Goal: Task Accomplishment & Management: Manage account settings

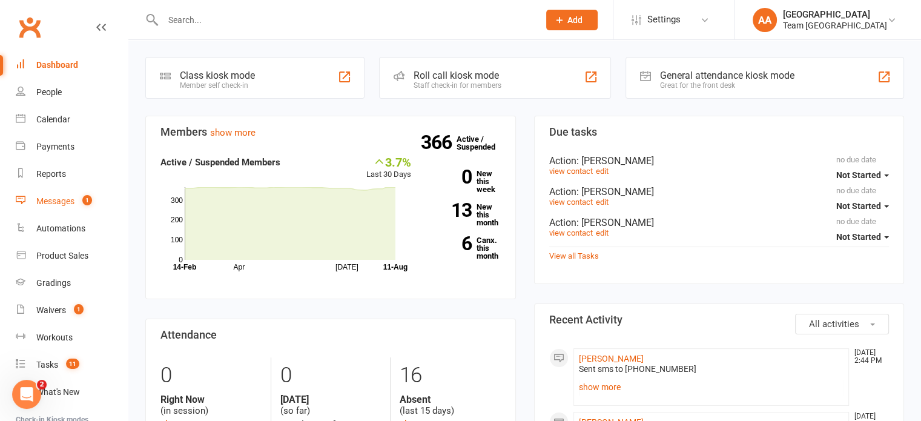
click at [65, 202] on div "Messages" at bounding box center [55, 201] width 38 height 10
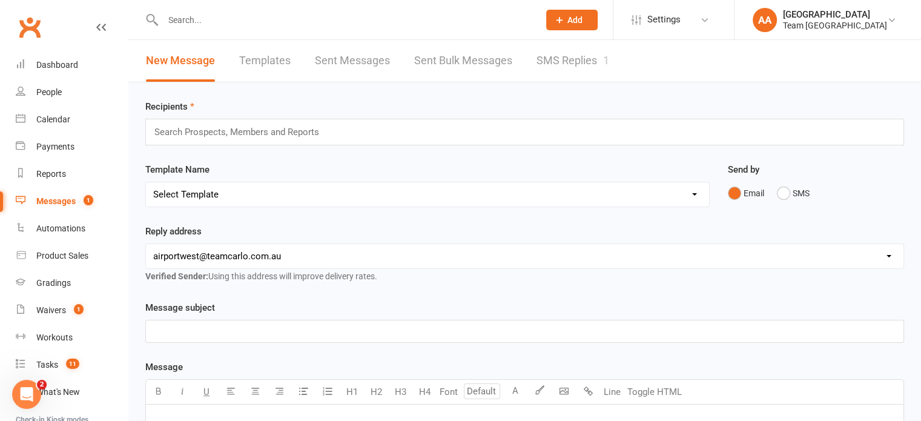
click at [579, 58] on link "SMS Replies 1" at bounding box center [573, 61] width 73 height 42
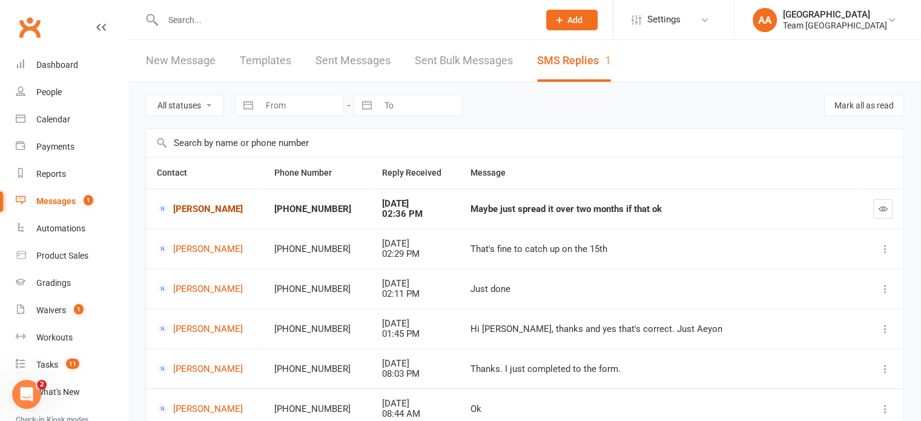
click at [187, 206] on link "[PERSON_NAME]" at bounding box center [205, 209] width 96 height 12
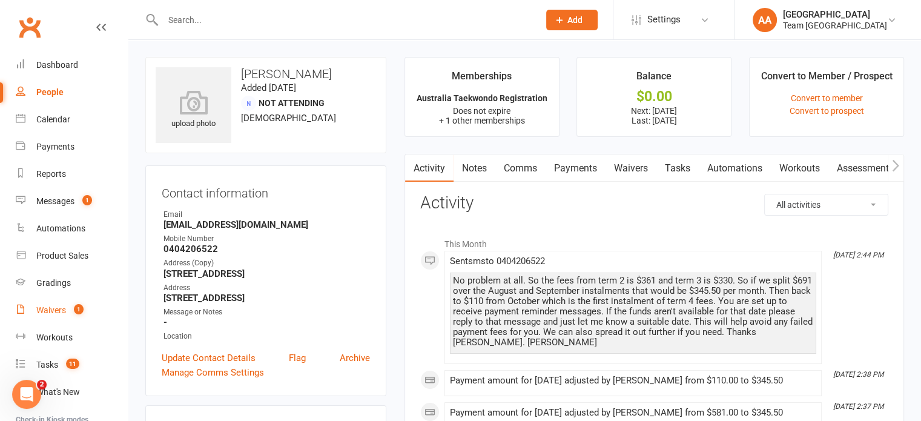
click at [56, 302] on link "Waivers 1" at bounding box center [72, 310] width 112 height 27
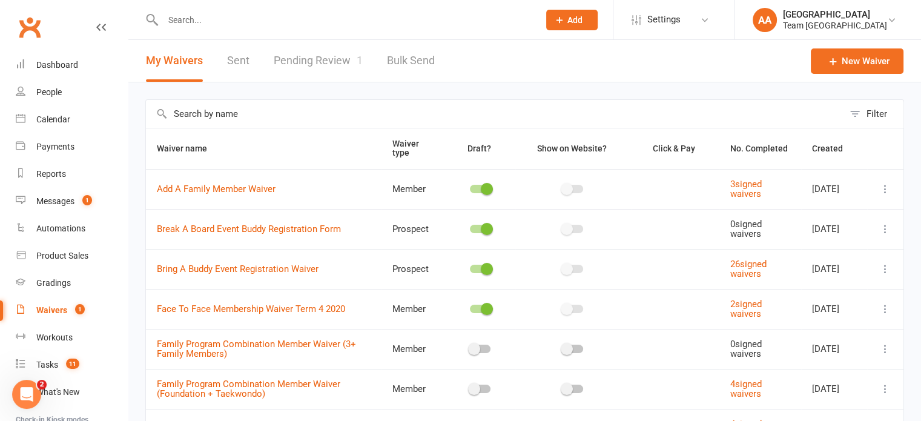
click at [326, 58] on link "Pending Review 1" at bounding box center [318, 61] width 89 height 42
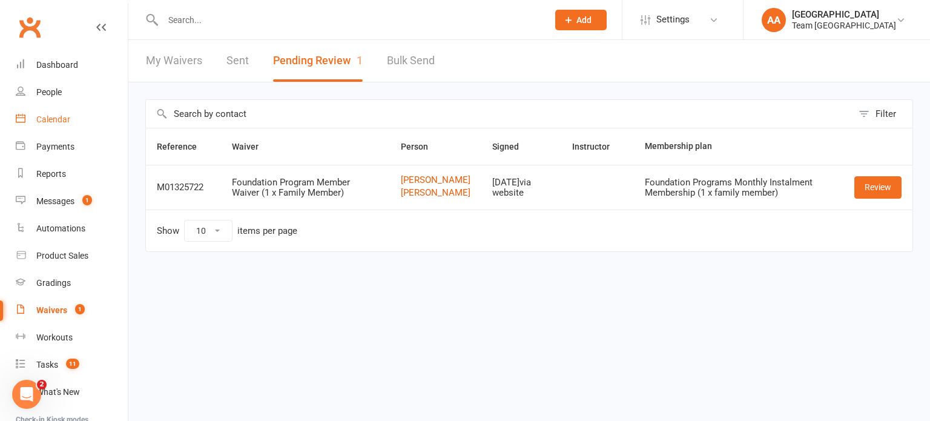
click at [68, 123] on div "Calendar" at bounding box center [53, 119] width 34 height 10
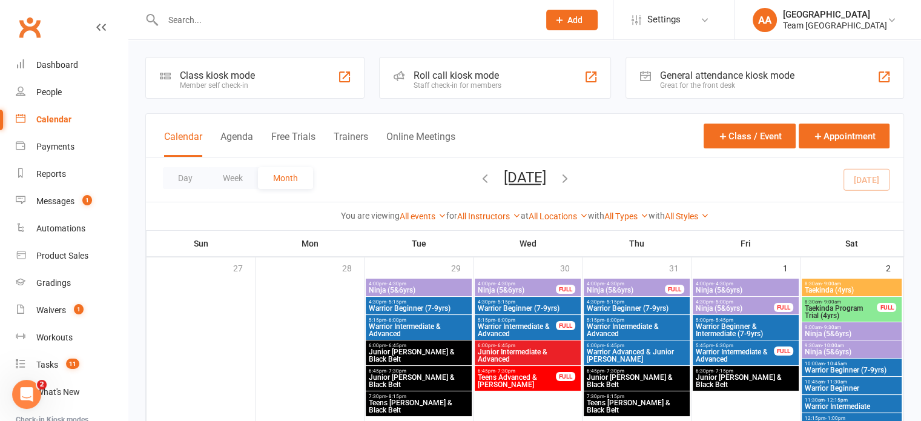
click at [281, 12] on input "text" at bounding box center [344, 20] width 371 height 17
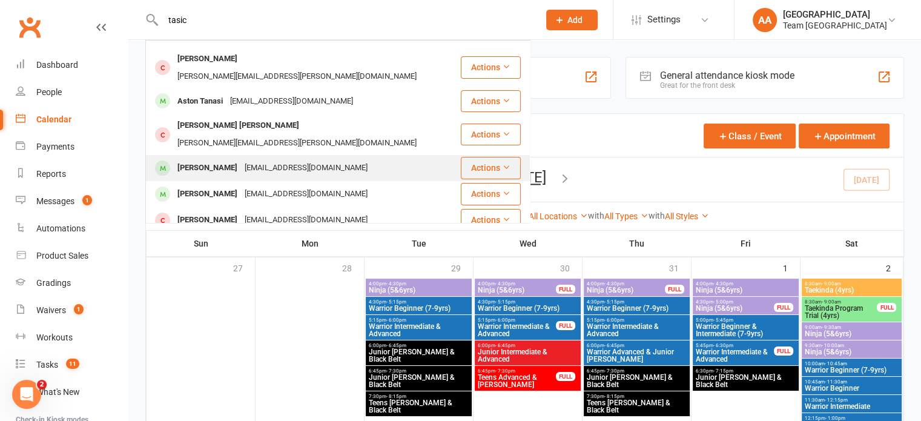
scroll to position [104, 0]
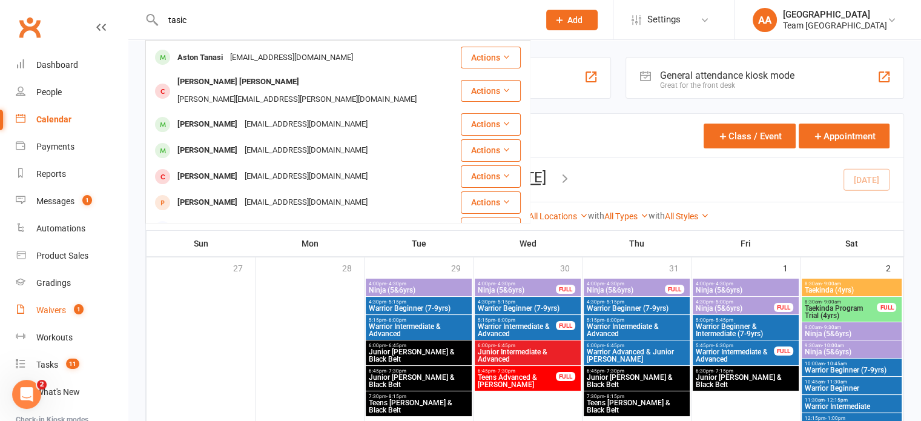
type input "tasic"
click at [56, 310] on div "Waivers" at bounding box center [51, 310] width 30 height 10
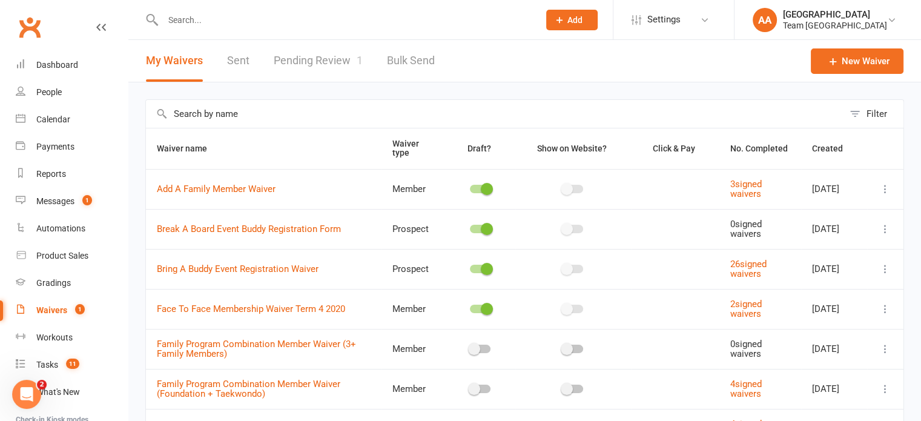
click at [322, 56] on link "Pending Review 1" at bounding box center [318, 61] width 89 height 42
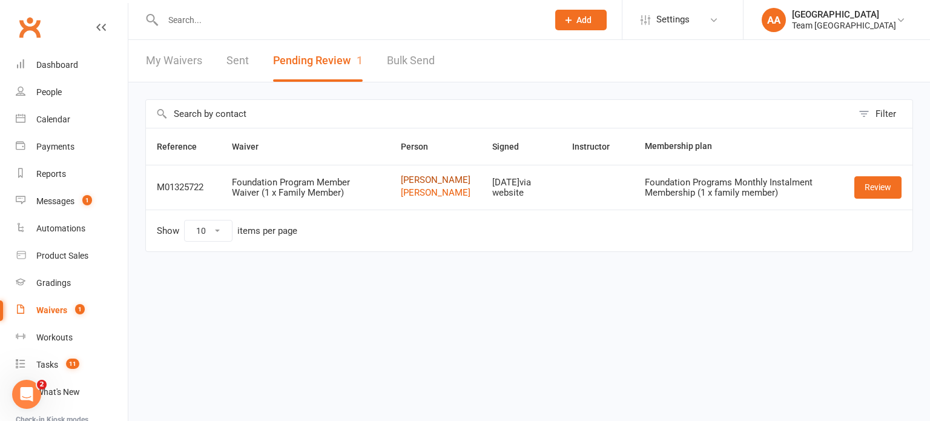
click at [416, 185] on link "Felicity Jamieson" at bounding box center [436, 180] width 70 height 10
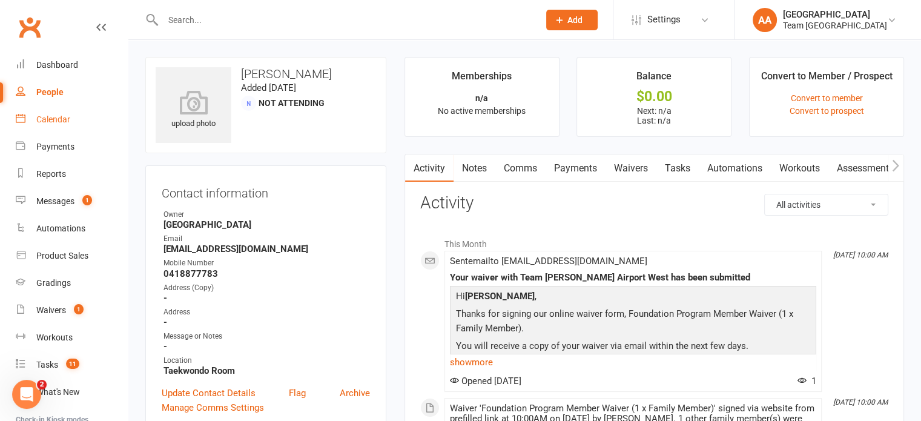
click at [39, 115] on div "Calendar" at bounding box center [53, 119] width 34 height 10
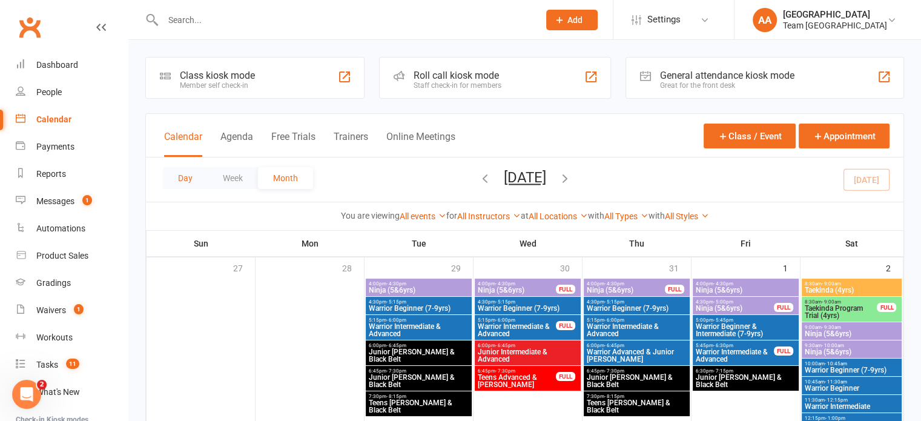
click at [194, 180] on button "Day" at bounding box center [185, 178] width 45 height 22
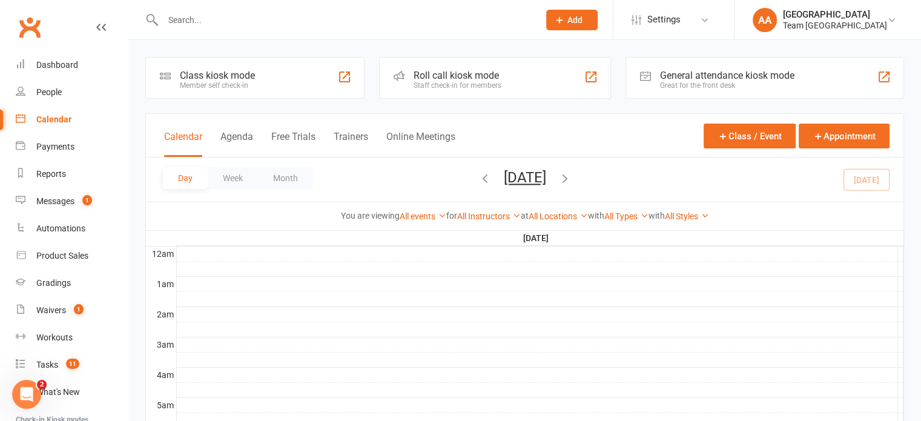
click at [546, 176] on button "Monday, Aug 11, 2025" at bounding box center [525, 177] width 42 height 17
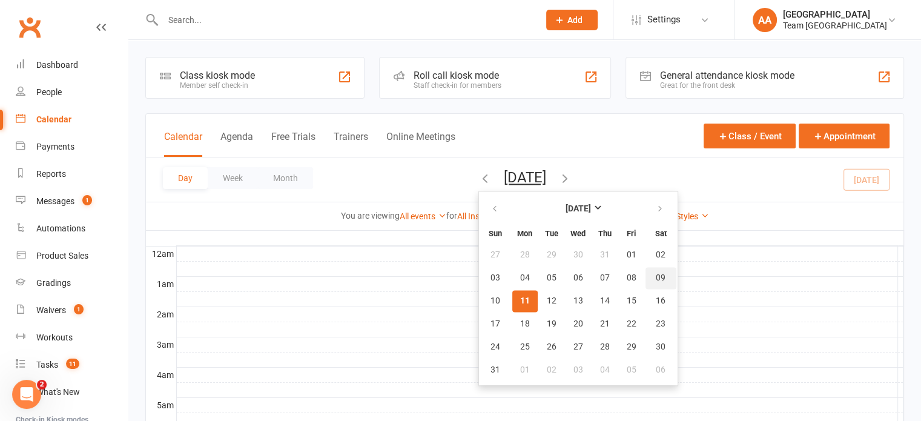
click at [656, 276] on span "09" at bounding box center [661, 278] width 10 height 10
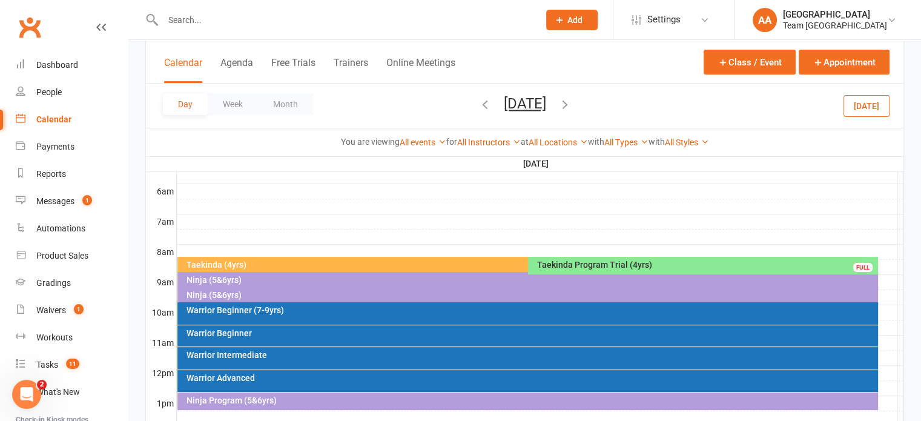
scroll to position [242, 0]
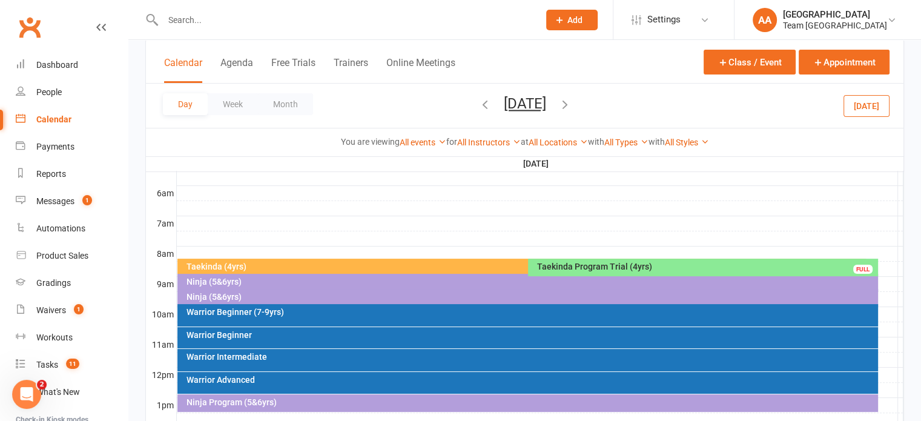
click at [579, 266] on div "Taekinda Program Trial (4yrs)" at bounding box center [706, 266] width 339 height 8
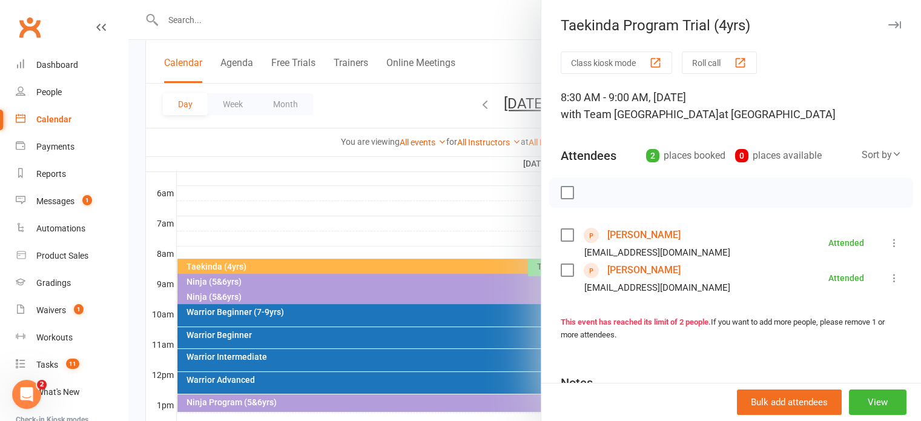
click at [464, 232] on div at bounding box center [524, 210] width 793 height 421
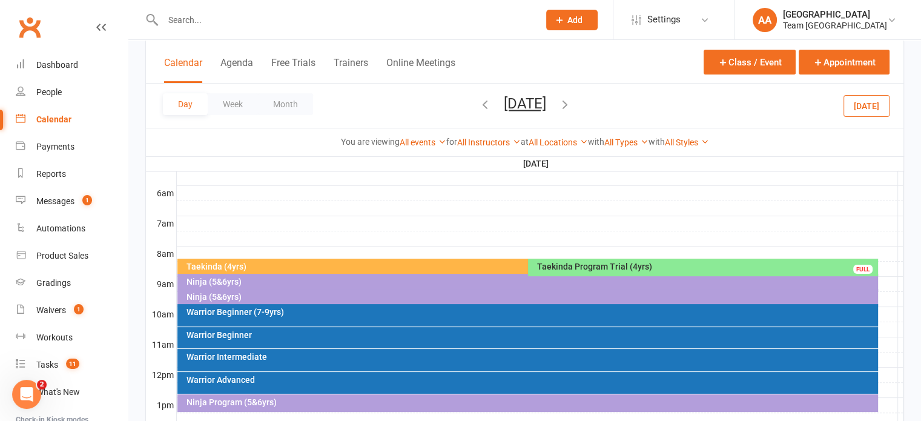
click at [418, 268] on div "Taekinda (4yrs)" at bounding box center [525, 266] width 678 height 8
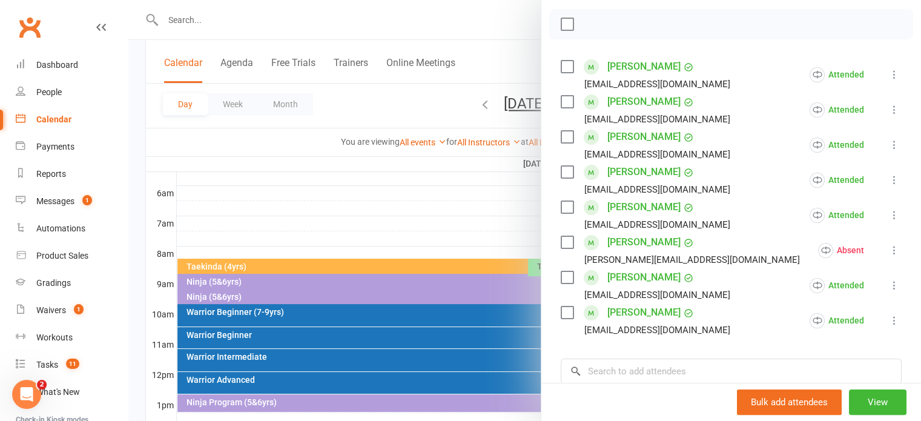
scroll to position [182, 0]
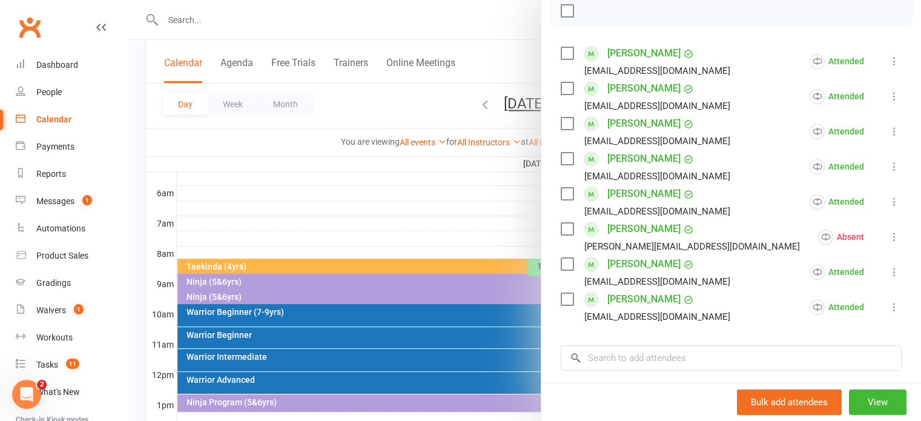
click at [632, 263] on link "Daniel Lampkin" at bounding box center [643, 263] width 73 height 19
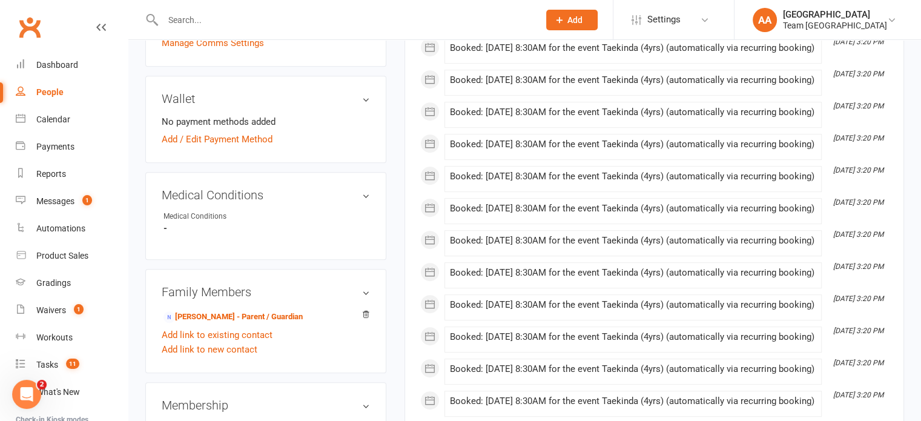
scroll to position [545, 0]
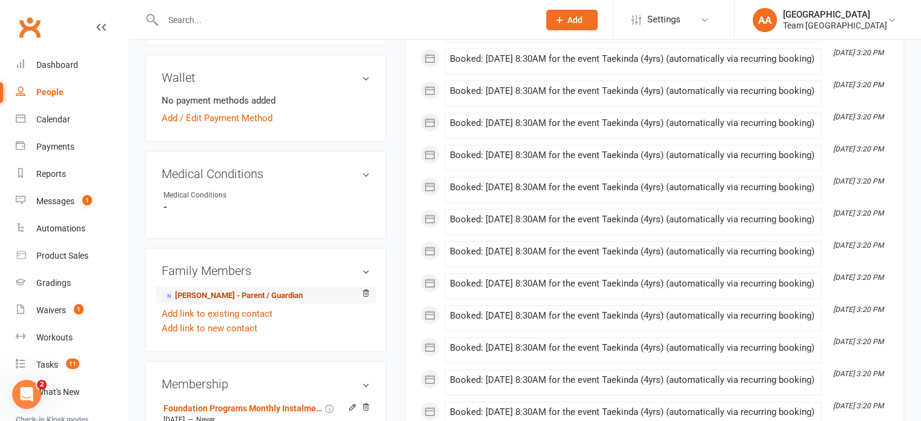
click at [189, 289] on link "Jamie Kim - Parent / Guardian" at bounding box center [232, 295] width 139 height 13
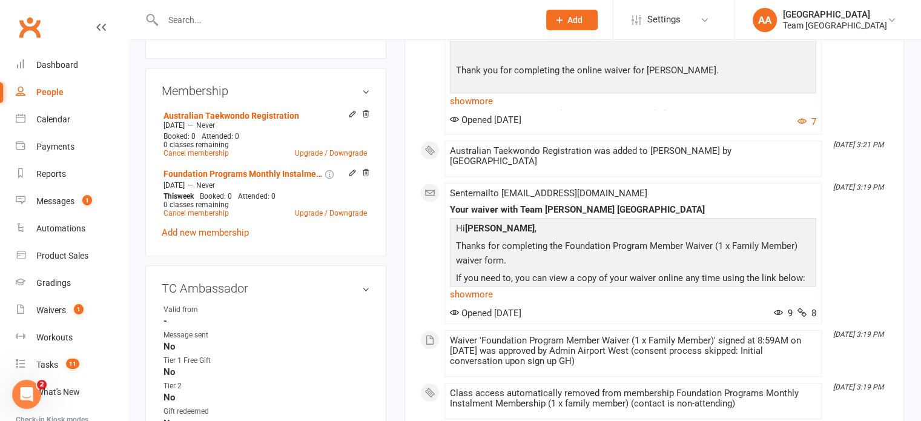
scroll to position [606, 0]
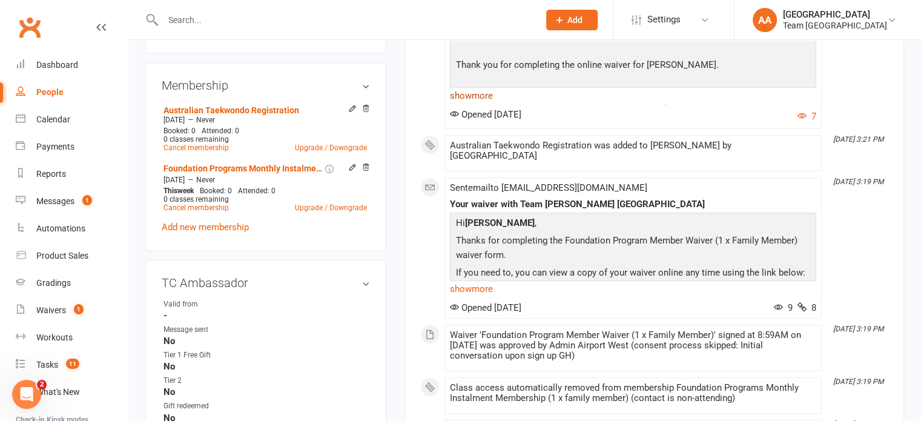
click at [480, 104] on link "show more" at bounding box center [633, 95] width 366 height 17
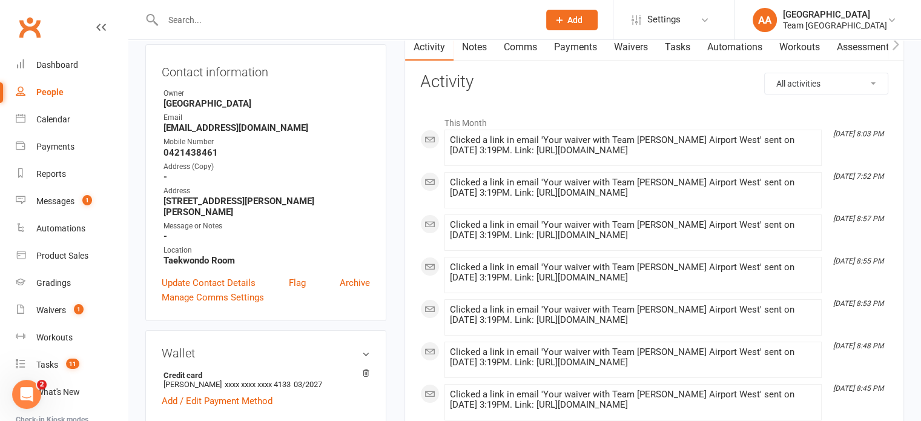
scroll to position [0, 0]
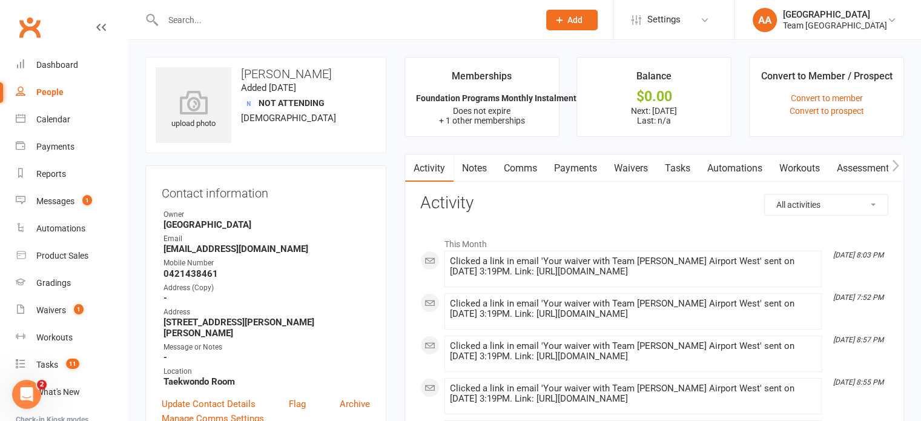
click at [513, 164] on link "Comms" at bounding box center [520, 168] width 50 height 28
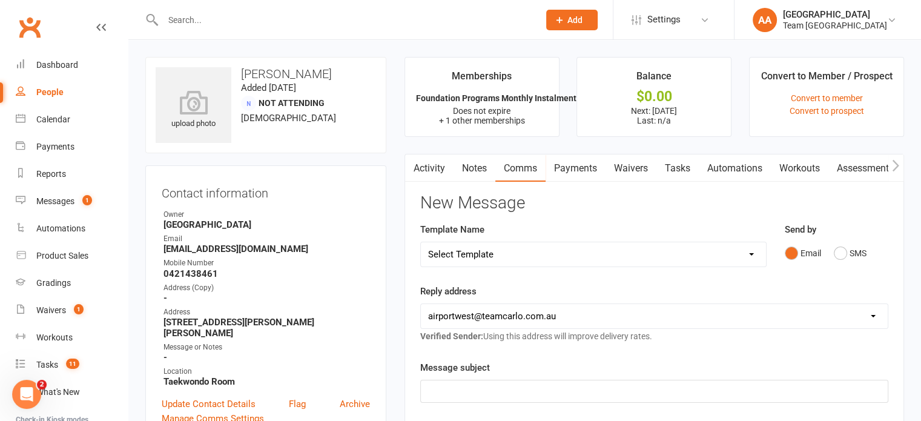
click at [564, 253] on select "Select Template [SMS] Direct Debit - AT Payment Reminder SMS [SMS] Direct Debit…" at bounding box center [593, 254] width 345 height 24
click at [317, 270] on strong "0421438461" at bounding box center [266, 273] width 206 height 11
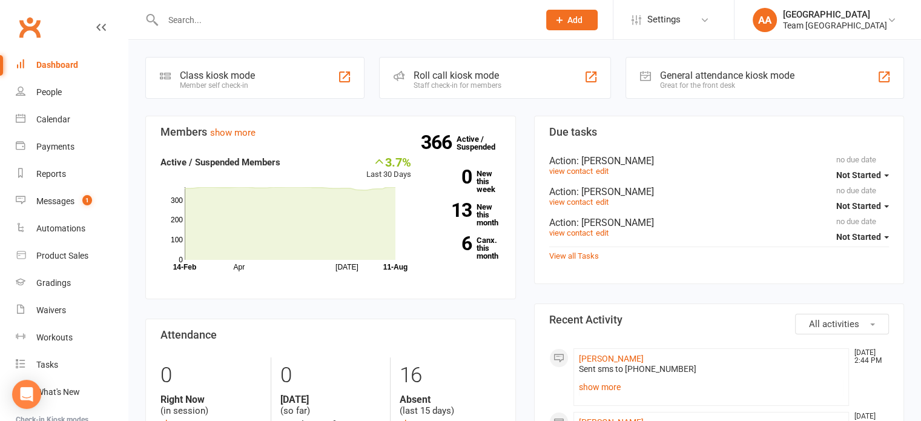
click at [277, 15] on input "text" at bounding box center [344, 20] width 371 height 17
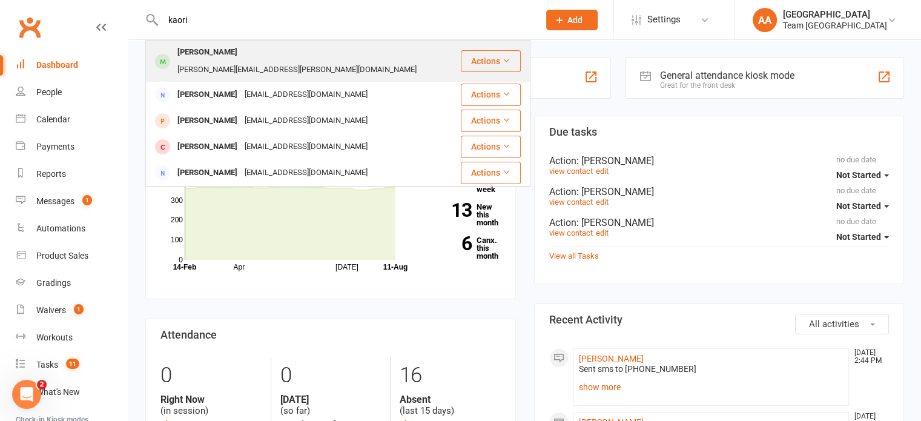
type input "kaori"
click at [274, 61] on div "[PERSON_NAME][EMAIL_ADDRESS][PERSON_NAME][DOMAIN_NAME]" at bounding box center [297, 70] width 246 height 18
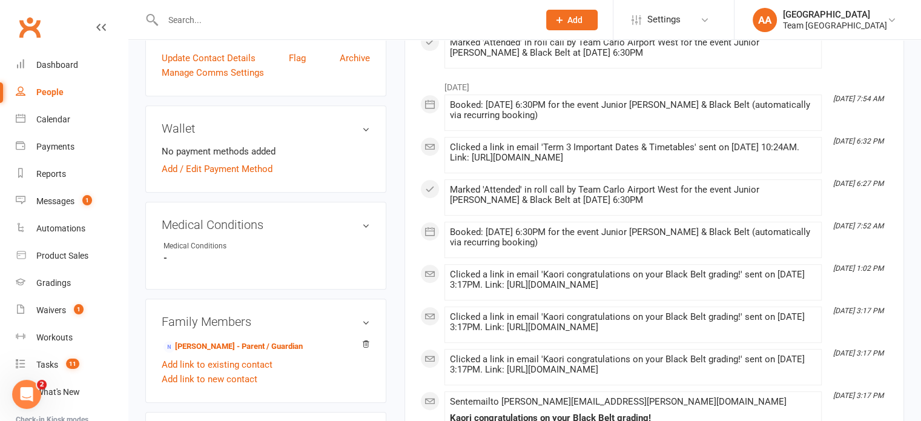
scroll to position [545, 0]
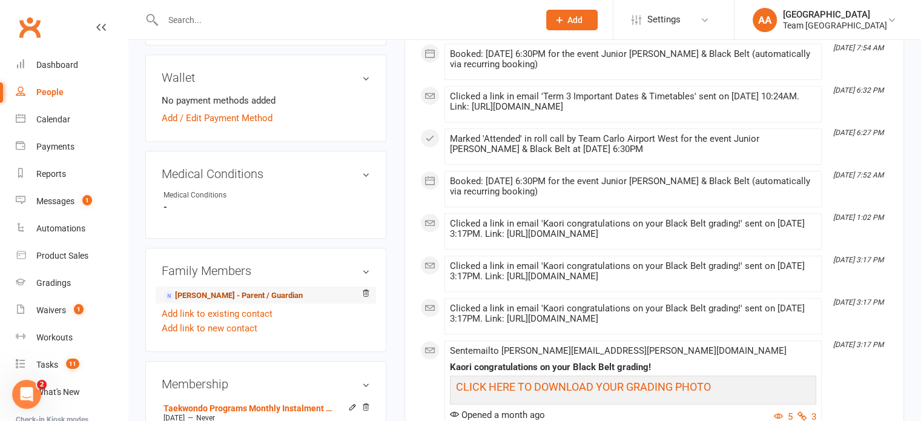
click at [221, 289] on link "[PERSON_NAME] - Parent / Guardian" at bounding box center [232, 295] width 139 height 13
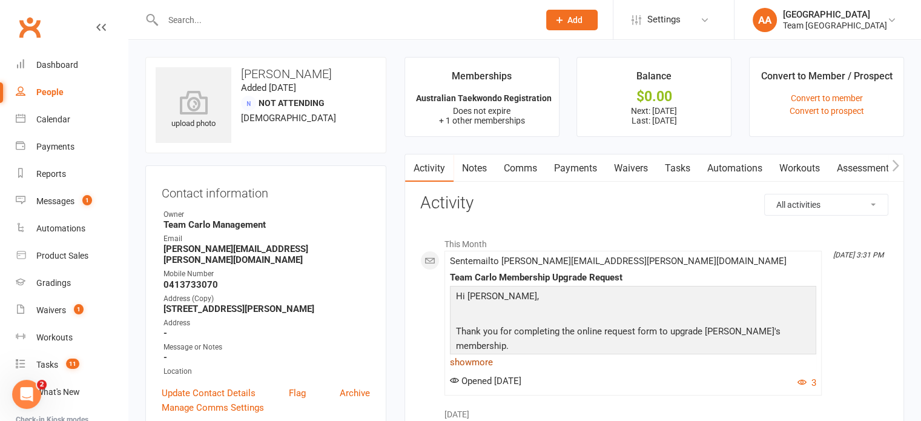
click at [482, 360] on link "show more" at bounding box center [633, 362] width 366 height 17
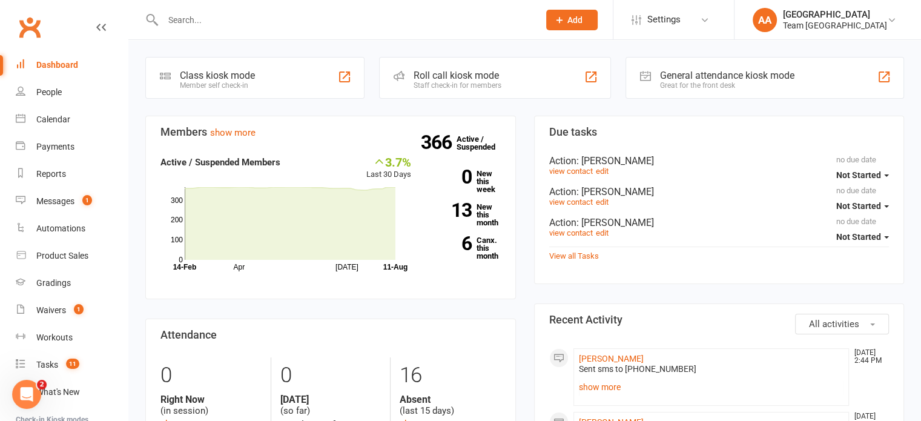
click at [297, 20] on input "text" at bounding box center [344, 20] width 371 height 17
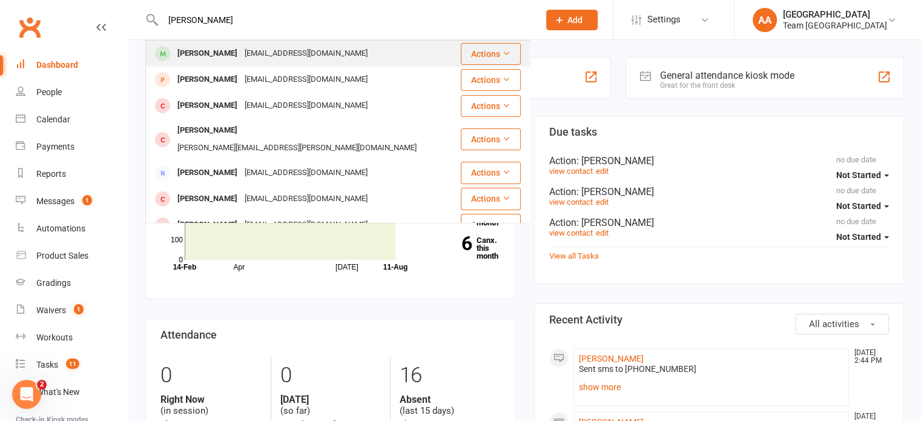
type input "daniel lamkin"
click at [249, 45] on div "jungyeon120@hotmail.com" at bounding box center [306, 54] width 130 height 18
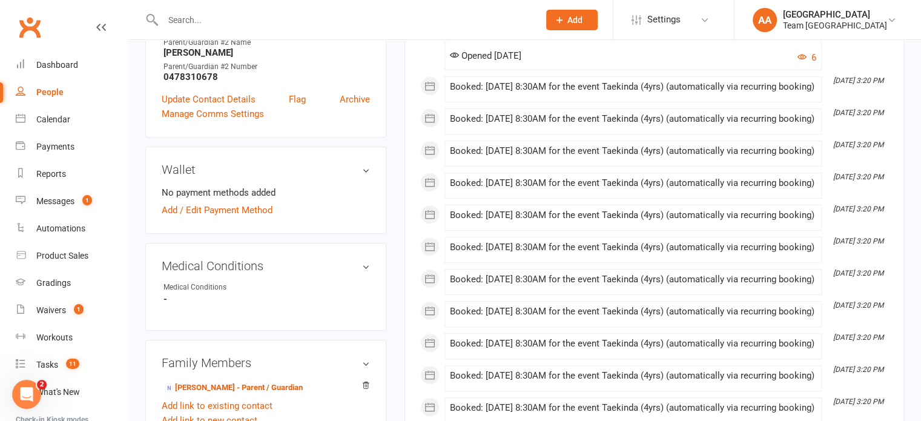
scroll to position [545, 0]
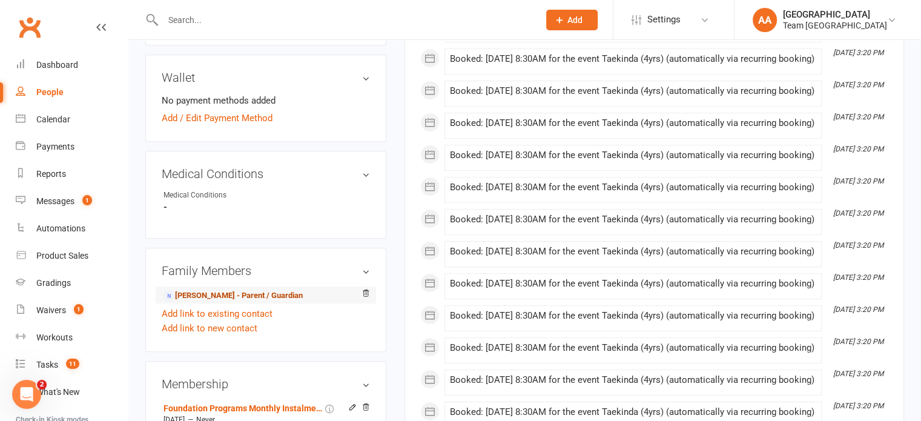
click at [230, 289] on link "Jamie Kim - Parent / Guardian" at bounding box center [232, 295] width 139 height 13
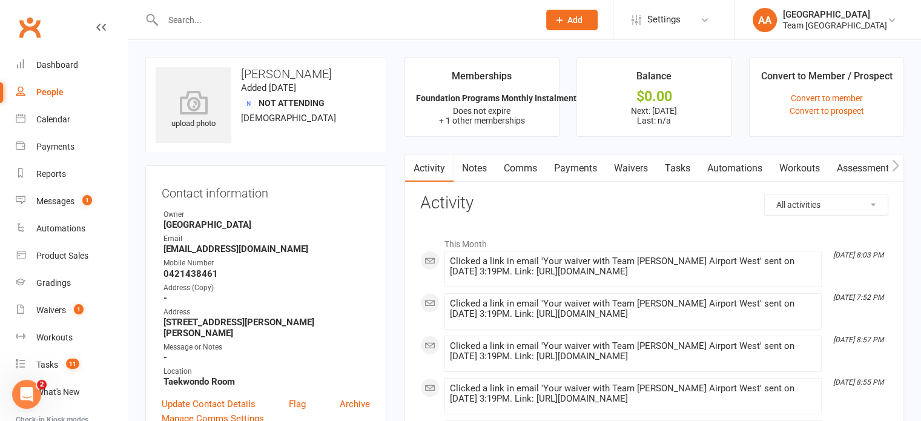
click at [644, 167] on link "Waivers" at bounding box center [631, 168] width 51 height 28
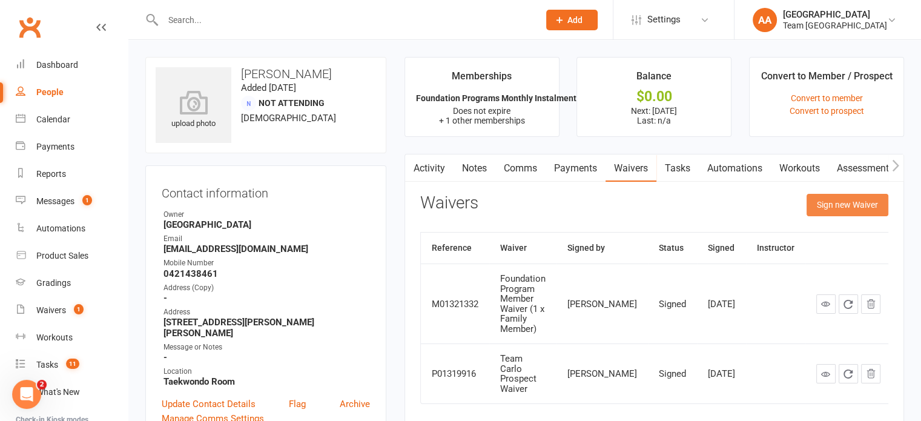
click at [831, 208] on button "Sign new Waiver" at bounding box center [848, 205] width 82 height 22
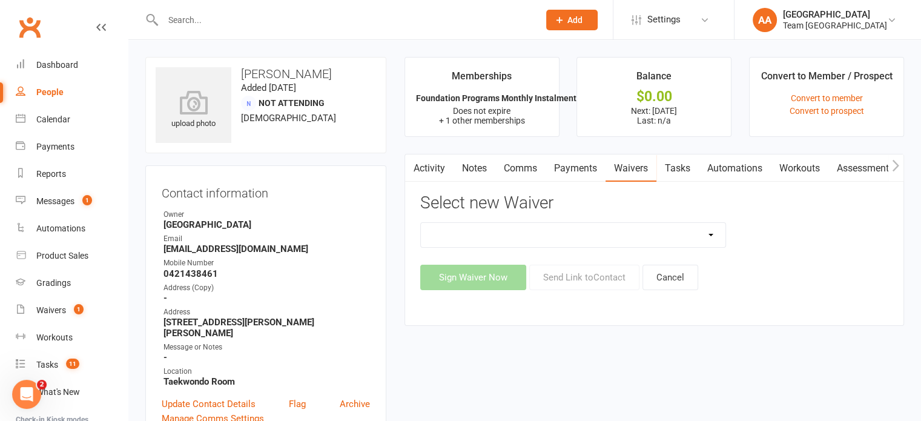
click at [705, 242] on select "Family Program Combination Member Waiver (3+ Family Members) Family Program Com…" at bounding box center [573, 235] width 305 height 24
click at [641, 205] on h3 "Select new Waiver" at bounding box center [654, 203] width 468 height 19
click at [642, 167] on link "Waivers" at bounding box center [631, 168] width 51 height 28
click at [702, 232] on select "Family Program Combination Member Waiver (3+ Family Members) Family Program Com…" at bounding box center [573, 235] width 305 height 24
select select "2652"
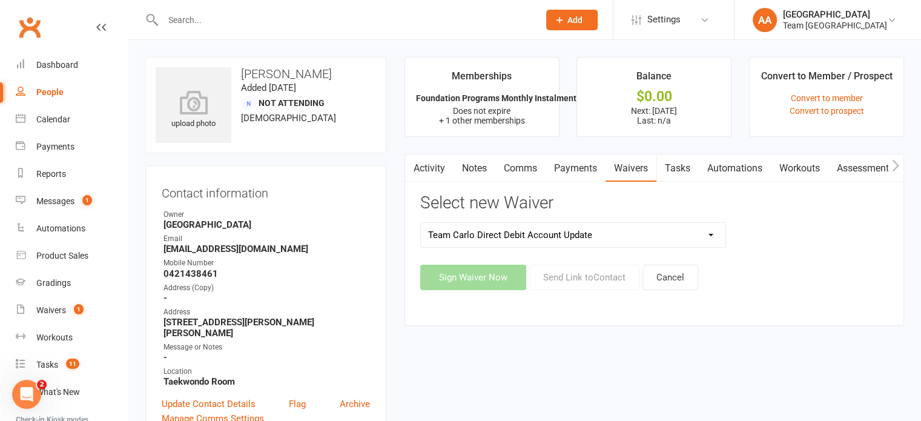
click at [421, 223] on select "Family Program Combination Member Waiver (3+ Family Members) Family Program Com…" at bounding box center [573, 235] width 305 height 24
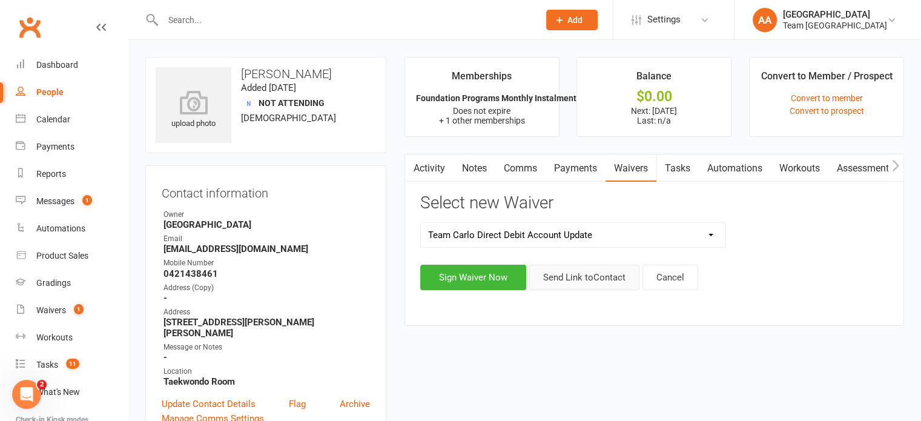
click at [611, 280] on button "Send Link to Contact" at bounding box center [584, 277] width 110 height 25
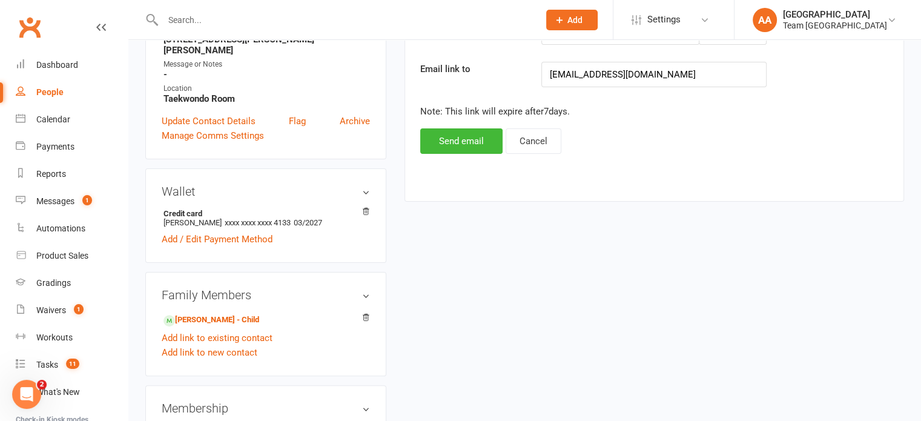
scroll to position [303, 0]
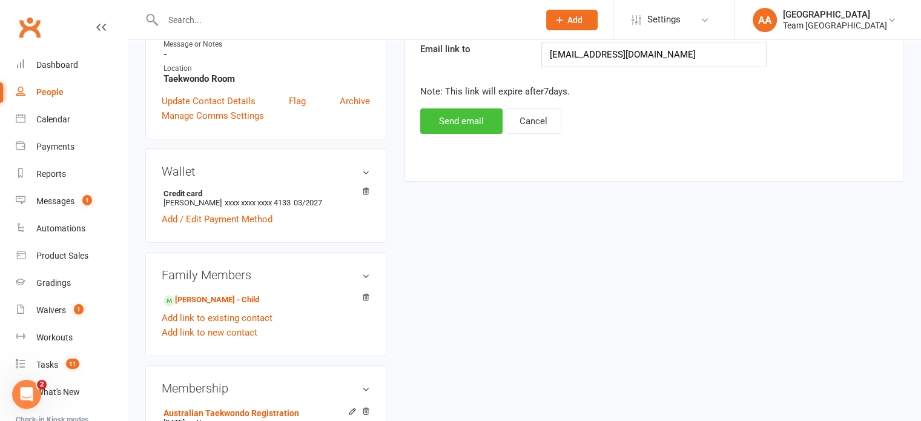
click at [463, 127] on button "Send email" at bounding box center [461, 120] width 82 height 25
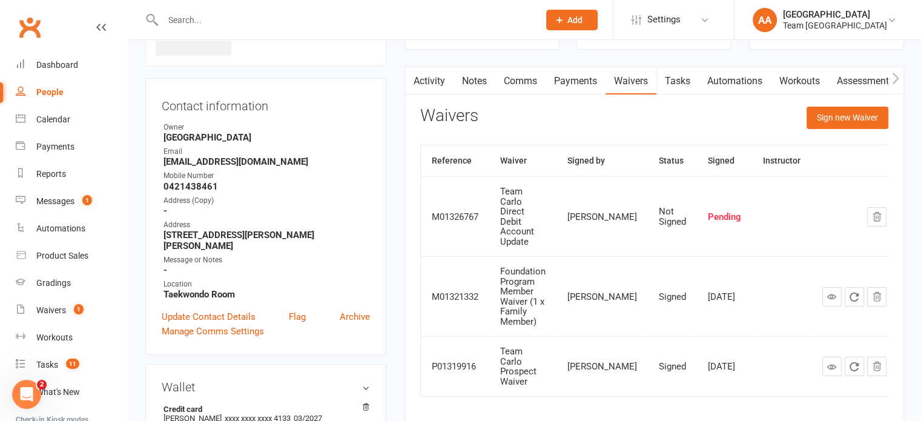
scroll to position [0, 0]
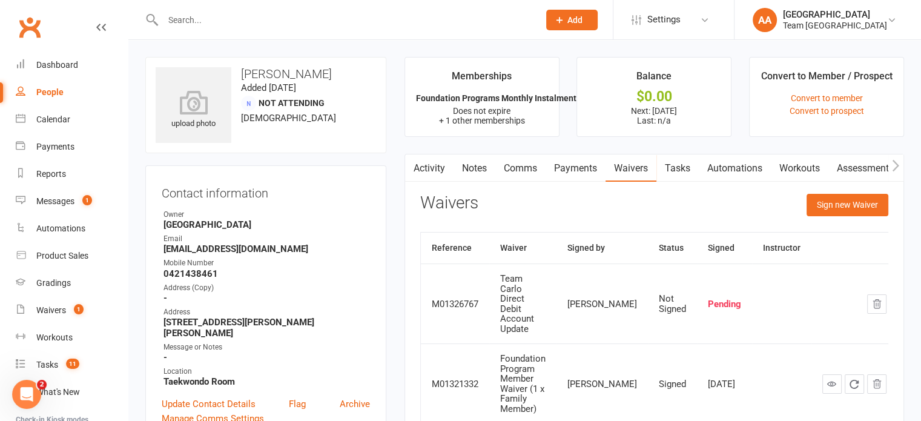
click at [564, 164] on link "Payments" at bounding box center [576, 168] width 60 height 28
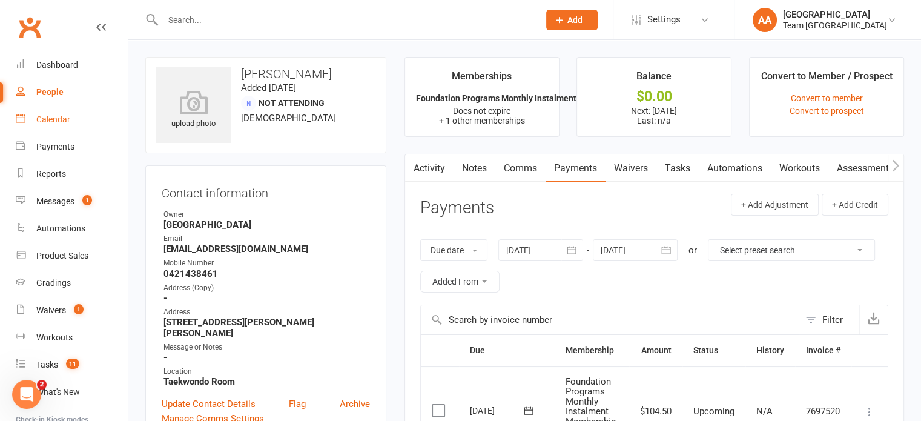
click at [36, 117] on div "Calendar" at bounding box center [53, 119] width 34 height 10
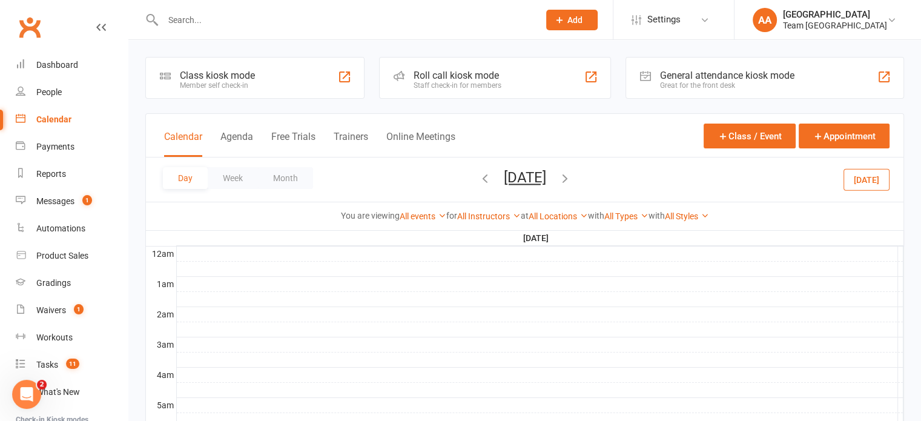
click at [518, 178] on button "Saturday, Aug 9, 2025" at bounding box center [525, 177] width 42 height 17
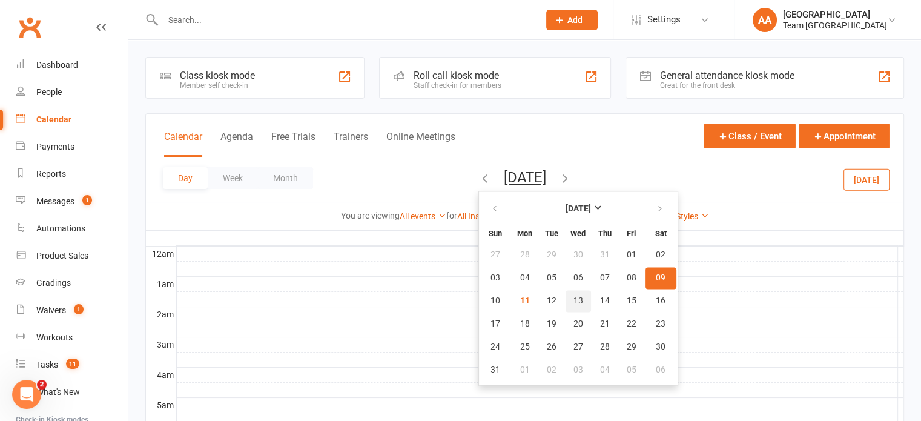
click at [573, 304] on span "13" at bounding box center [578, 301] width 10 height 10
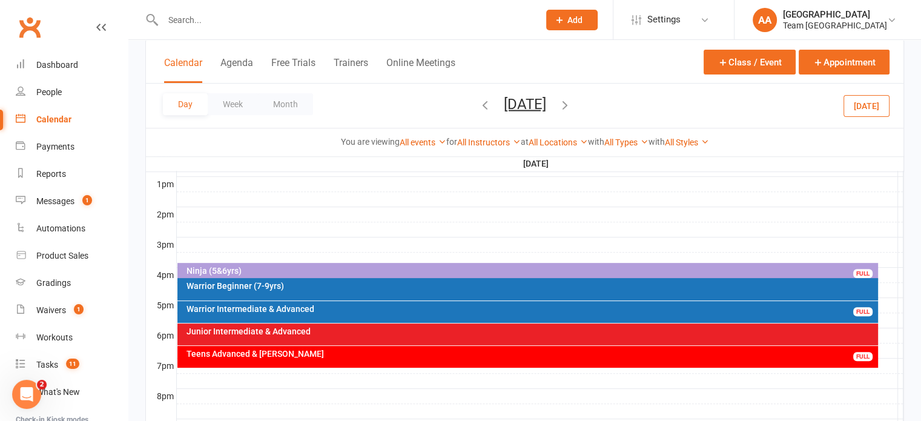
scroll to position [484, 0]
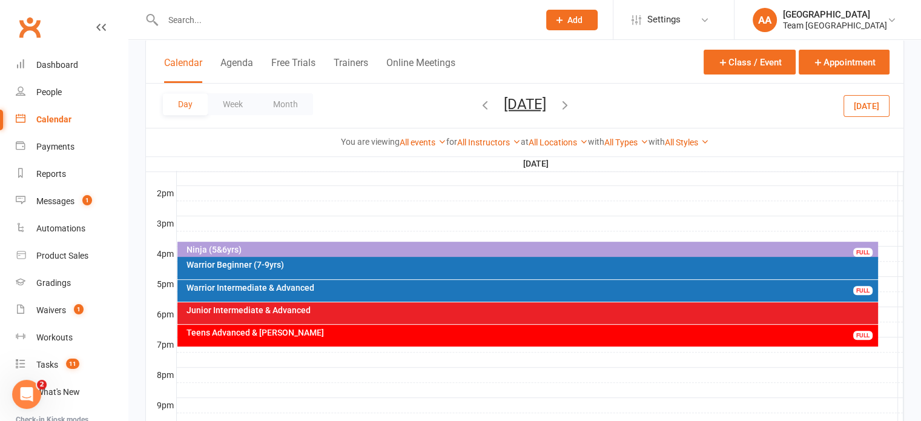
click at [483, 249] on div "Ninja (5&6yrs)" at bounding box center [531, 249] width 690 height 8
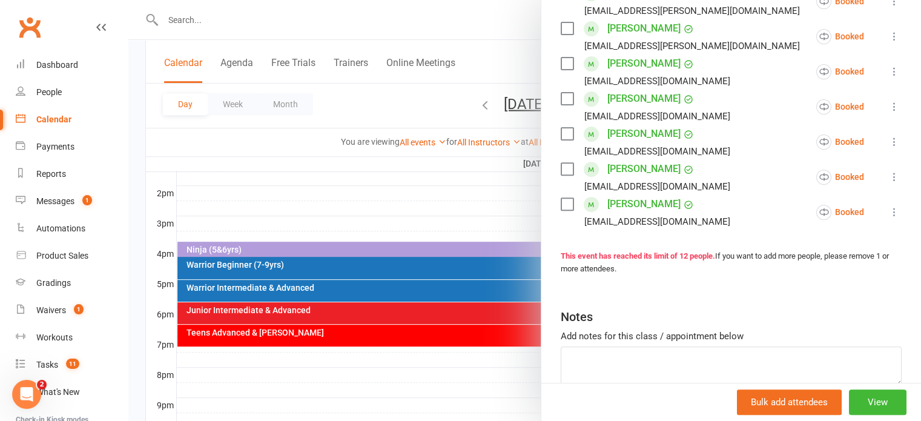
scroll to position [424, 0]
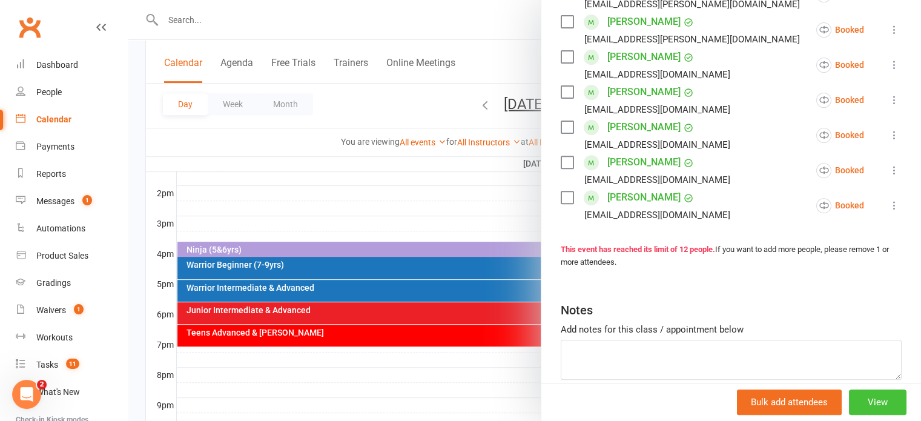
click at [856, 402] on button "View" at bounding box center [878, 401] width 58 height 25
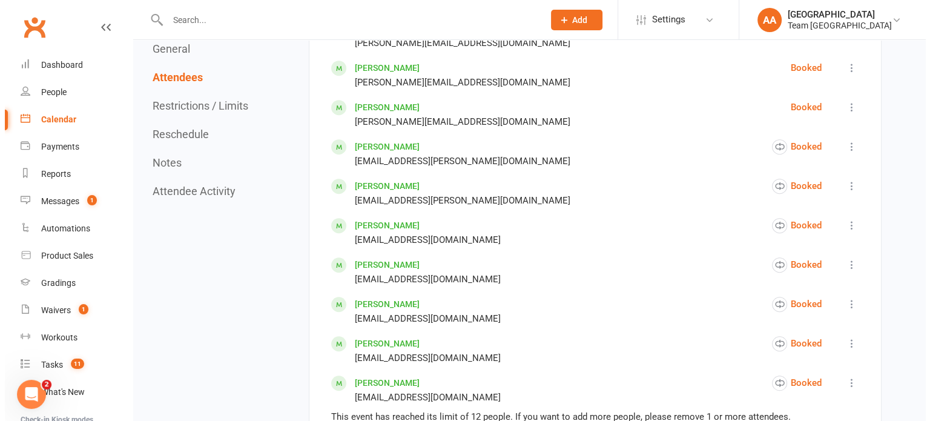
scroll to position [969, 0]
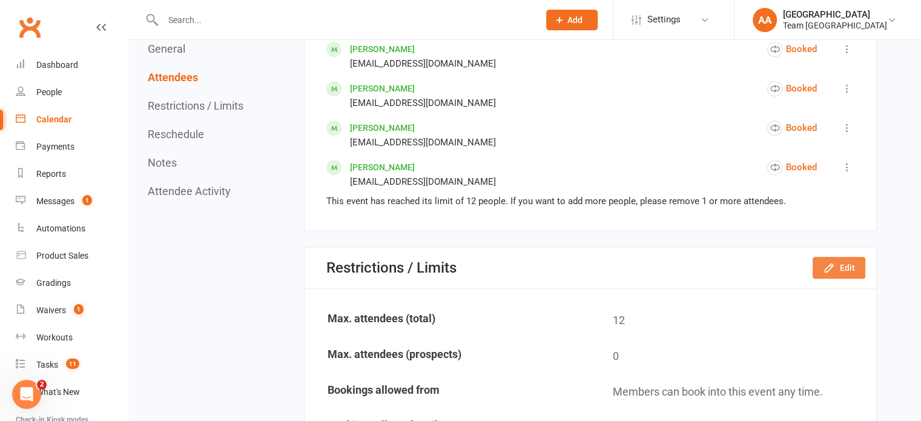
click at [849, 257] on button "Edit" at bounding box center [839, 268] width 53 height 22
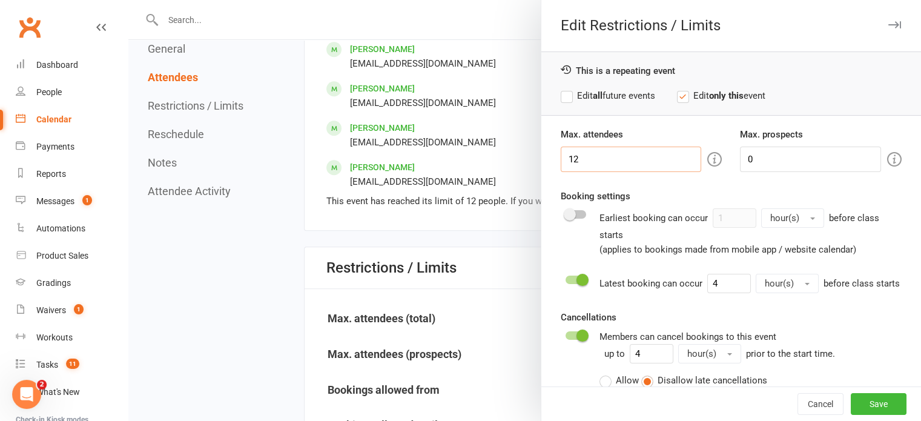
click at [635, 159] on input "12" at bounding box center [631, 159] width 141 height 25
type input "13"
click at [859, 398] on button "Save" at bounding box center [879, 404] width 56 height 22
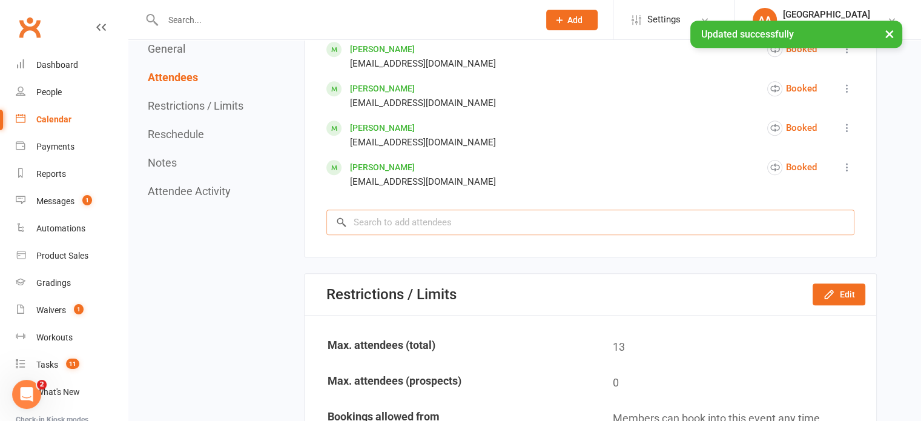
click at [385, 220] on input "search" at bounding box center [590, 222] width 528 height 25
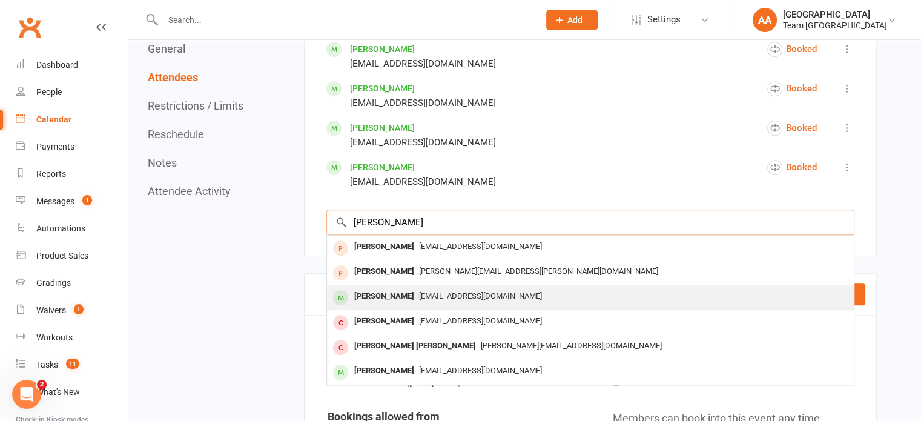
type input "joel"
click at [371, 299] on div "Joel Huynh" at bounding box center [384, 297] width 70 height 18
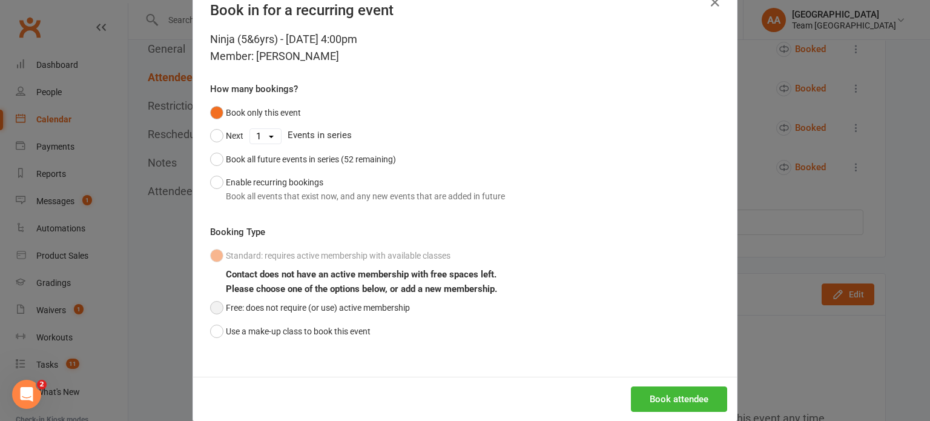
scroll to position [53, 0]
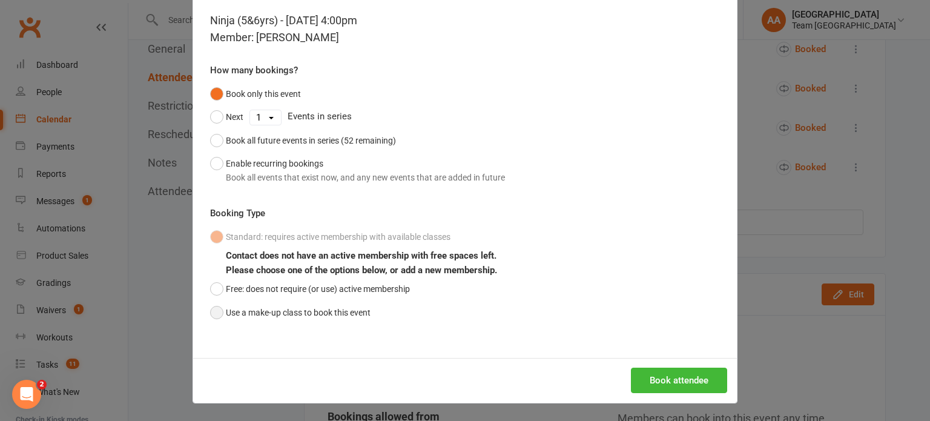
click at [212, 310] on button "Use a make-up class to book this event" at bounding box center [290, 312] width 160 height 23
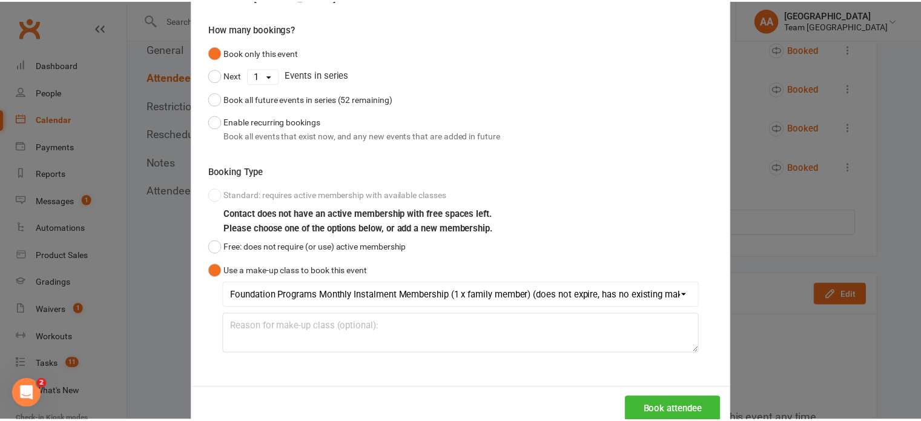
scroll to position [124, 0]
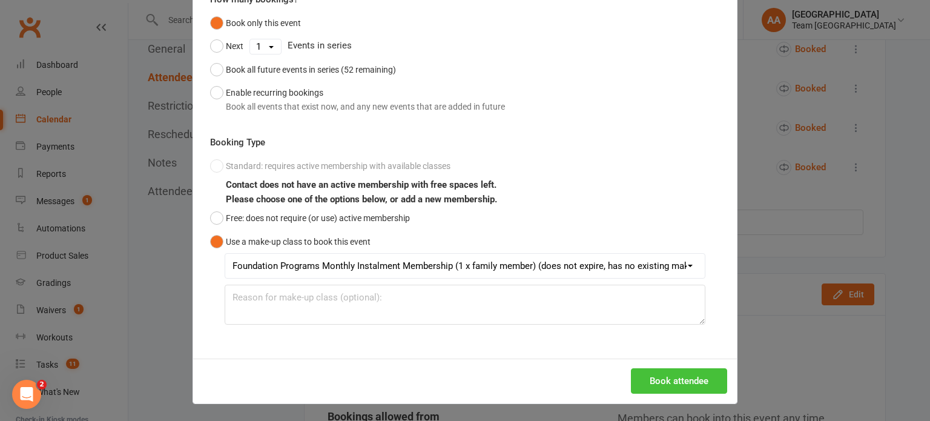
click at [650, 381] on button "Book attendee" at bounding box center [679, 380] width 96 height 25
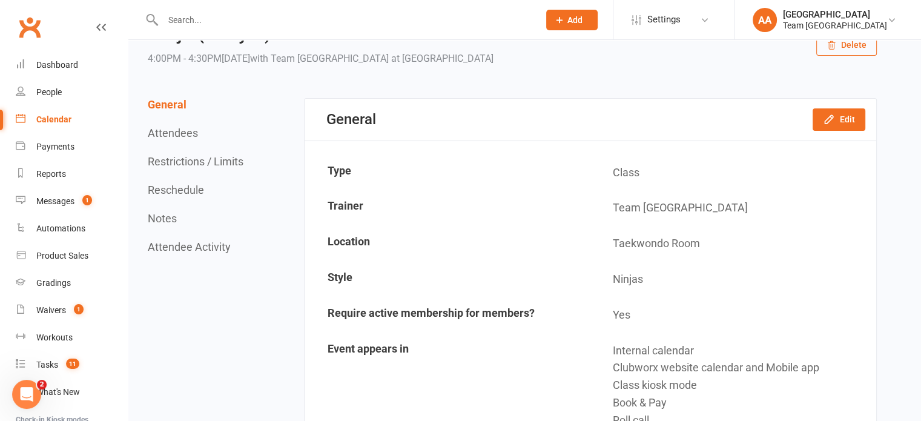
scroll to position [0, 0]
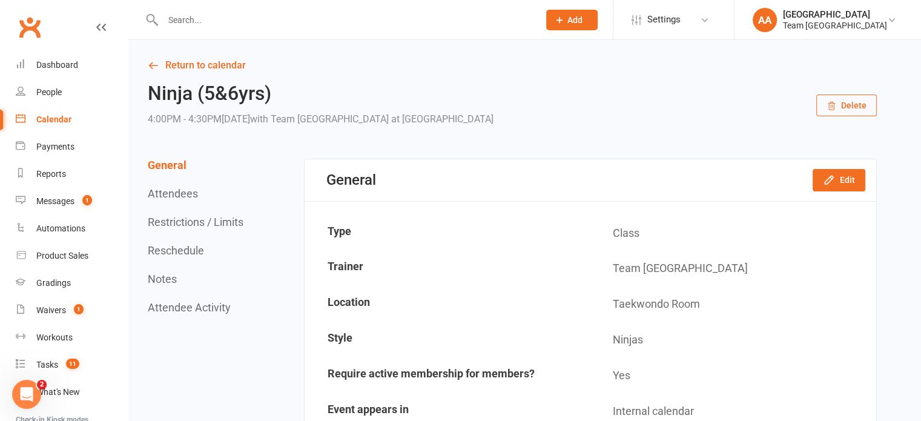
click at [55, 116] on div "Calendar" at bounding box center [53, 119] width 35 height 10
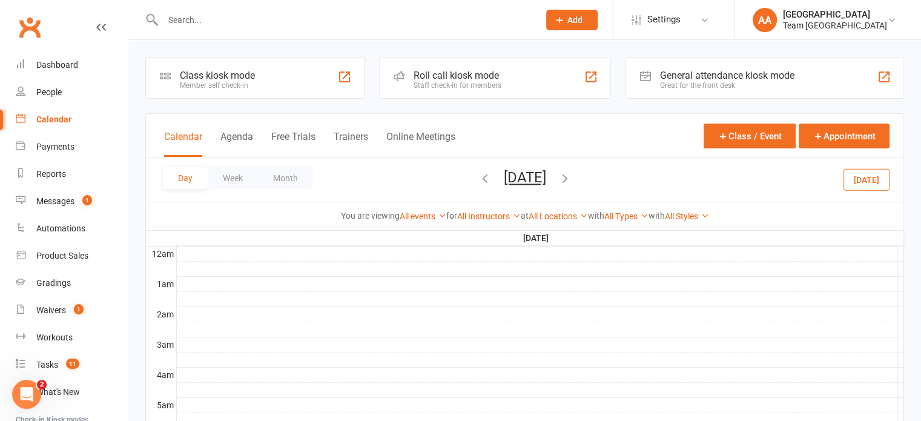
click at [523, 178] on button "Wednesday, Aug 13, 2025" at bounding box center [525, 177] width 42 height 17
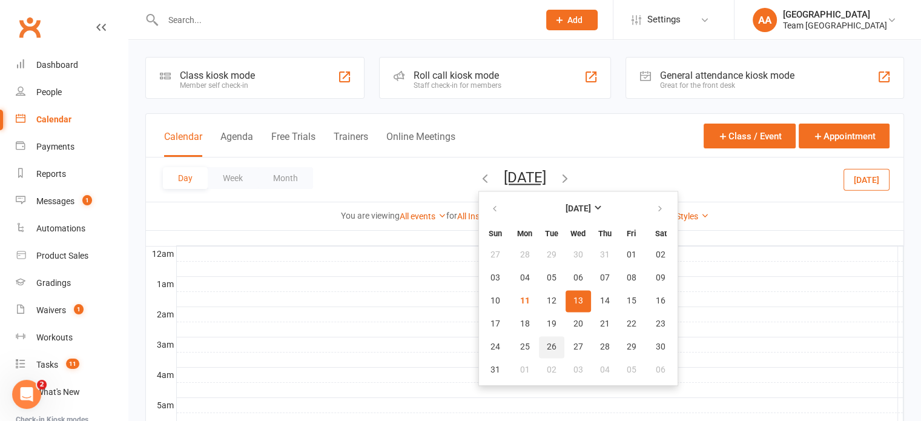
click at [547, 343] on span "26" at bounding box center [552, 347] width 10 height 10
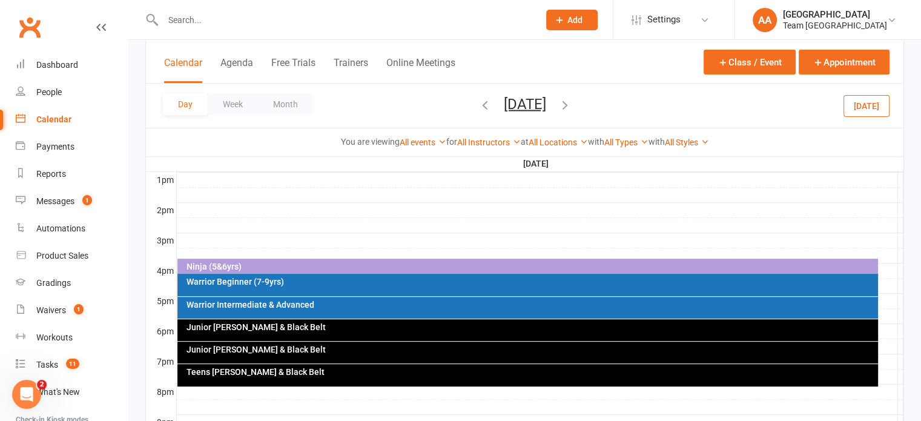
scroll to position [460, 0]
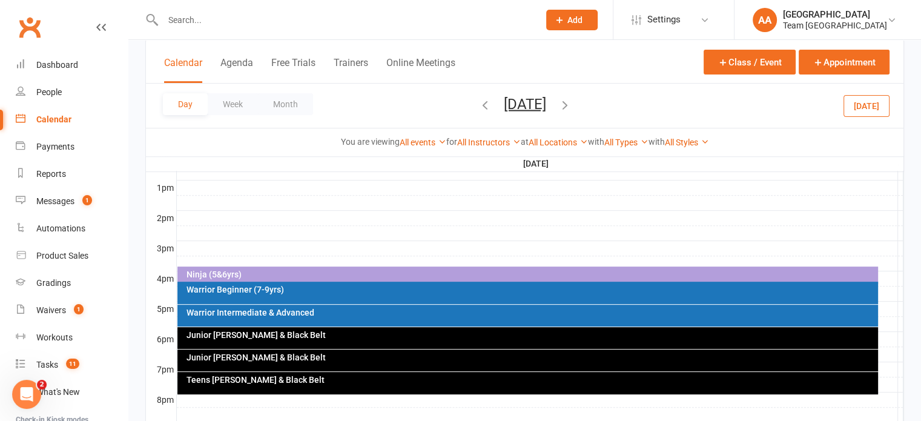
click at [334, 312] on div "Warrior Intermediate & Advanced" at bounding box center [531, 312] width 690 height 8
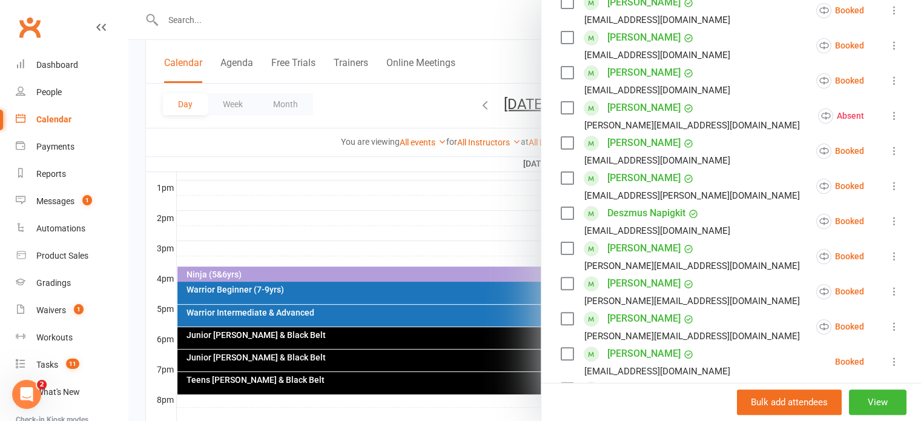
scroll to position [424, 0]
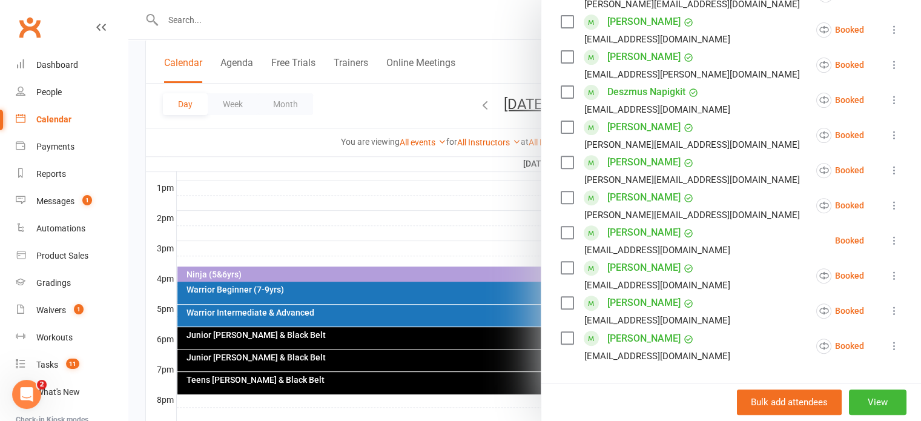
click at [504, 271] on div at bounding box center [524, 210] width 793 height 421
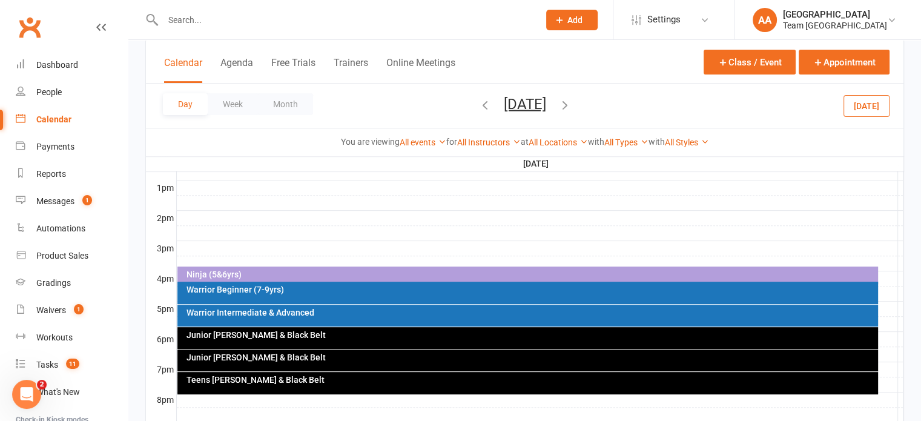
click at [545, 94] on div "Day Week Month Tuesday, Aug 26, 2025 August 2025 Sun Mon Tue Wed Thu Fri Sat 27…" at bounding box center [525, 106] width 758 height 44
click at [540, 114] on span "Tuesday, Aug 26, 2025 August 2025 Sun Mon Tue Wed Thu Fri Sat 27 28 29 30 31 01…" at bounding box center [525, 105] width 67 height 21
click at [538, 108] on button "Tuesday, Aug 26, 2025" at bounding box center [525, 103] width 42 height 17
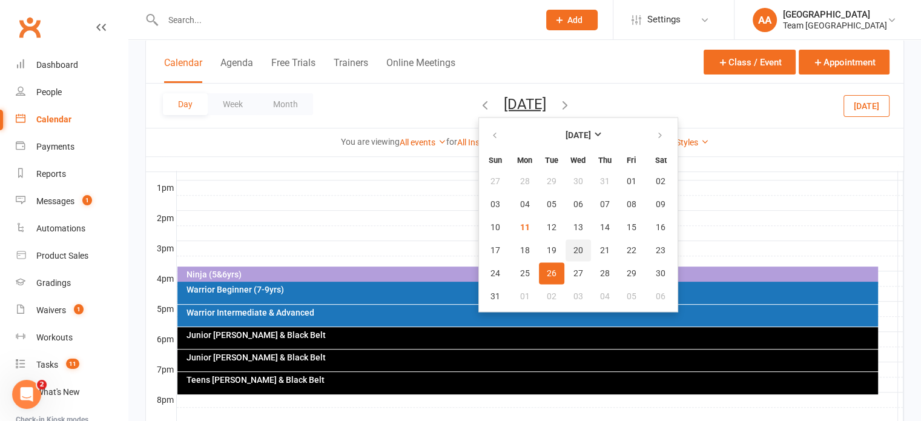
click at [573, 248] on span "20" at bounding box center [578, 250] width 10 height 10
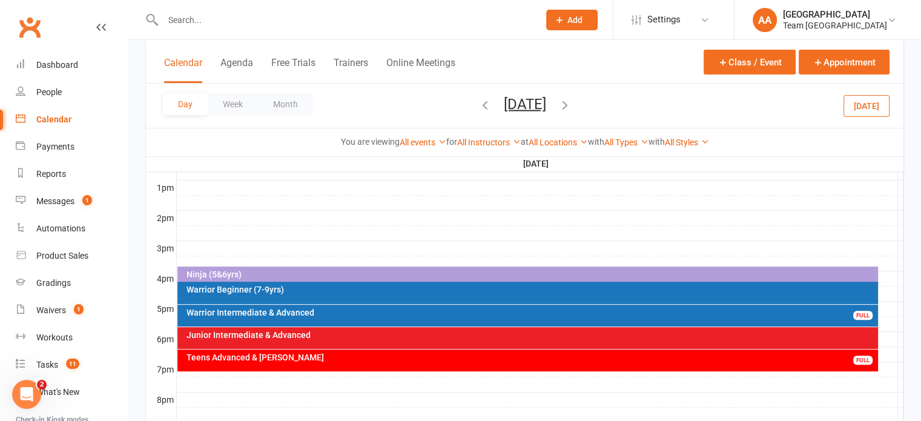
click at [546, 96] on button "Wednesday, Aug 20, 2025" at bounding box center [525, 103] width 42 height 17
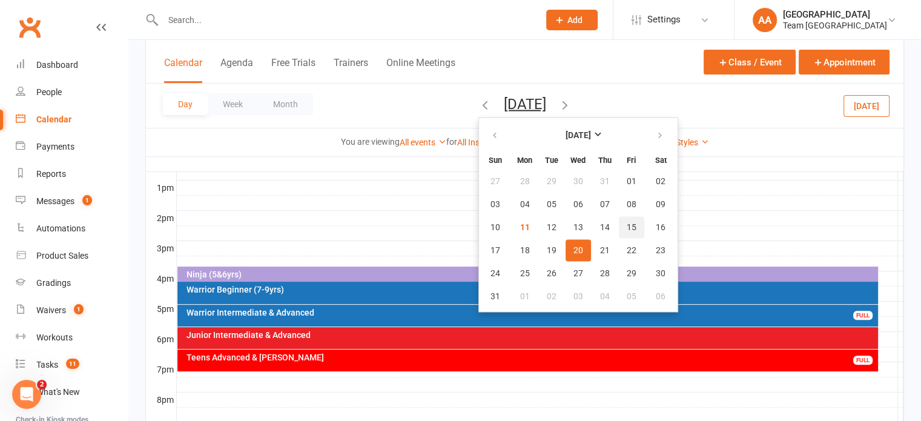
click at [619, 225] on button "15" at bounding box center [631, 227] width 25 height 22
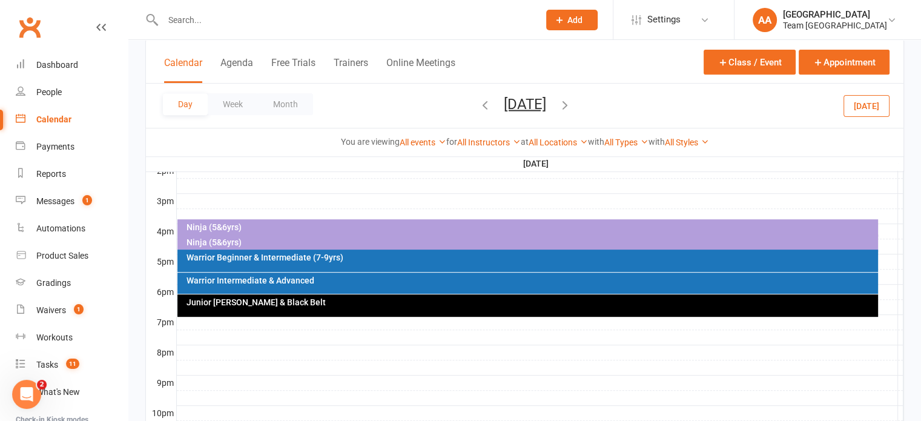
scroll to position [581, 0]
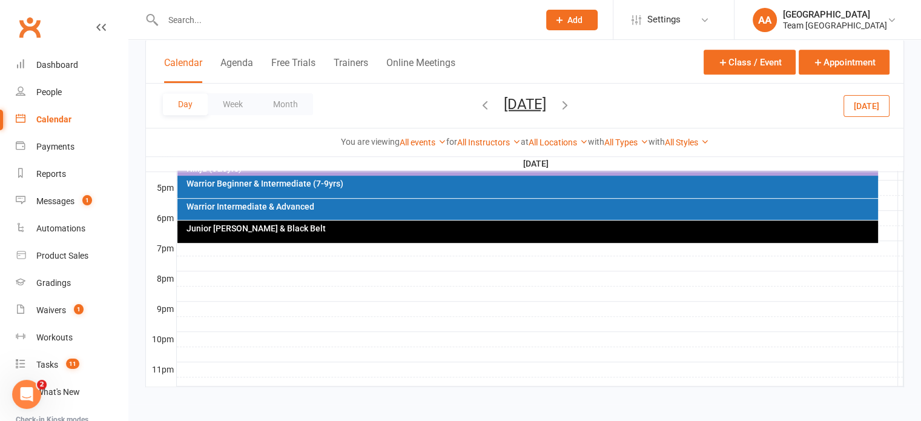
click at [369, 206] on div "Warrior Intermediate & Advanced" at bounding box center [531, 206] width 690 height 8
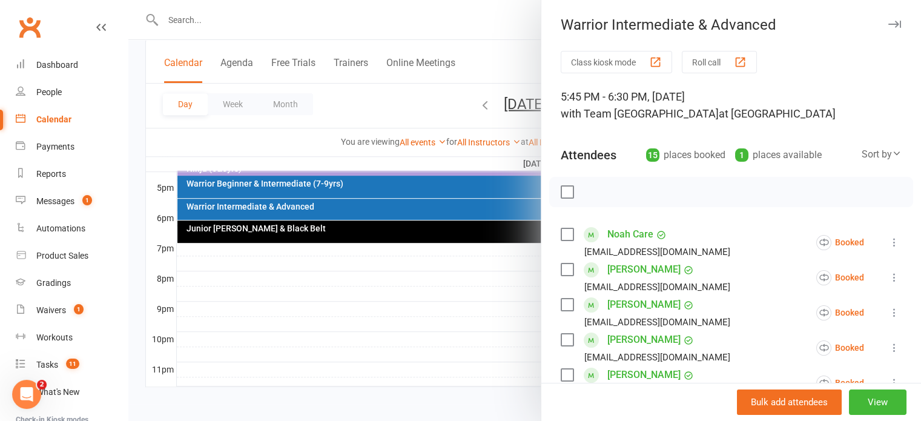
scroll to position [0, 0]
click at [503, 104] on div at bounding box center [524, 210] width 793 height 421
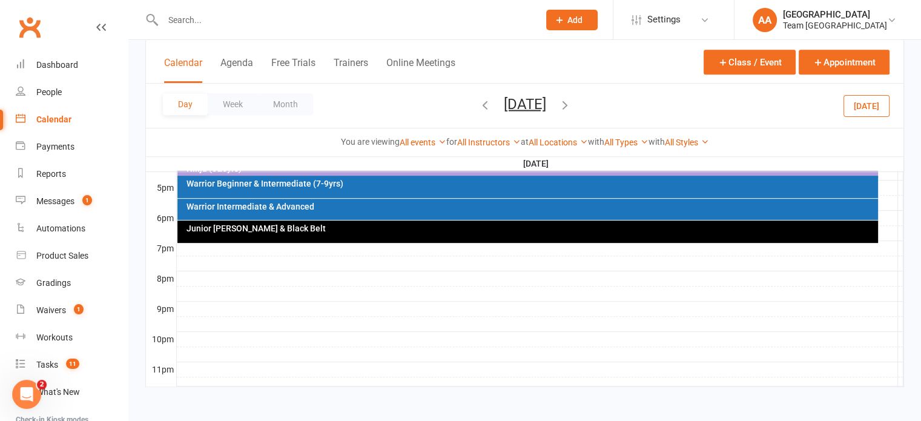
click at [504, 104] on button "Friday, Aug 15, 2025" at bounding box center [525, 103] width 42 height 17
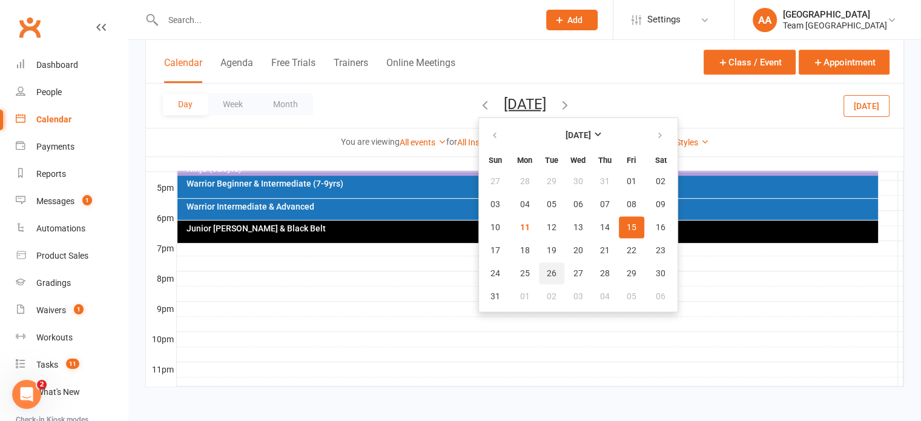
click at [539, 265] on button "26" at bounding box center [551, 273] width 25 height 22
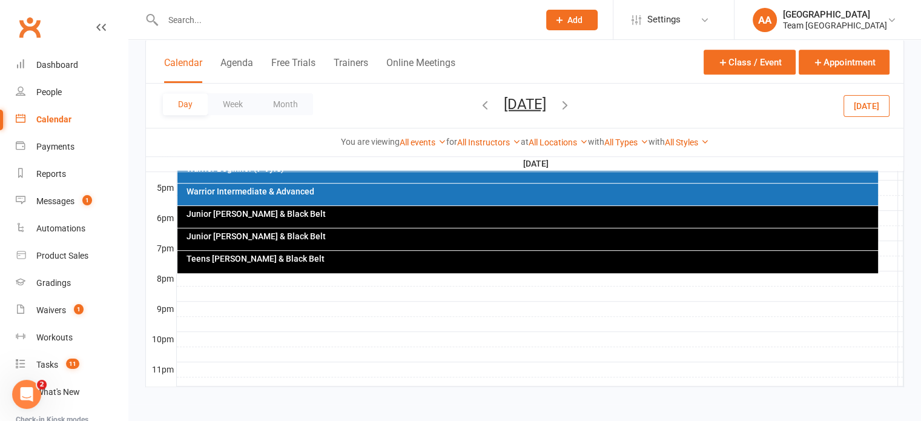
click at [338, 190] on div "Warrior Intermediate & Advanced" at bounding box center [531, 191] width 690 height 8
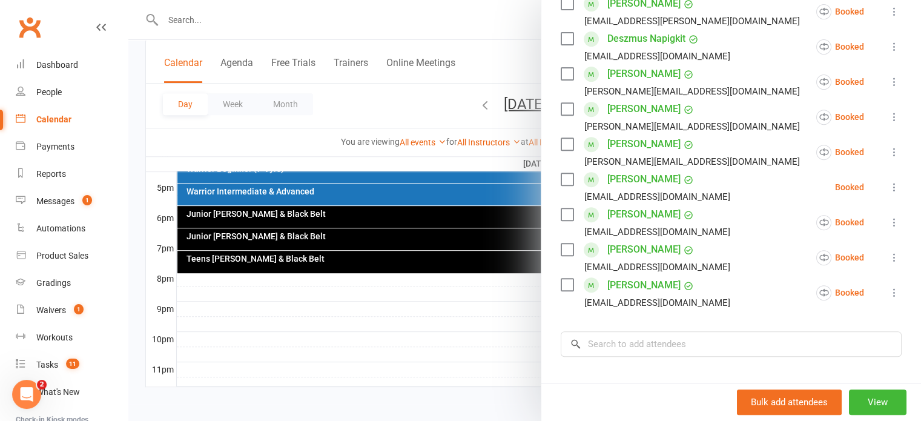
scroll to position [484, 0]
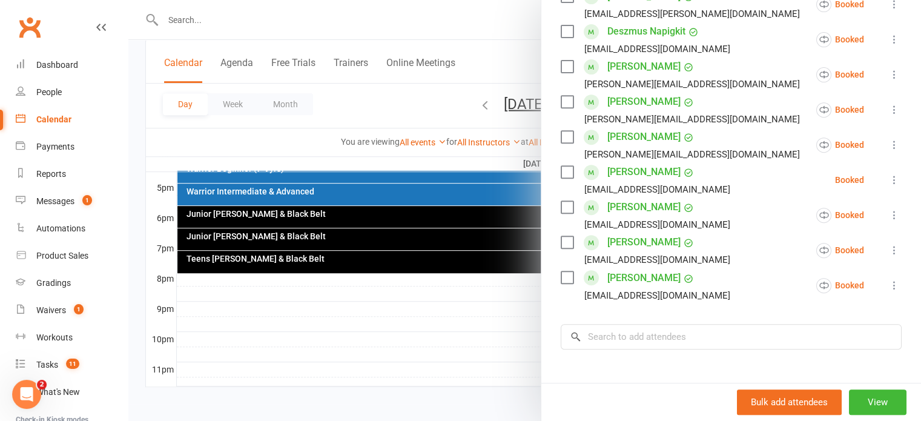
click at [634, 277] on link "Samuel Wright" at bounding box center [643, 277] width 73 height 19
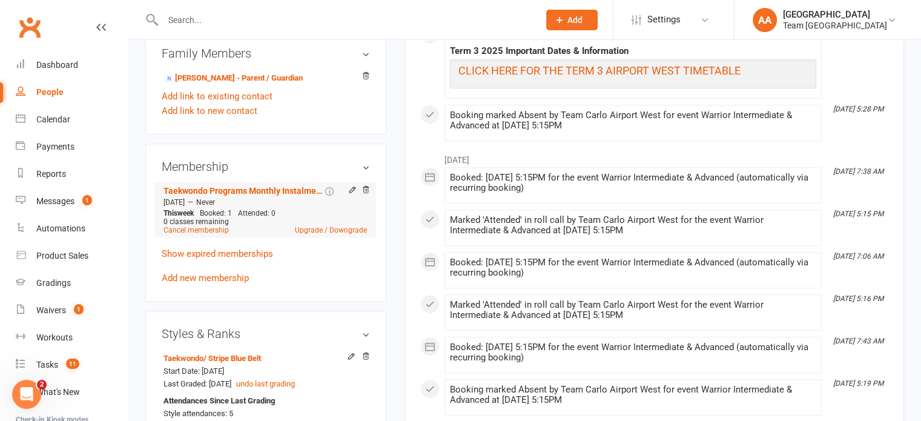
scroll to position [787, 0]
click at [228, 71] on link "Nicole Grima - Parent / Guardian" at bounding box center [232, 77] width 139 height 13
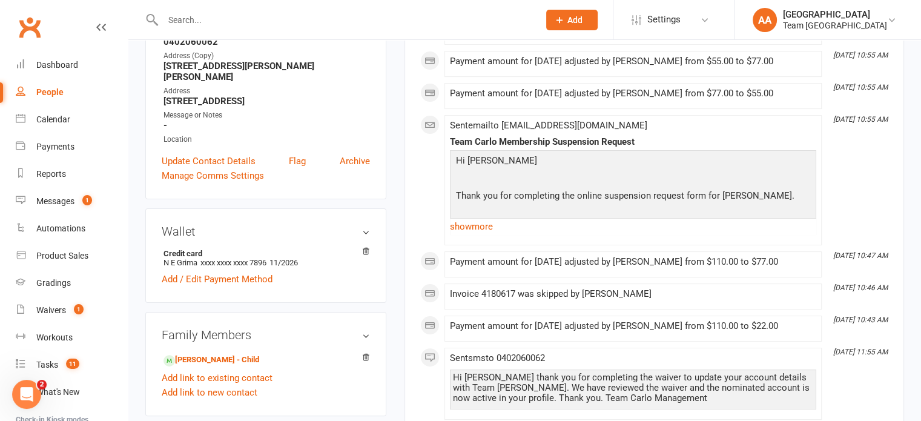
scroll to position [242, 0]
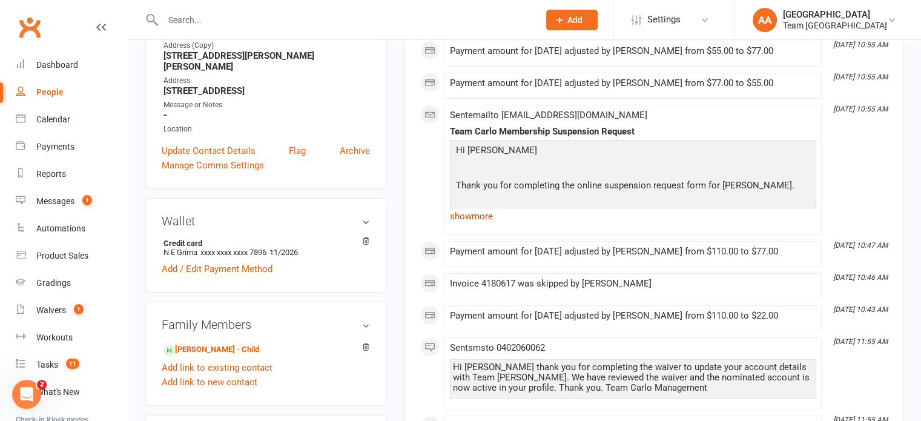
click at [464, 213] on link "show more" at bounding box center [633, 216] width 366 height 17
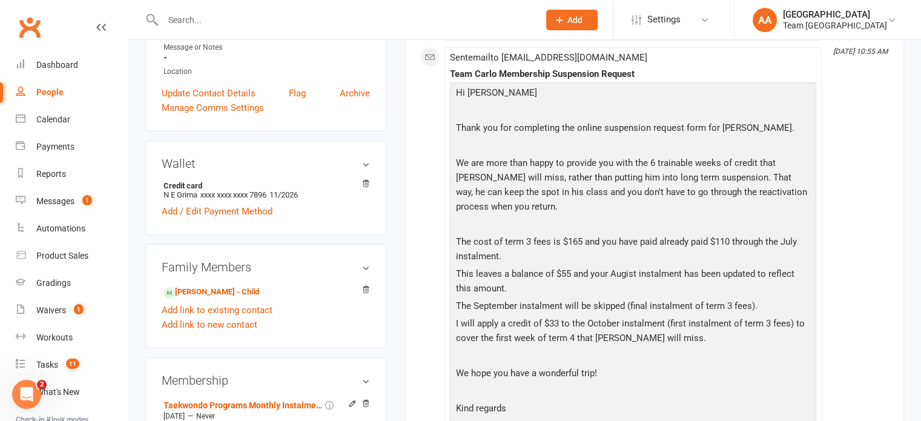
scroll to position [303, 0]
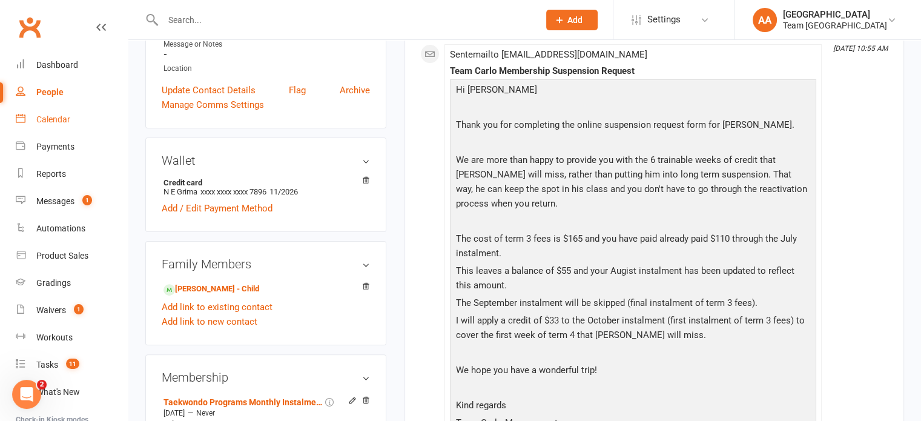
click at [59, 113] on link "Calendar" at bounding box center [72, 119] width 112 height 27
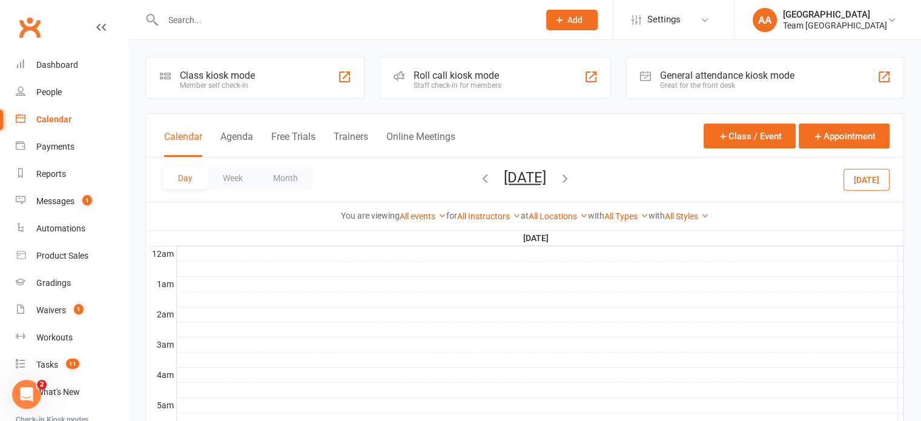
click at [504, 181] on button "Tuesday, Aug 26, 2025" at bounding box center [525, 177] width 42 height 17
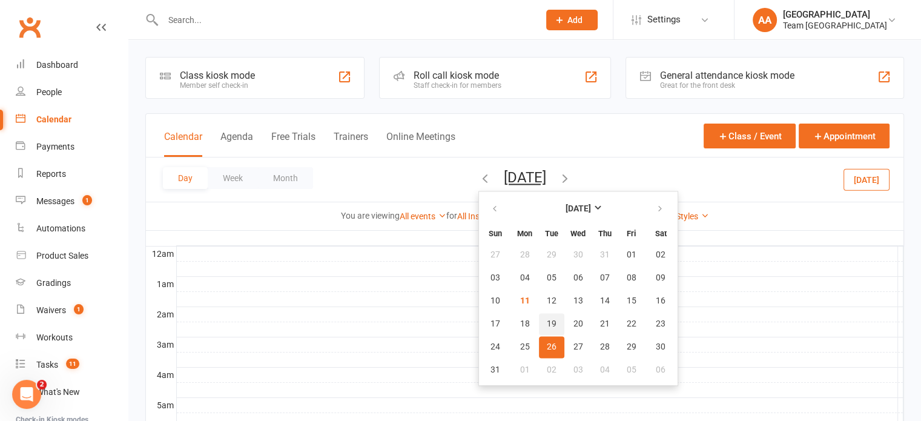
click at [547, 319] on span "19" at bounding box center [552, 324] width 10 height 10
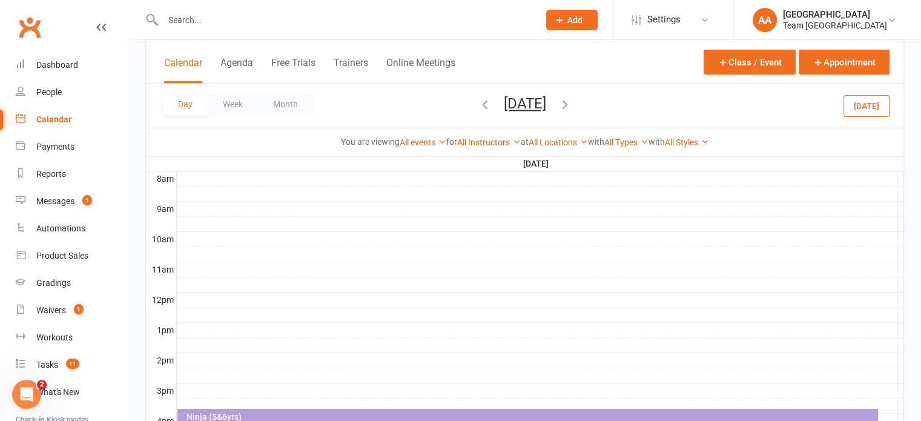
scroll to position [424, 0]
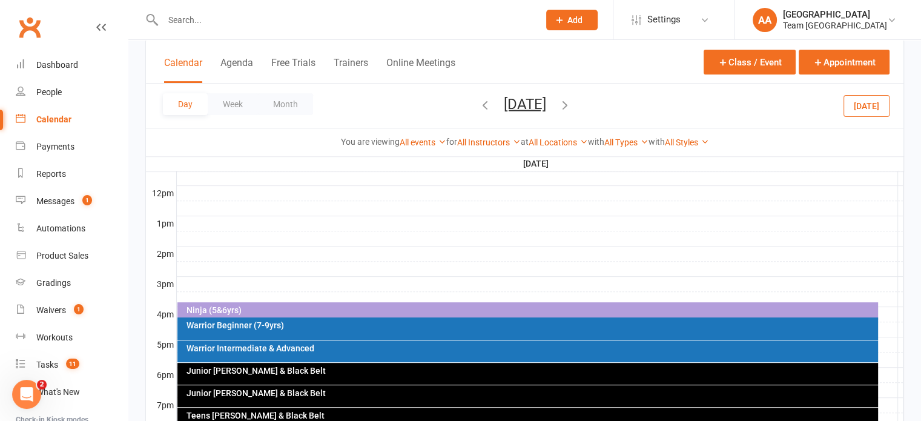
click at [414, 349] on div "Warrior Intermediate & Advanced" at bounding box center [531, 348] width 690 height 8
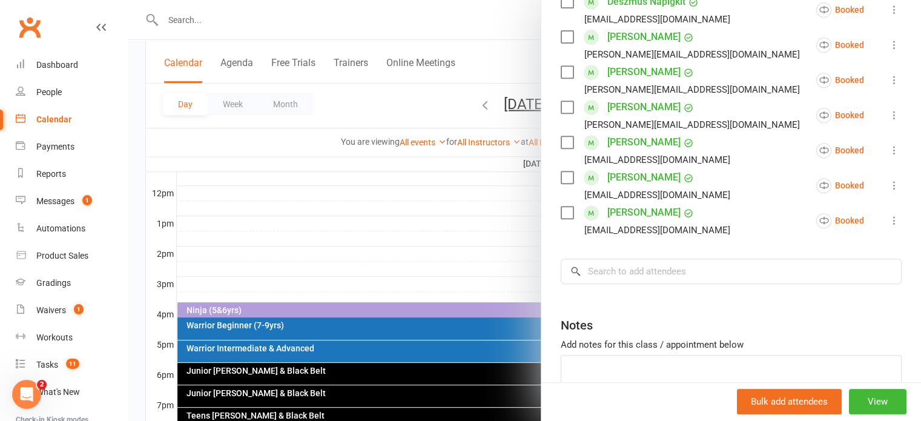
scroll to position [545, 0]
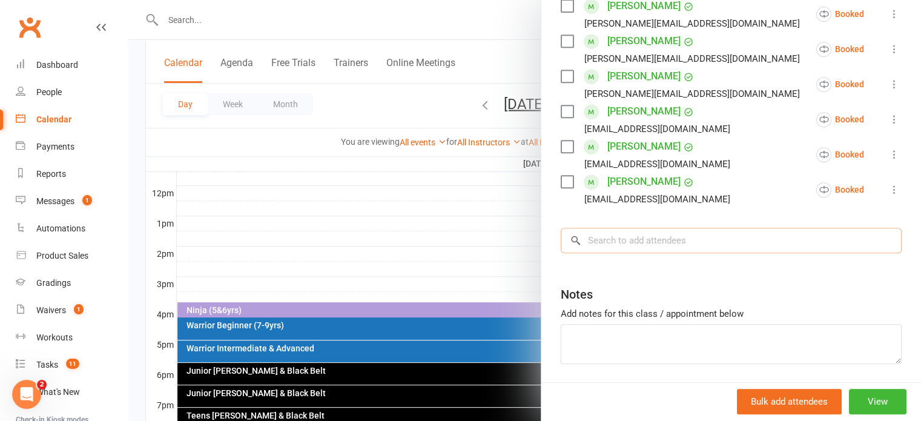
click at [637, 239] on input "search" at bounding box center [731, 240] width 341 height 25
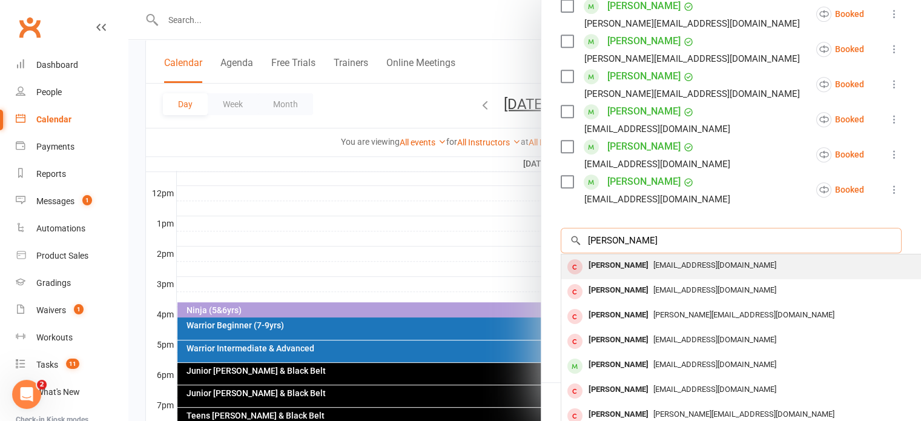
type input "anton"
click at [623, 265] on div "Anton Erdogan" at bounding box center [619, 266] width 70 height 18
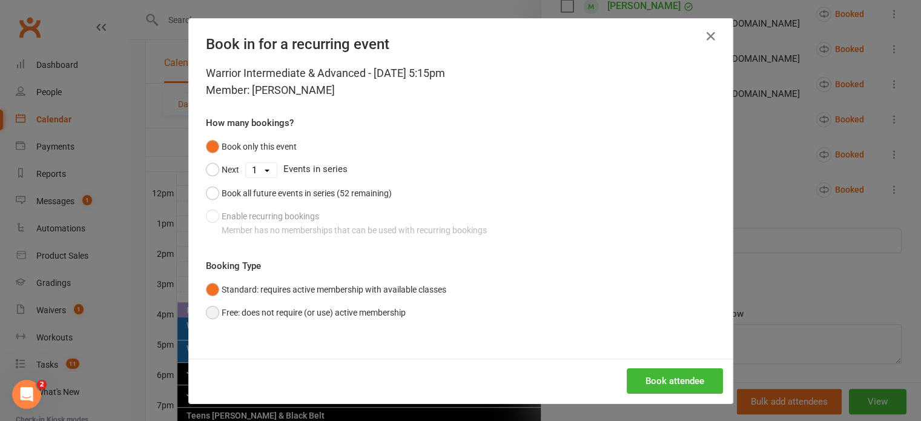
click at [206, 315] on button "Free: does not require (or use) active membership" at bounding box center [306, 312] width 200 height 23
click at [679, 366] on div "Book attendee" at bounding box center [461, 380] width 544 height 45
click at [666, 377] on button "Book attendee" at bounding box center [675, 380] width 96 height 25
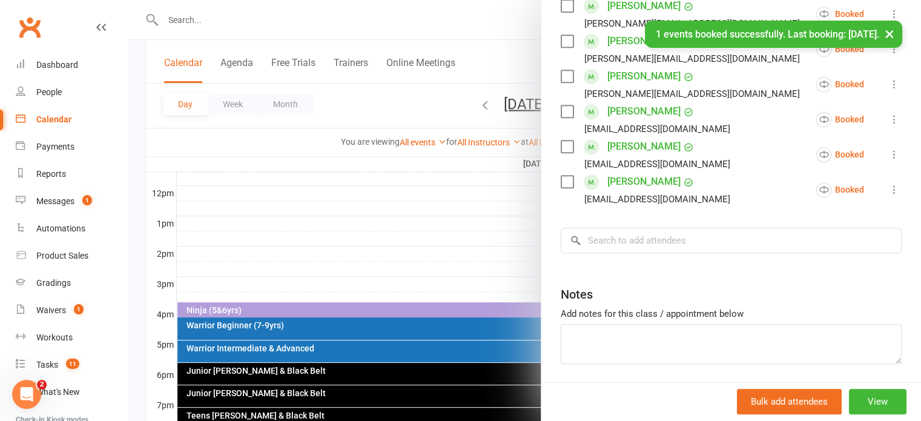
scroll to position [579, 0]
click at [472, 107] on div at bounding box center [524, 210] width 793 height 421
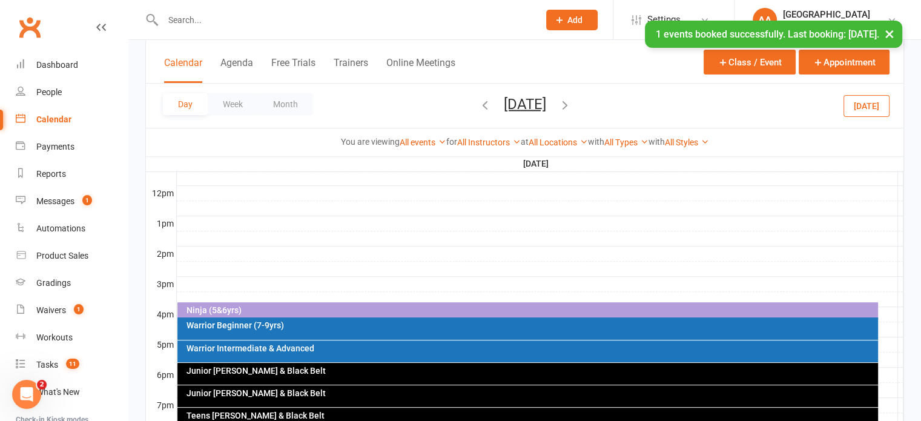
click at [504, 108] on button "Tuesday, Aug 19, 2025" at bounding box center [525, 103] width 42 height 17
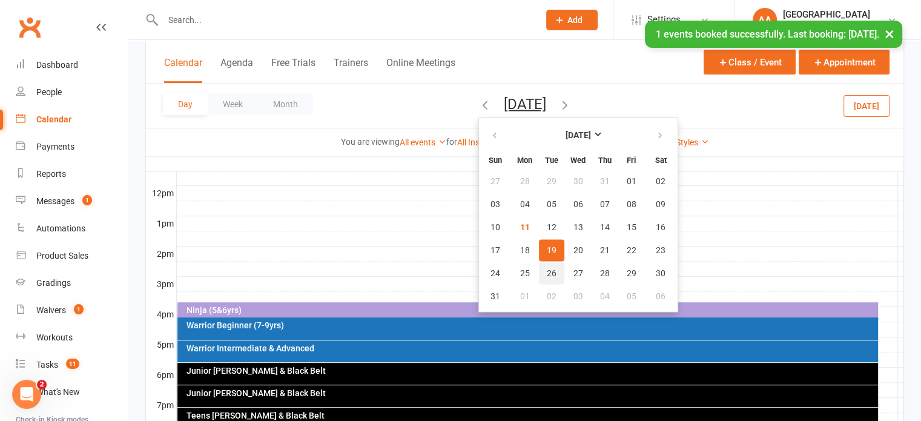
click at [547, 268] on span "26" at bounding box center [552, 273] width 10 height 10
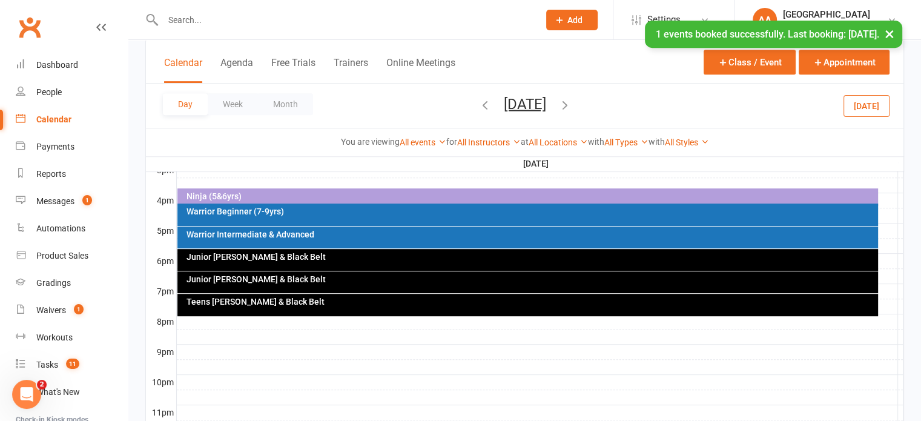
scroll to position [460, 0]
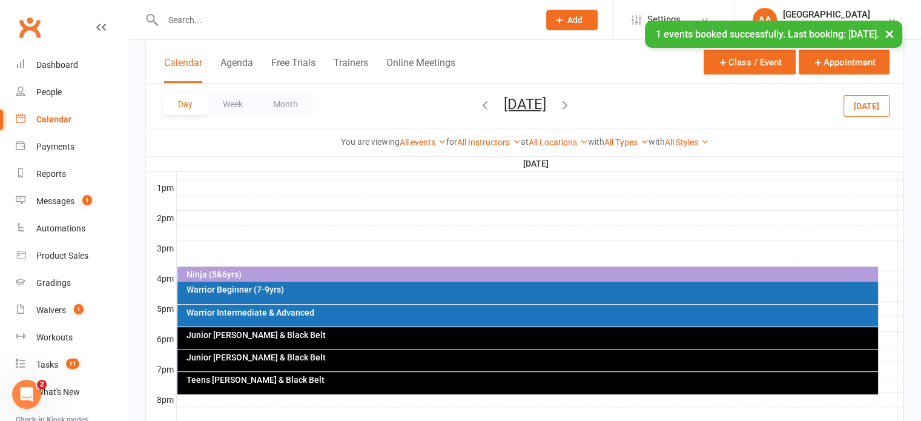
click at [334, 314] on div "Warrior Intermediate & Advanced" at bounding box center [531, 312] width 690 height 8
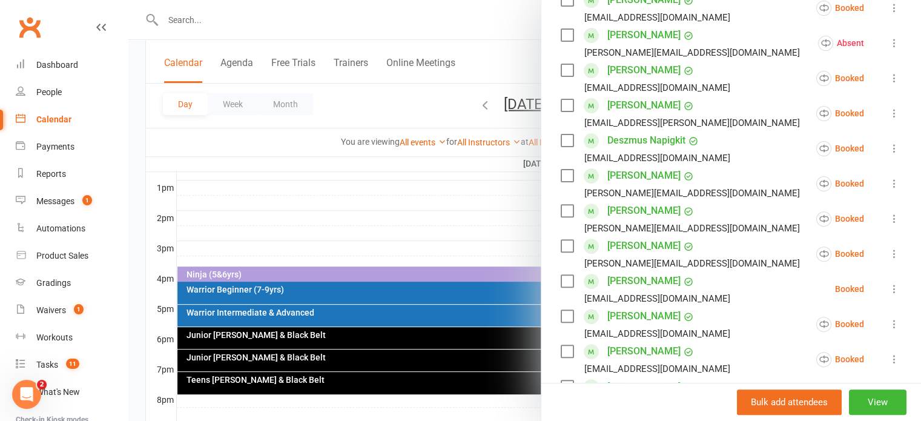
scroll to position [545, 0]
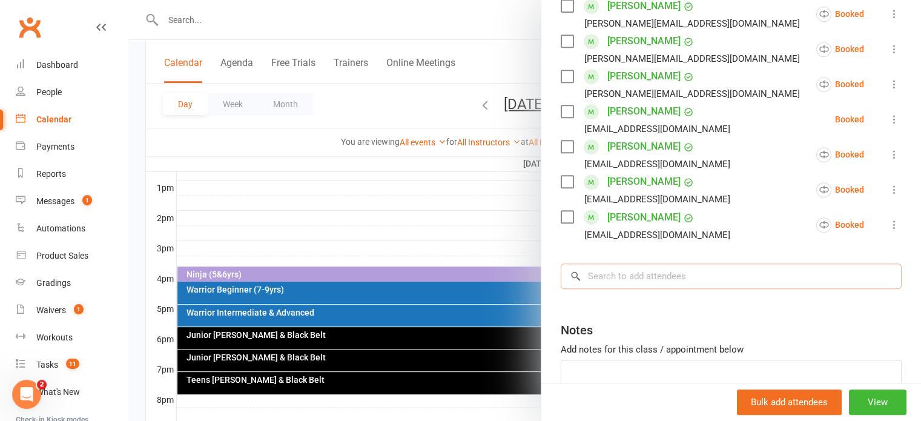
click at [595, 278] on input "search" at bounding box center [731, 275] width 341 height 25
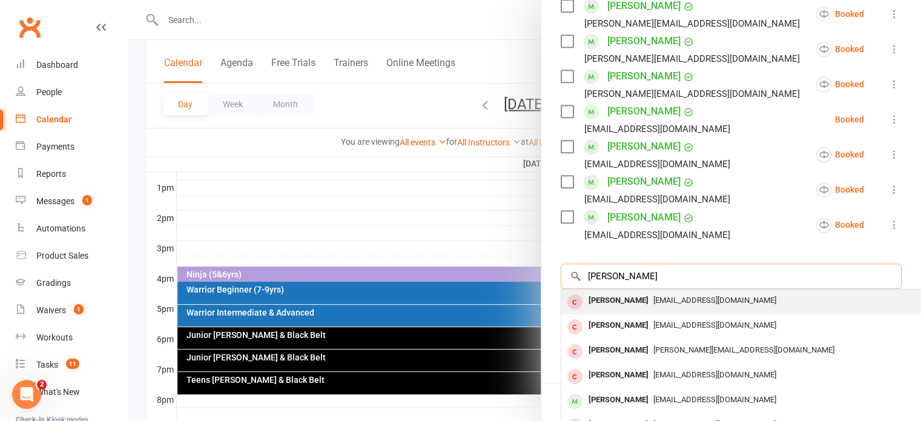
type input "anton"
click at [595, 292] on div "Anton Erdogan" at bounding box center [619, 301] width 70 height 18
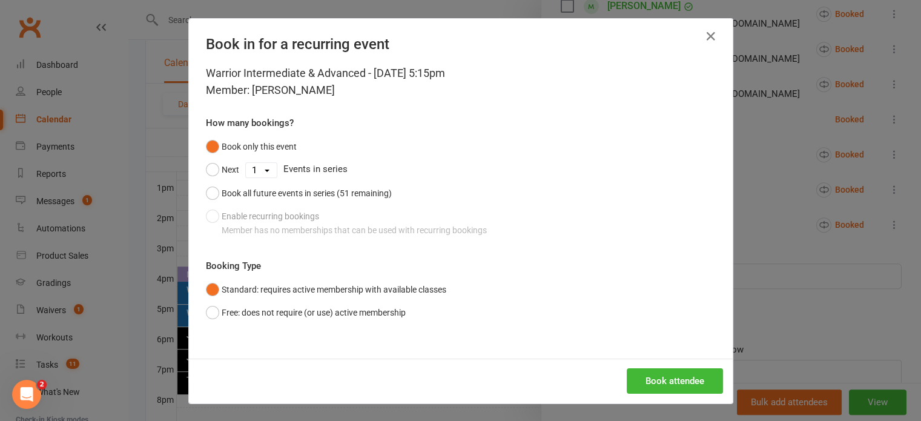
scroll to position [0, 0]
drag, startPoint x: 207, startPoint y: 314, endPoint x: 251, endPoint y: 307, distance: 44.1
click at [208, 312] on button "Free: does not require (or use) active membership" at bounding box center [306, 312] width 200 height 23
click at [660, 380] on button "Book attendee" at bounding box center [675, 380] width 96 height 25
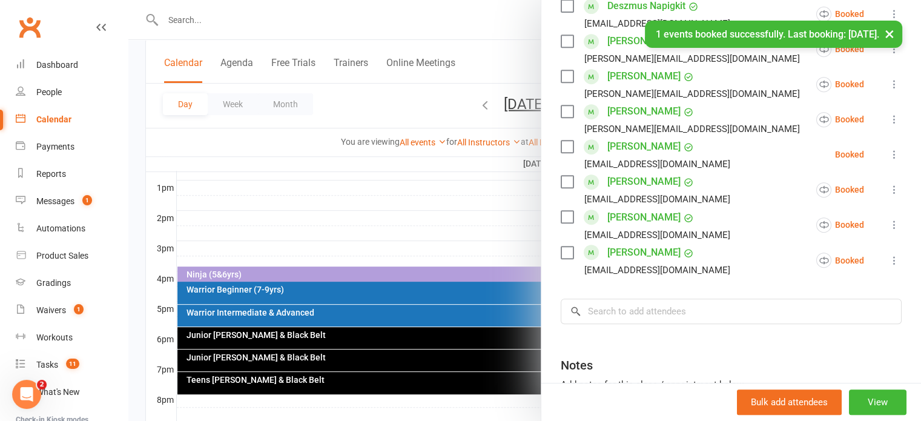
scroll to position [579, 0]
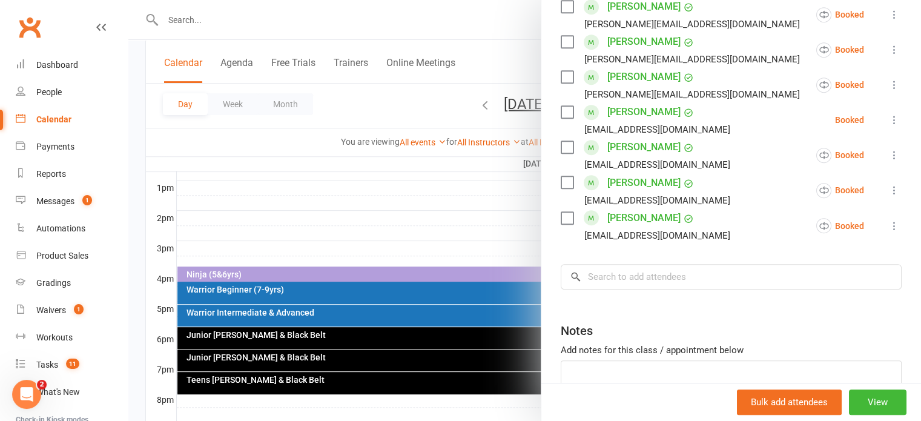
click at [415, 231] on div at bounding box center [524, 210] width 793 height 421
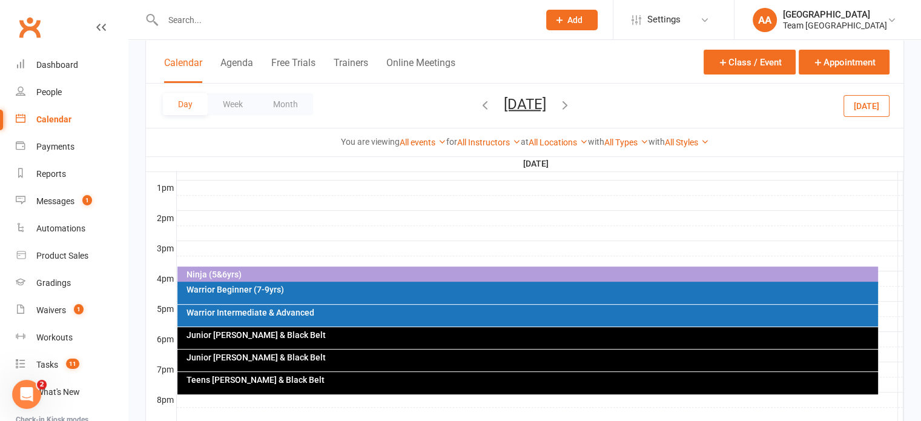
click at [524, 108] on button "Tuesday, Aug 26, 2025" at bounding box center [525, 103] width 42 height 17
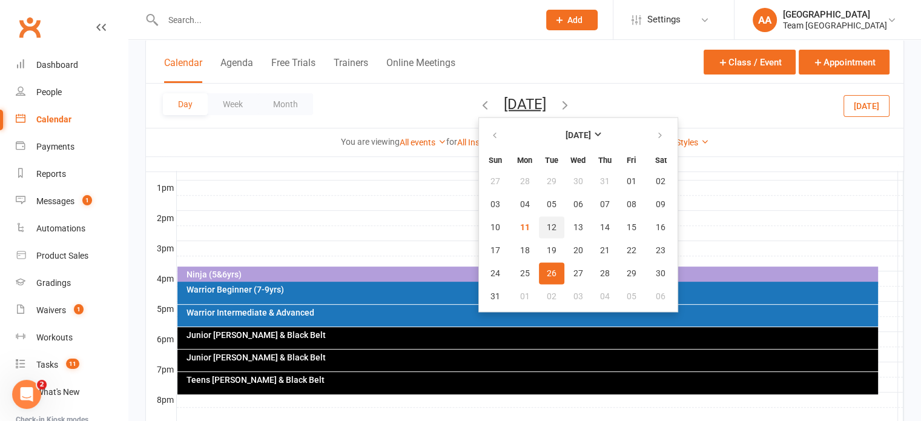
click at [539, 220] on button "12" at bounding box center [551, 227] width 25 height 22
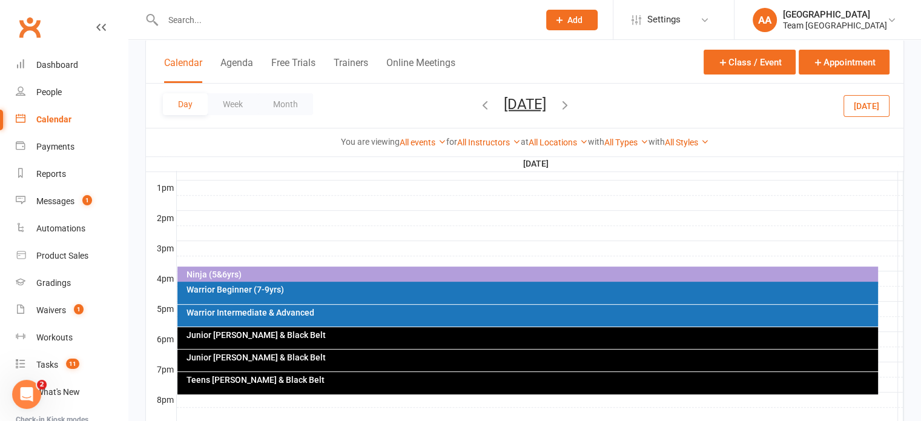
click at [297, 314] on div "Warrior Intermediate & Advanced" at bounding box center [531, 312] width 690 height 8
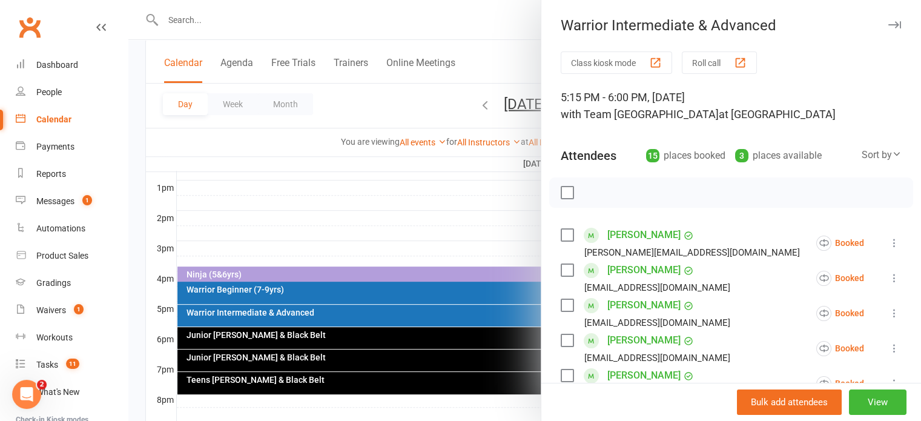
click at [334, 342] on div at bounding box center [524, 210] width 793 height 421
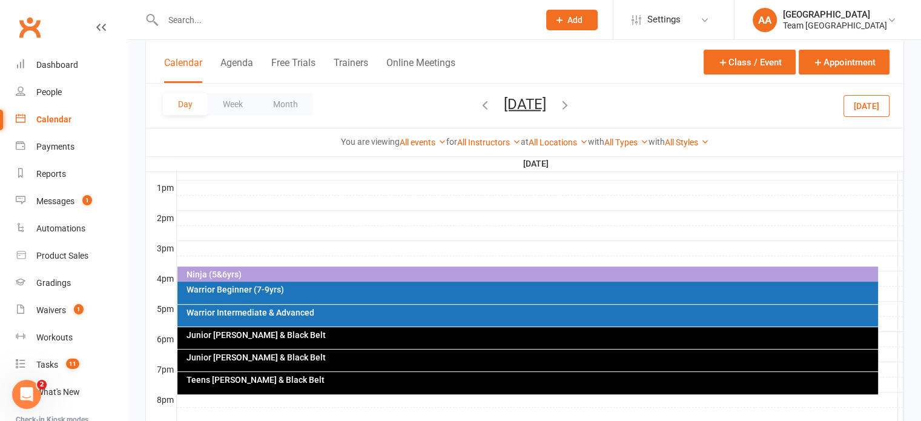
click at [334, 342] on div "Junior Cho Dan Bo & Black Belt" at bounding box center [527, 338] width 701 height 22
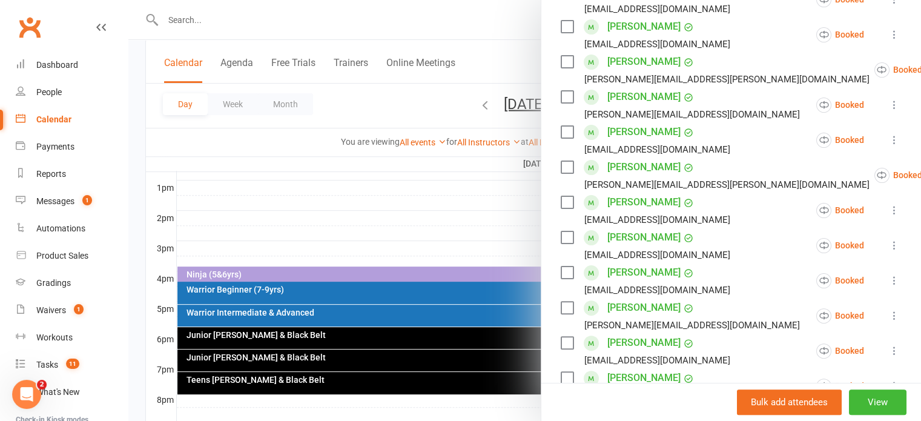
scroll to position [303, 0]
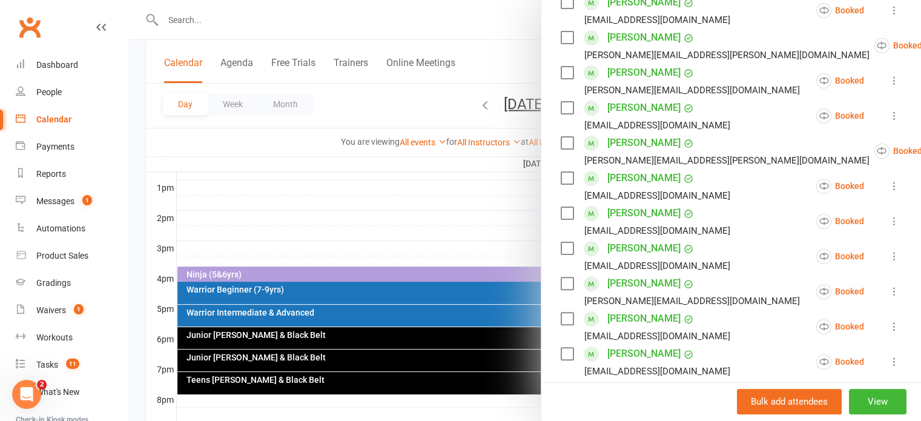
click at [888, 291] on icon at bounding box center [894, 291] width 12 height 12
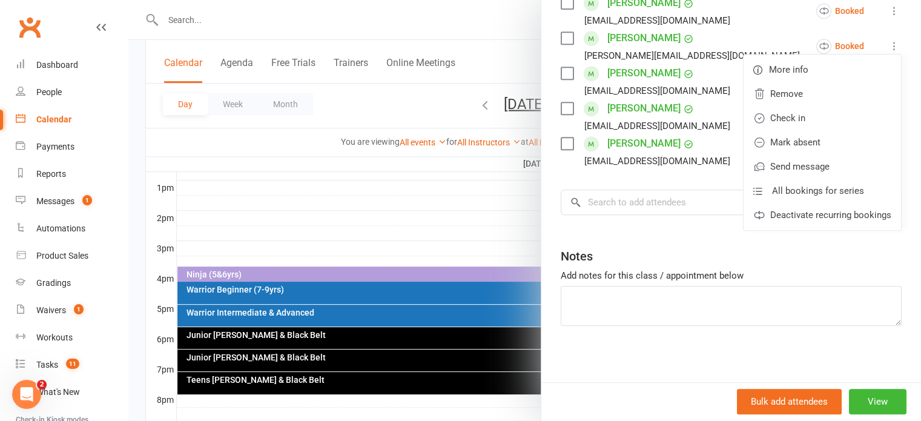
scroll to position [550, 0]
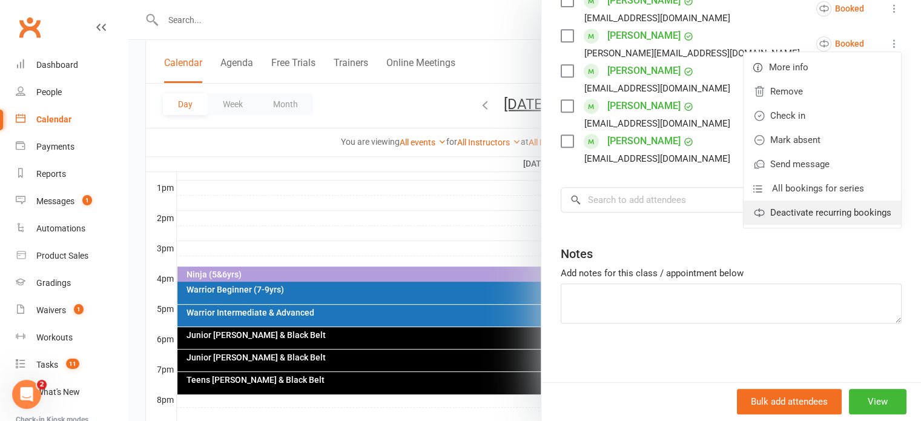
click at [785, 214] on link "Deactivate recurring bookings" at bounding box center [822, 212] width 157 height 24
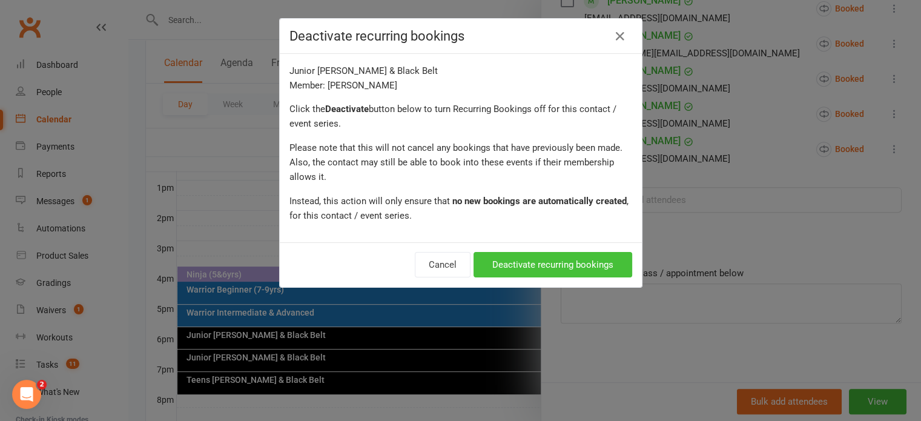
click at [558, 268] on button "Deactivate recurring bookings" at bounding box center [553, 264] width 159 height 25
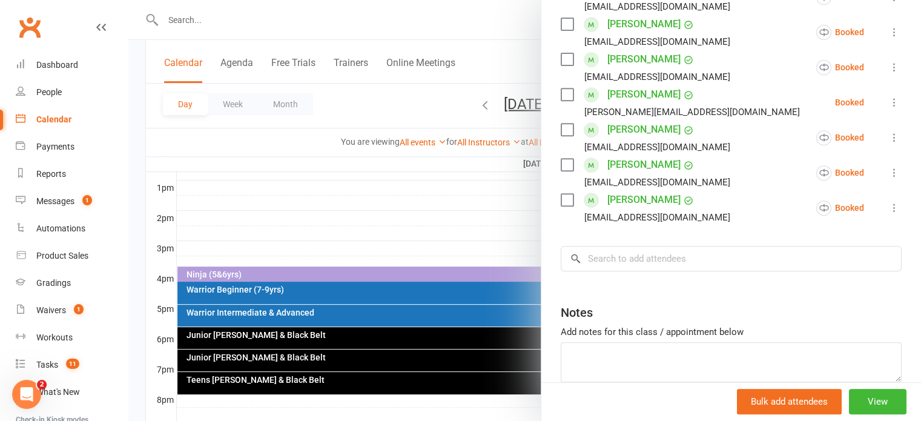
scroll to position [429, 0]
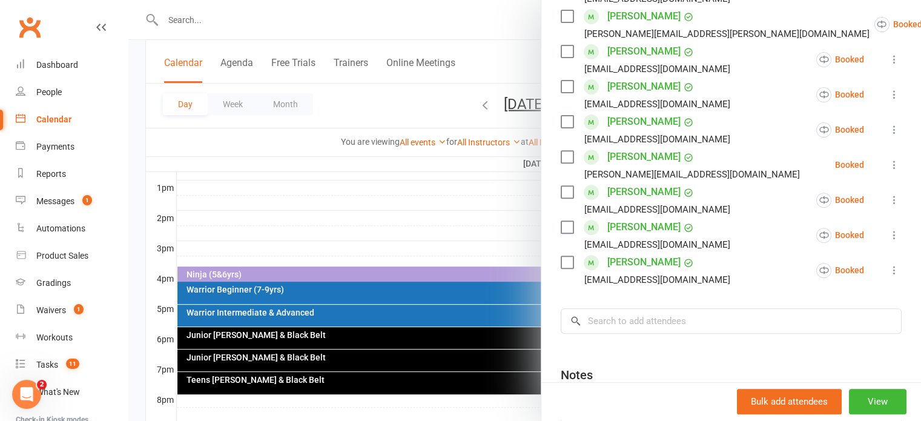
click at [888, 164] on icon at bounding box center [894, 165] width 12 height 12
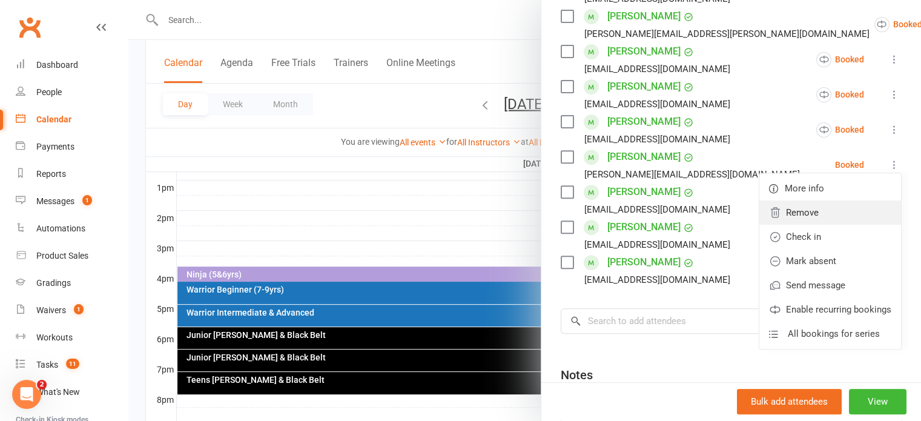
click at [814, 211] on link "Remove" at bounding box center [830, 212] width 142 height 24
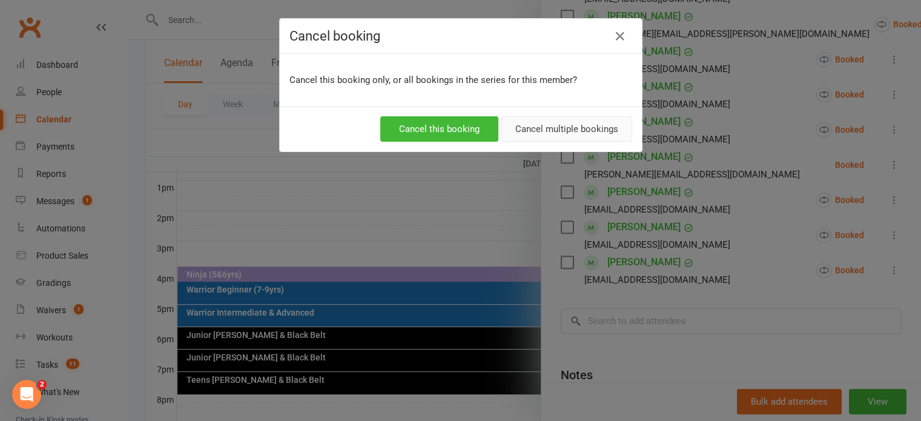
click at [576, 127] on button "Cancel multiple bookings" at bounding box center [566, 128] width 131 height 25
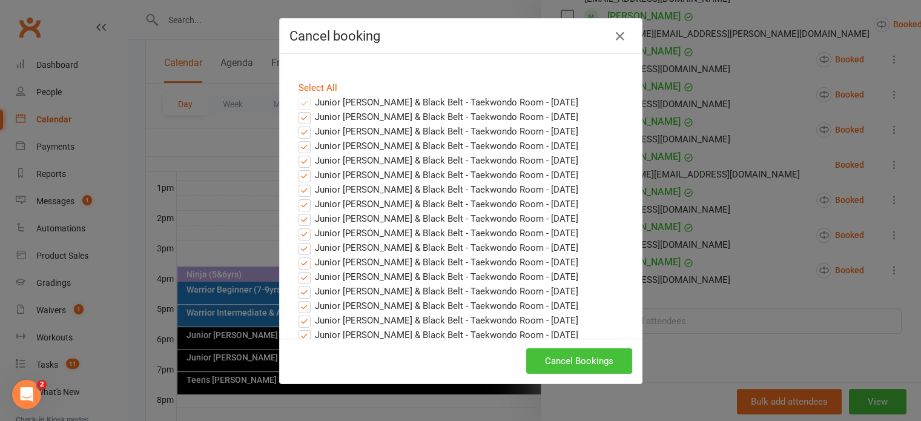
click at [553, 363] on button "Cancel Bookings" at bounding box center [579, 360] width 106 height 25
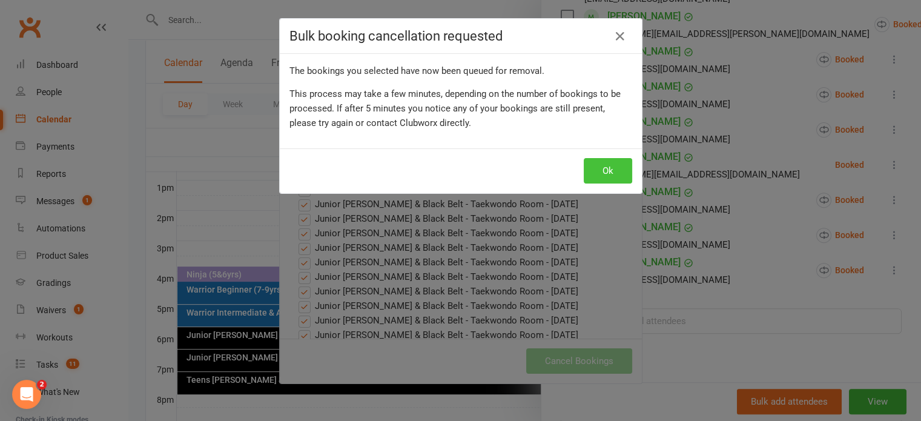
click at [609, 167] on button "Ok" at bounding box center [608, 170] width 48 height 25
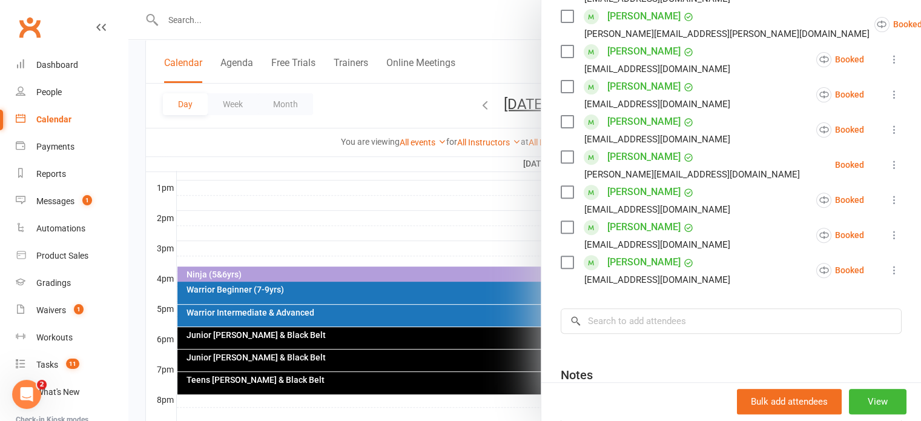
click at [888, 162] on icon at bounding box center [894, 165] width 12 height 12
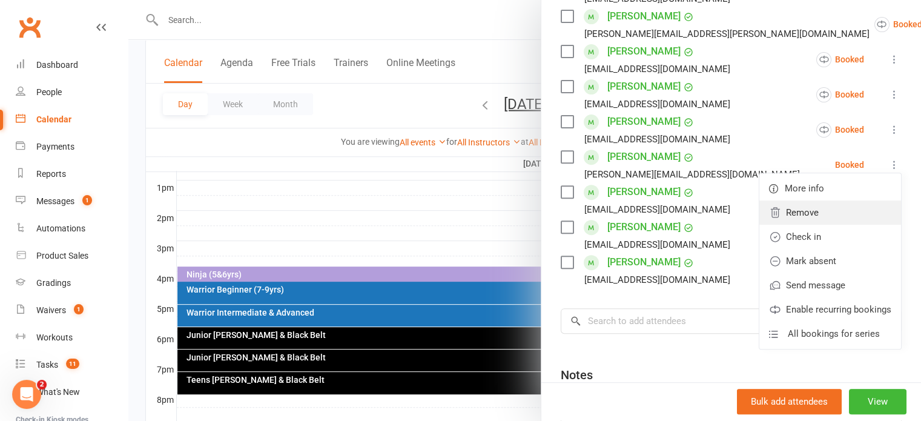
click at [784, 212] on link "Remove" at bounding box center [830, 212] width 142 height 24
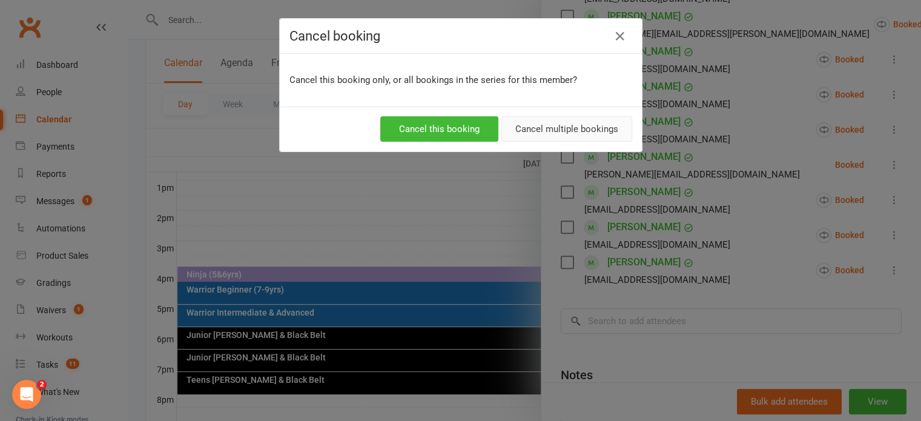
click at [590, 134] on button "Cancel multiple bookings" at bounding box center [566, 128] width 131 height 25
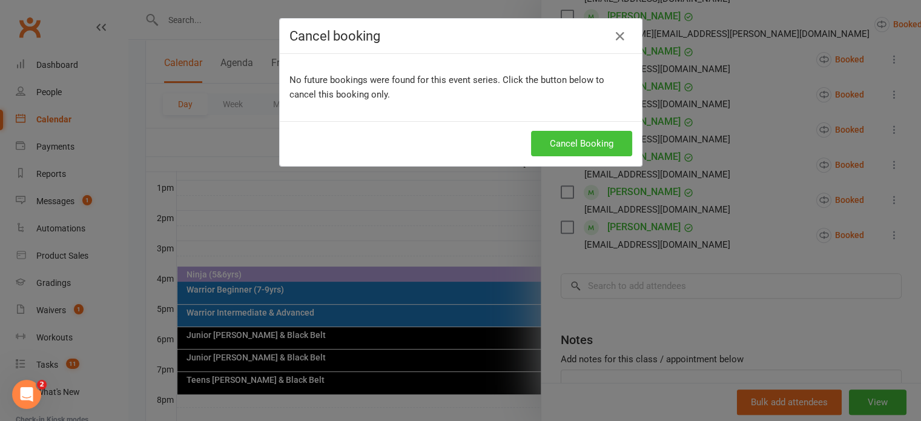
click at [586, 140] on button "Cancel Booking" at bounding box center [581, 143] width 101 height 25
click at [586, 142] on button "Cancel Booking" at bounding box center [581, 143] width 101 height 25
click at [618, 35] on icon "button" at bounding box center [620, 36] width 15 height 15
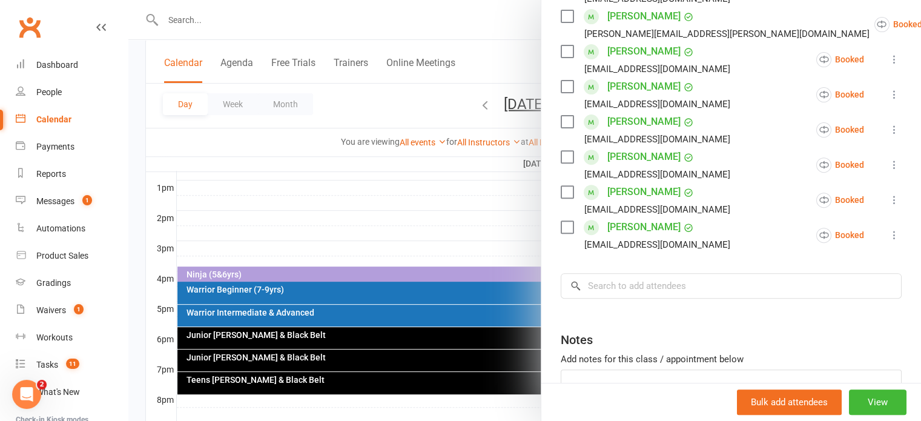
click at [517, 96] on div at bounding box center [524, 210] width 793 height 421
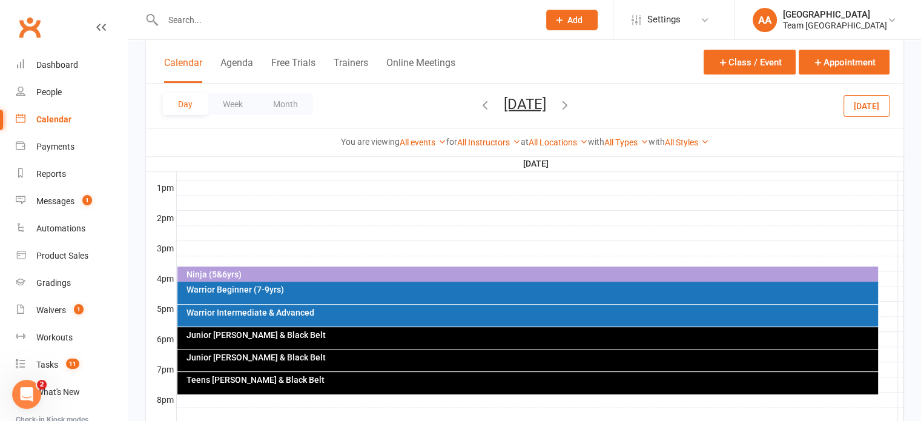
click at [516, 97] on button "Tuesday, Aug 12, 2025" at bounding box center [525, 103] width 42 height 17
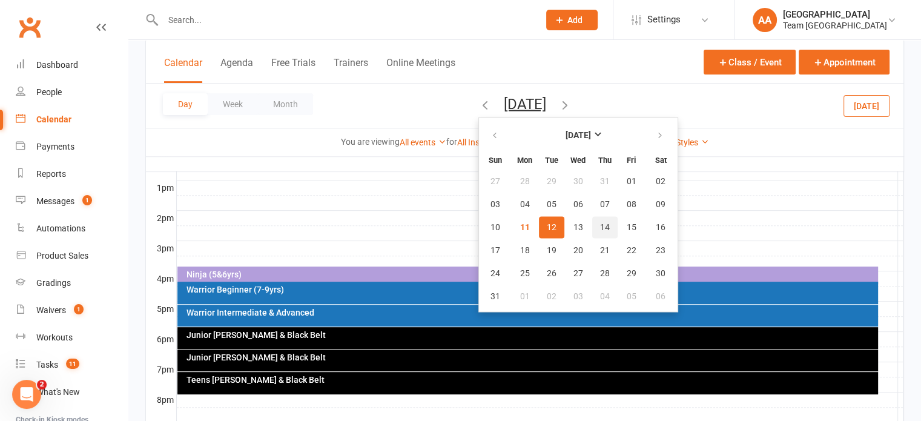
click at [592, 223] on button "14" at bounding box center [604, 227] width 25 height 22
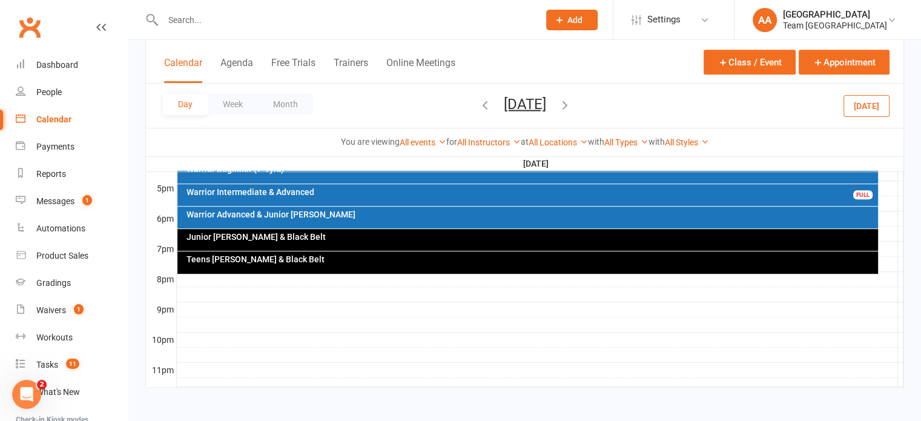
scroll to position [581, 0]
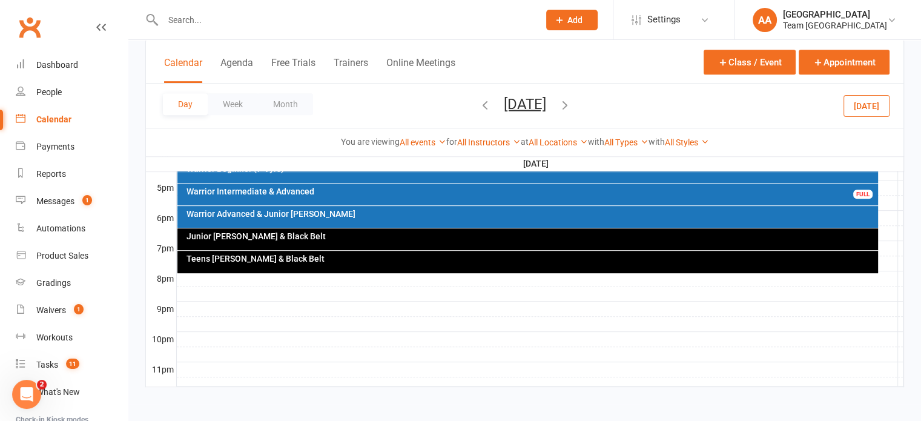
click at [471, 216] on div "Warrior Advanced & Junior Cho Dan Bo" at bounding box center [531, 214] width 690 height 8
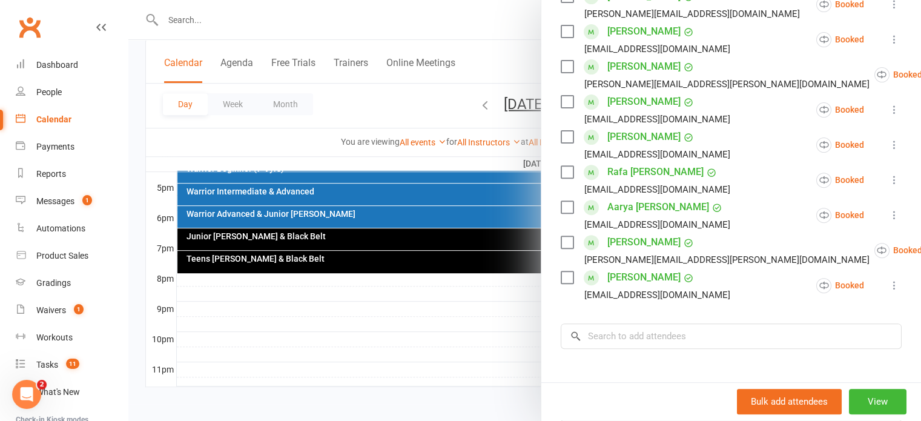
scroll to position [484, 0]
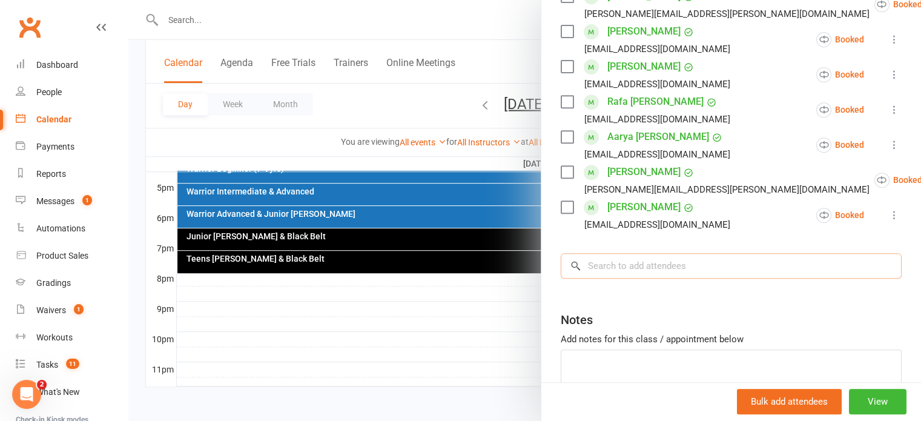
click at [592, 269] on input "search" at bounding box center [731, 265] width 341 height 25
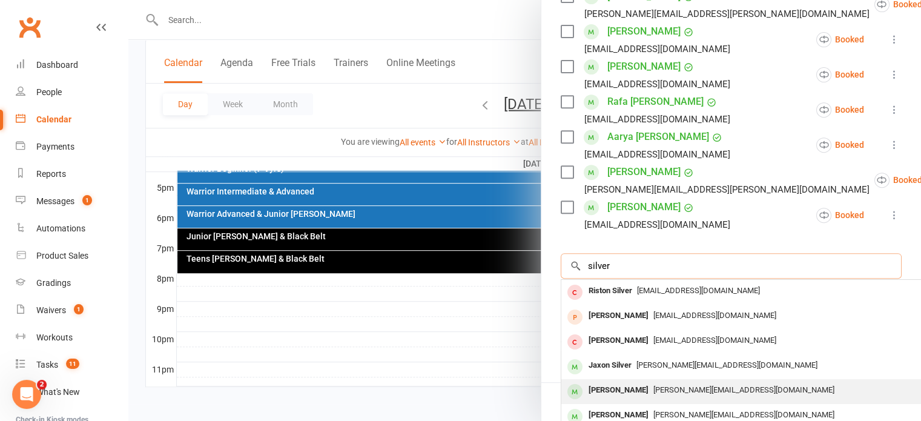
type input "silver"
click at [613, 390] on div "Zara Silver" at bounding box center [619, 390] width 70 height 18
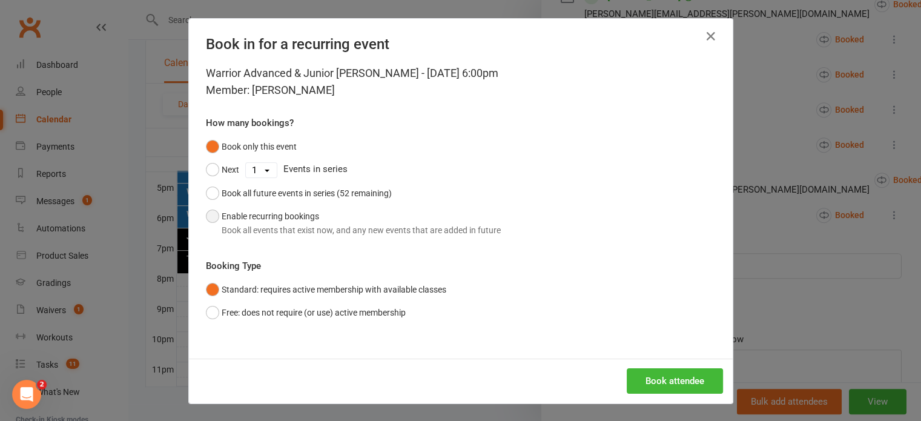
click at [208, 217] on button "Enable recurring bookings Book all events that exist now, and any new events th…" at bounding box center [353, 223] width 295 height 37
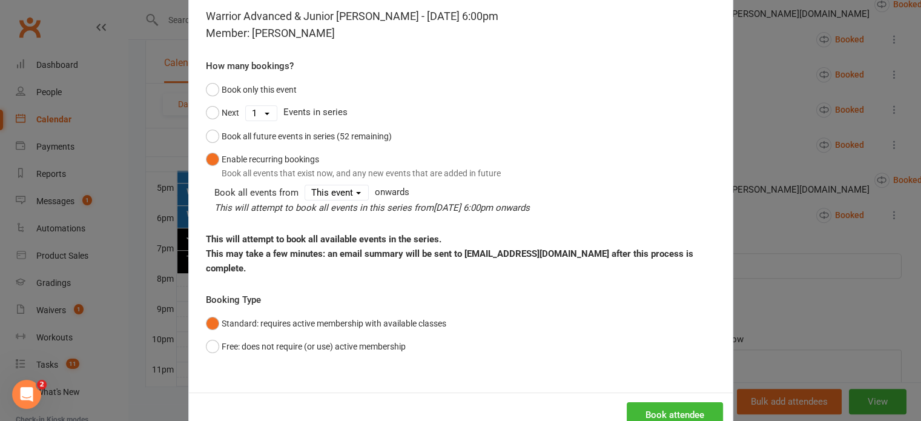
scroll to position [91, 0]
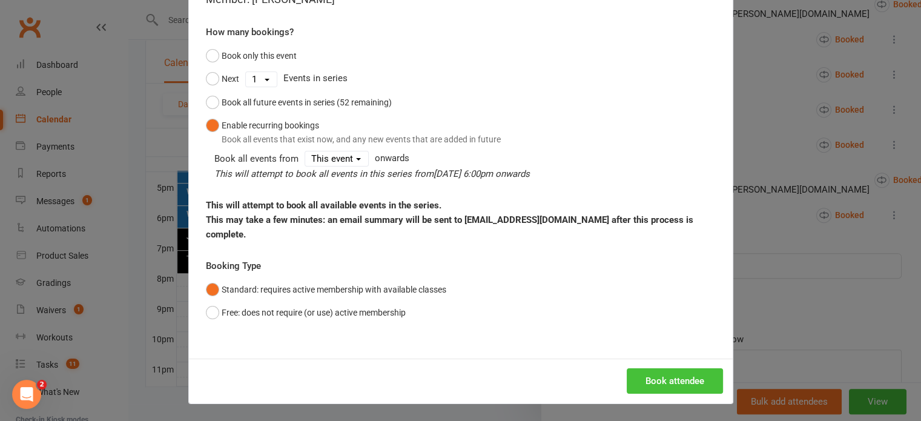
click at [654, 379] on button "Book attendee" at bounding box center [675, 380] width 96 height 25
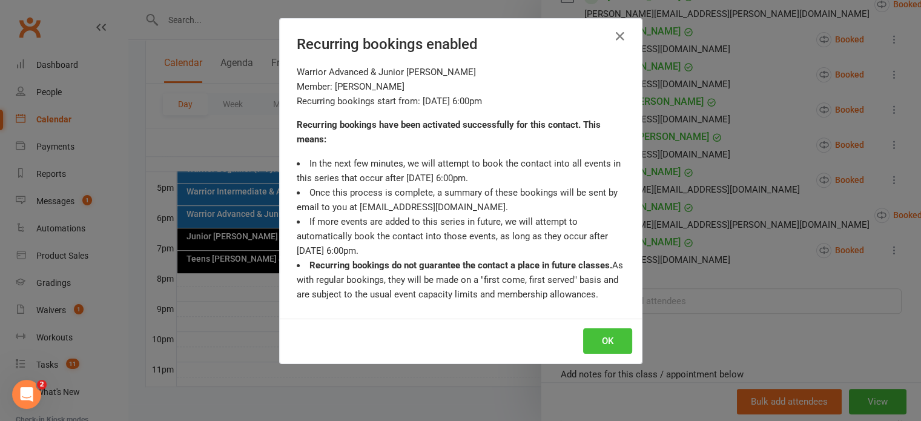
click at [609, 335] on button "OK" at bounding box center [607, 340] width 49 height 25
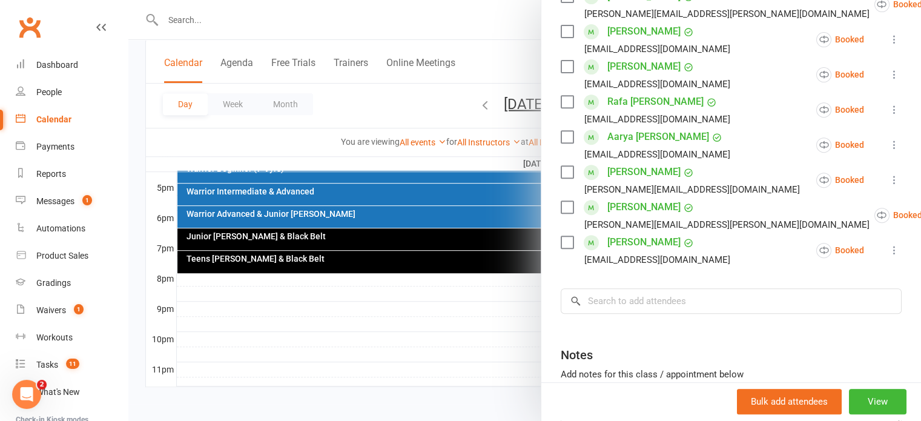
click at [480, 97] on div at bounding box center [524, 210] width 793 height 421
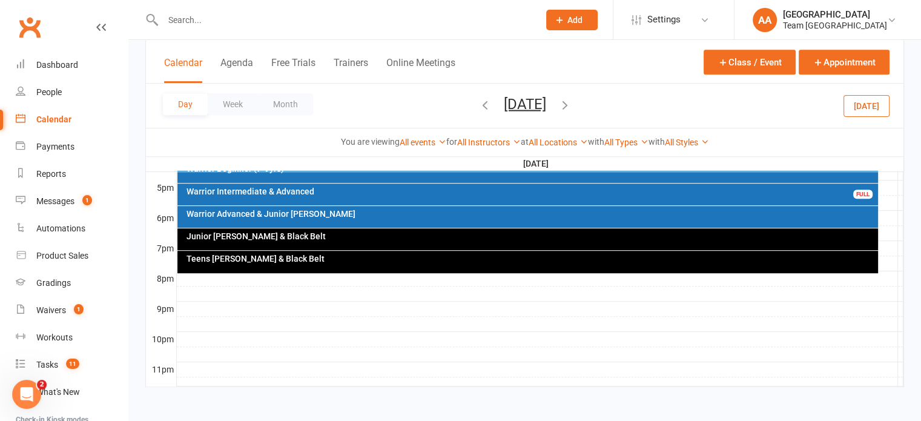
click at [504, 111] on button "Thursday, Aug 14, 2025" at bounding box center [525, 103] width 42 height 17
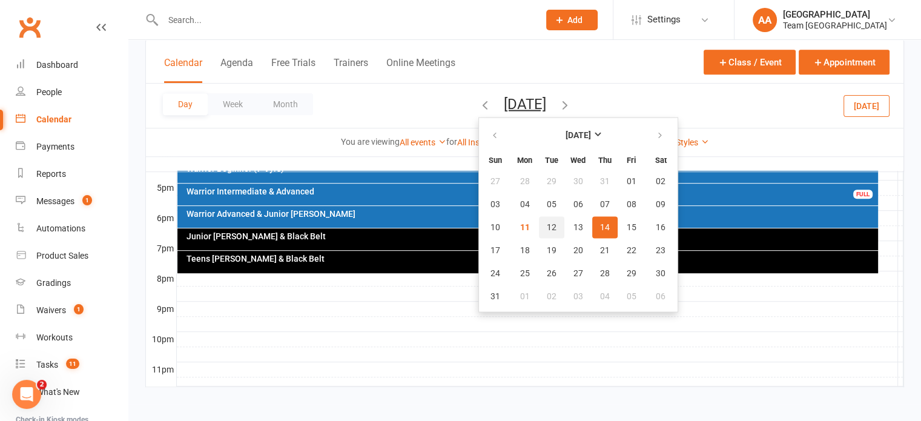
click at [547, 226] on span "12" at bounding box center [552, 227] width 10 height 10
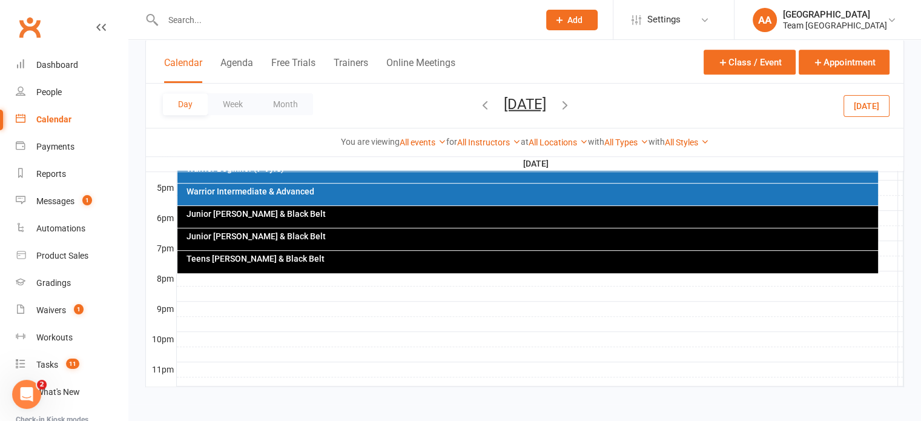
click at [322, 217] on div "Junior Cho Dan Bo & Black Belt" at bounding box center [531, 214] width 690 height 8
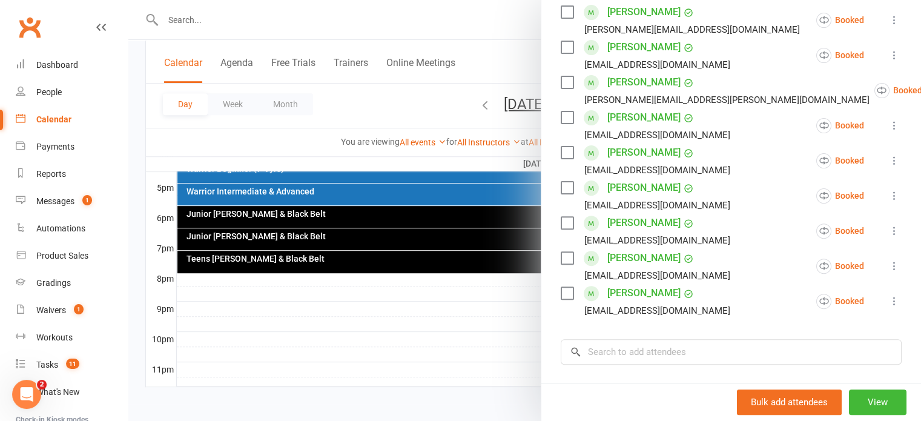
scroll to position [424, 0]
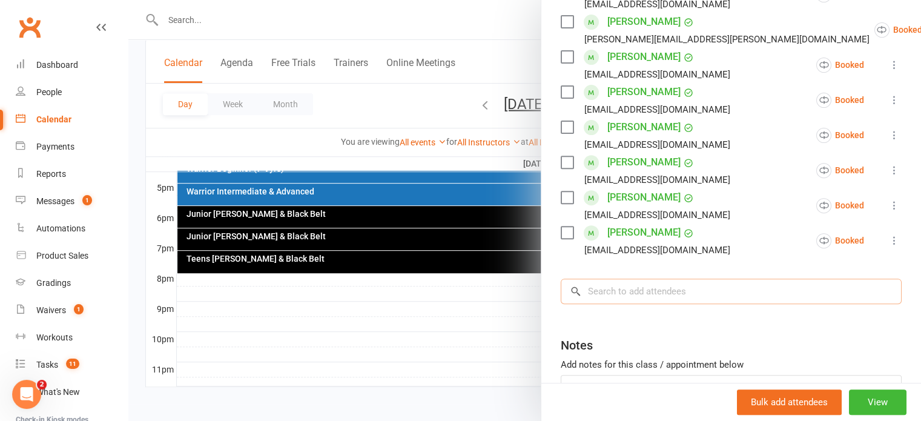
click at [598, 291] on input "search" at bounding box center [731, 291] width 341 height 25
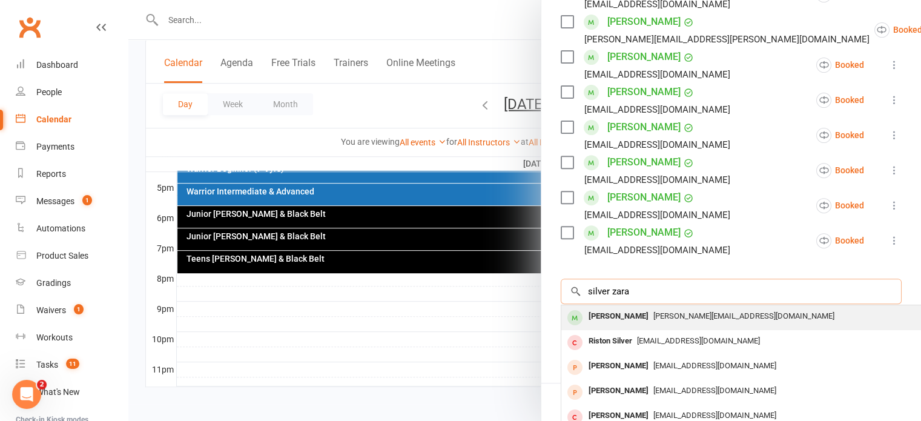
type input "silver zara"
click at [613, 319] on div "Zara Silver" at bounding box center [619, 317] width 70 height 18
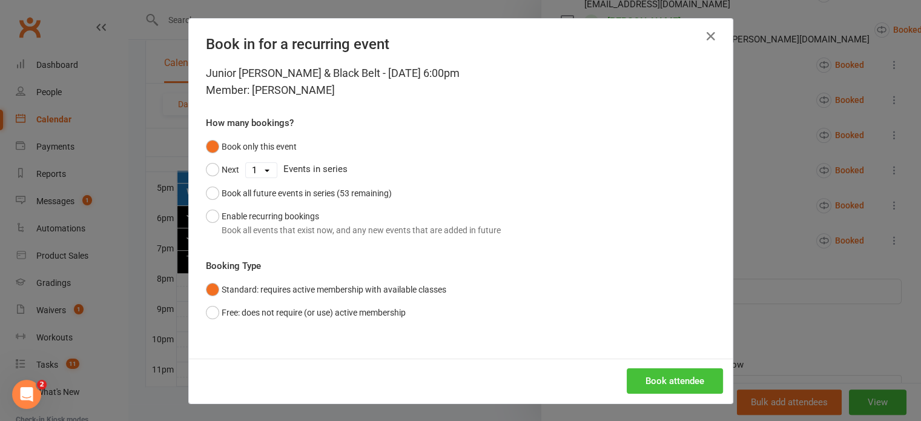
click at [666, 374] on button "Book attendee" at bounding box center [675, 380] width 96 height 25
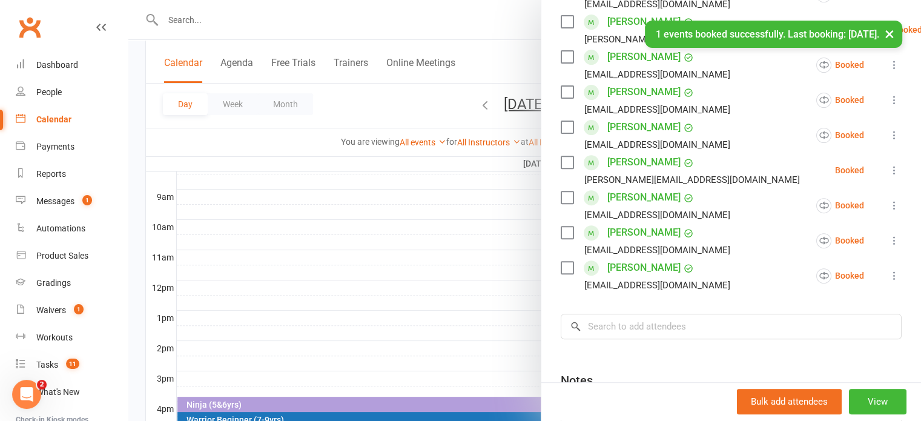
scroll to position [157, 0]
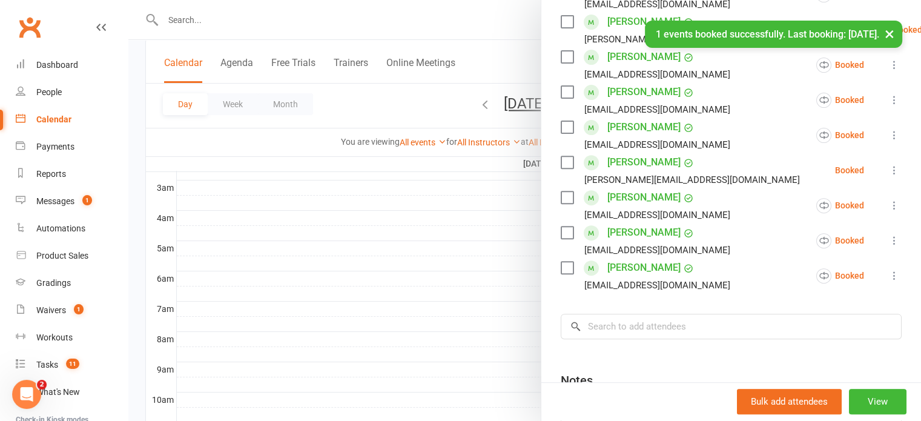
click at [485, 103] on div at bounding box center [524, 210] width 793 height 421
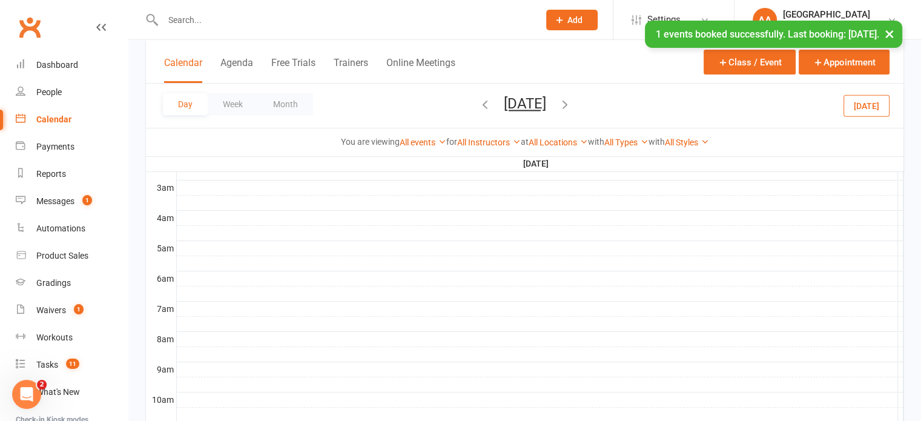
click at [504, 103] on button "Tuesday, Aug 12, 2025" at bounding box center [525, 103] width 42 height 17
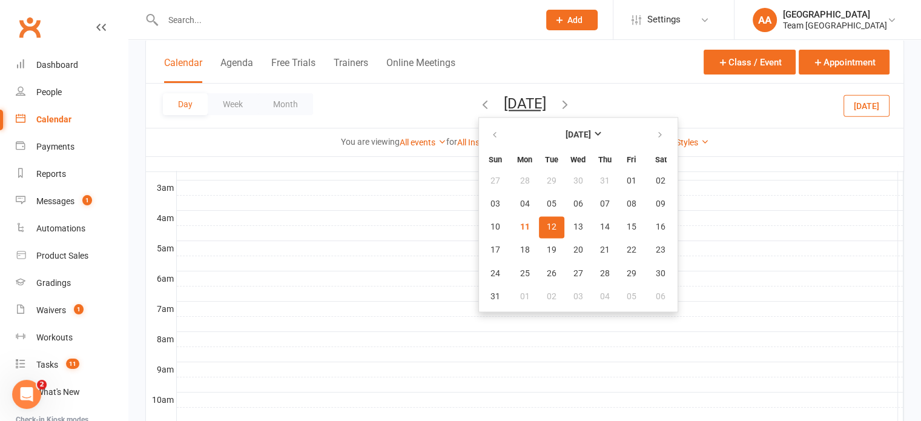
click at [547, 224] on span "12" at bounding box center [552, 227] width 10 height 10
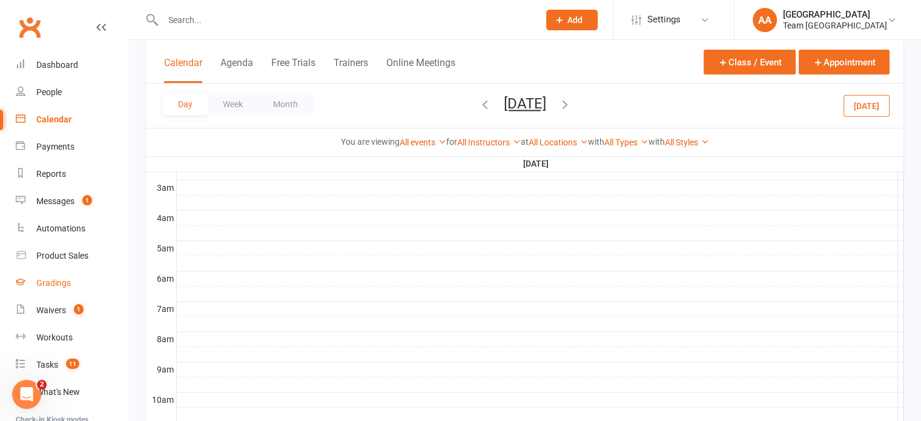
click at [56, 283] on div "Gradings" at bounding box center [53, 283] width 35 height 10
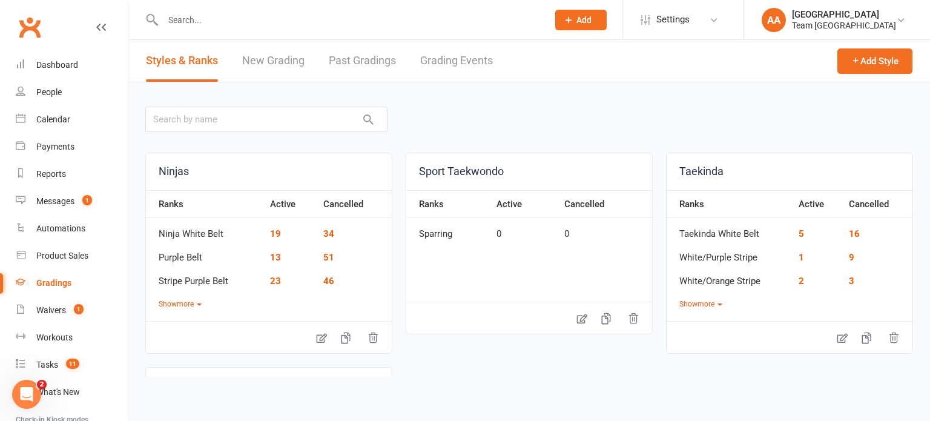
click at [451, 62] on link "Grading Events" at bounding box center [456, 61] width 73 height 42
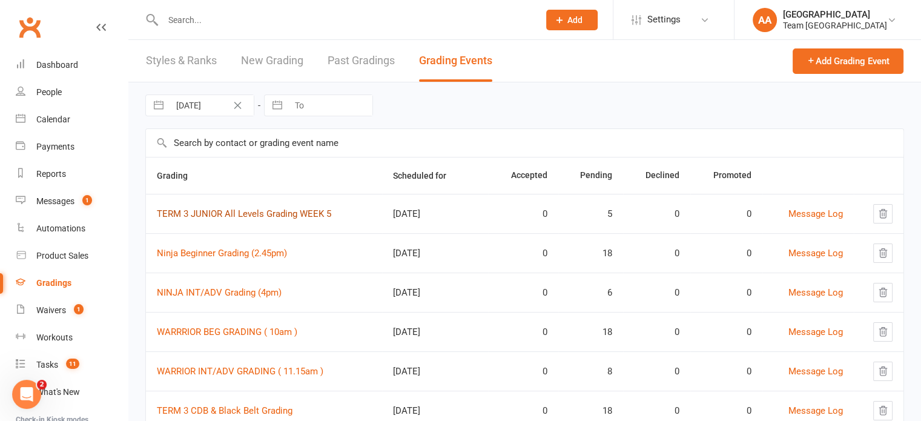
click at [229, 215] on link "TERM 3 JUNIOR All Levels Grading WEEK 5" at bounding box center [244, 213] width 174 height 11
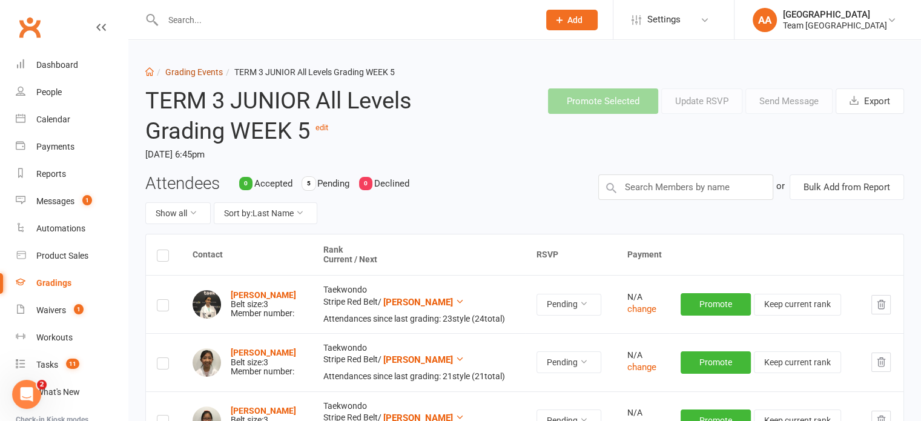
click at [206, 74] on link "Grading Events" at bounding box center [194, 72] width 58 height 10
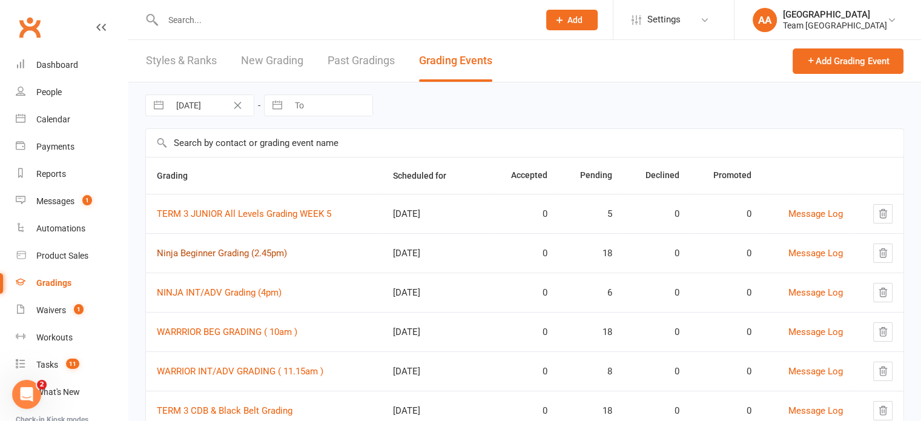
click at [201, 249] on link "Ninja Beginner Grading (2.45pm)" at bounding box center [222, 253] width 130 height 11
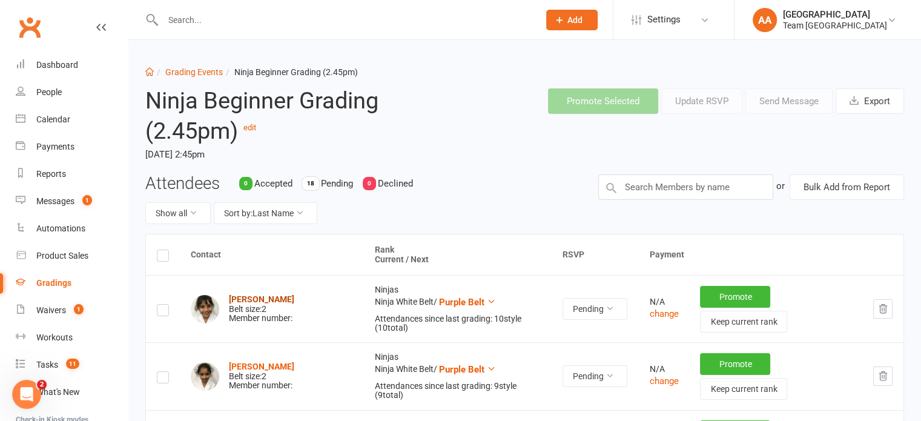
click at [272, 294] on strong "Eliezra Adnan" at bounding box center [261, 299] width 65 height 10
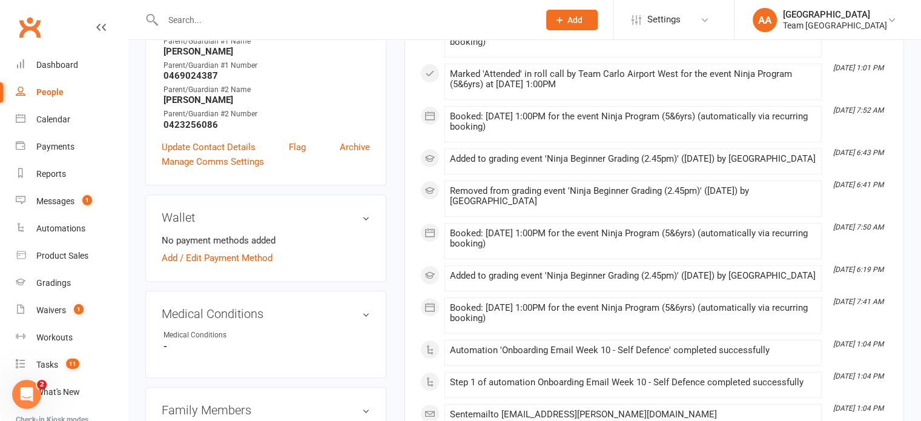
scroll to position [606, 0]
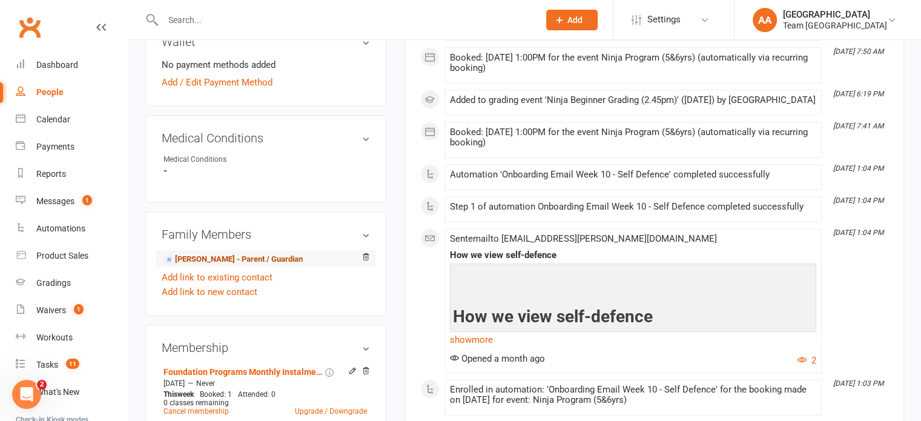
click at [225, 253] on link "Sidra Adnan - Parent / Guardian" at bounding box center [232, 259] width 139 height 13
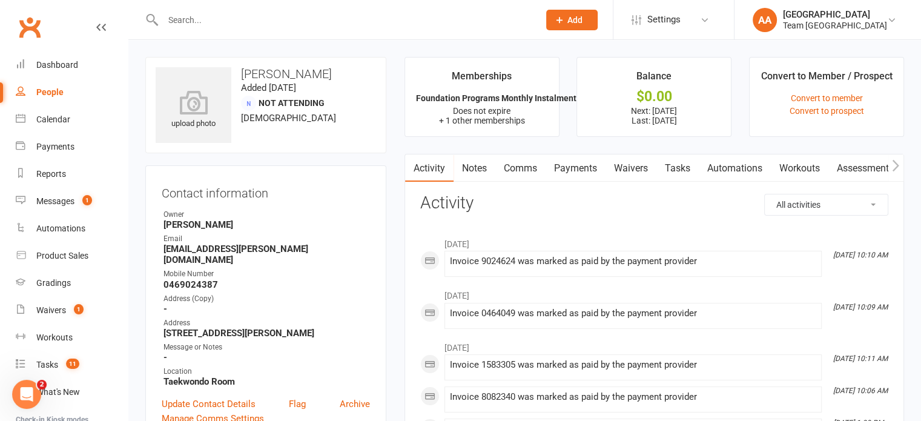
click at [472, 173] on link "Notes" at bounding box center [475, 168] width 42 height 28
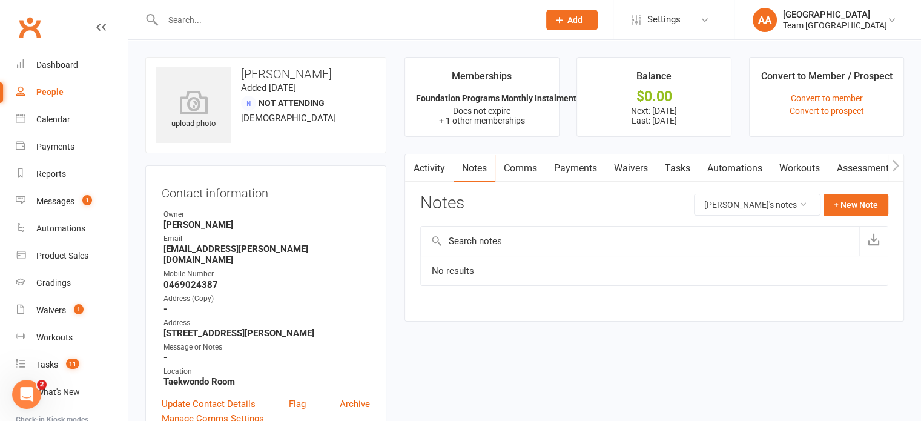
click at [531, 171] on link "Comms" at bounding box center [520, 168] width 50 height 28
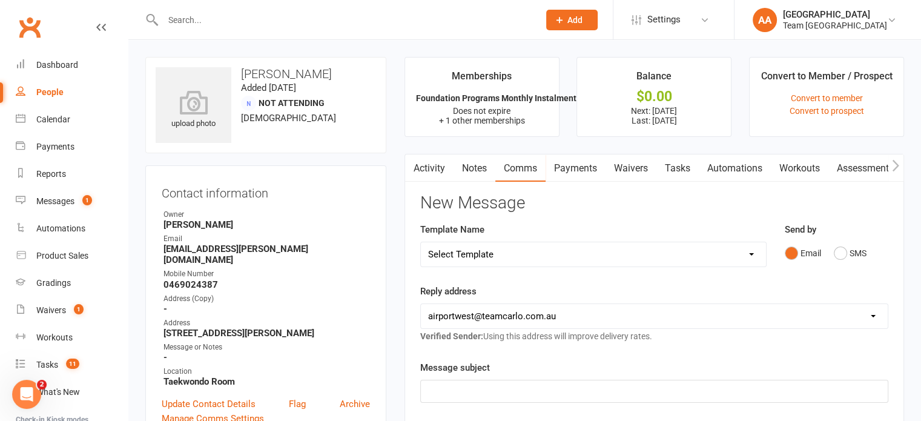
click at [434, 168] on link "Activity" at bounding box center [429, 168] width 48 height 28
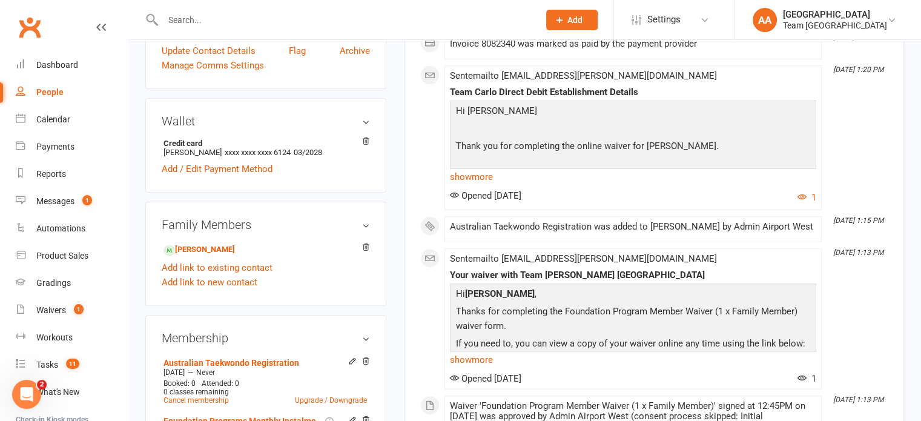
scroll to position [424, 0]
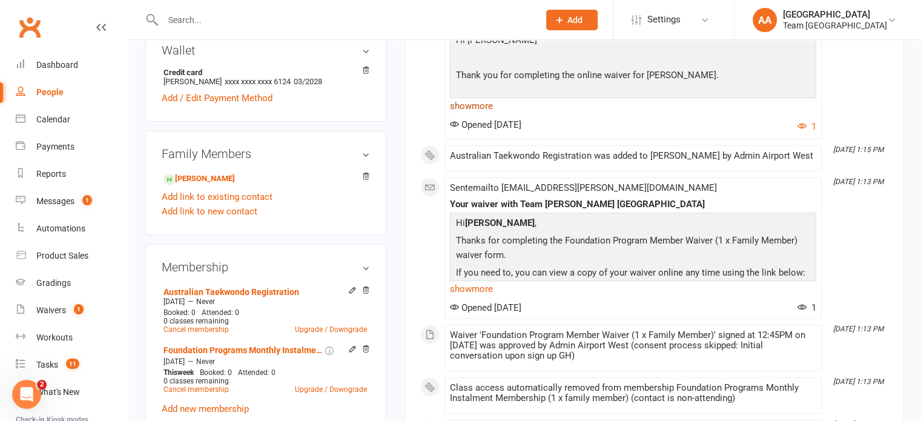
click at [482, 107] on link "show more" at bounding box center [633, 105] width 366 height 17
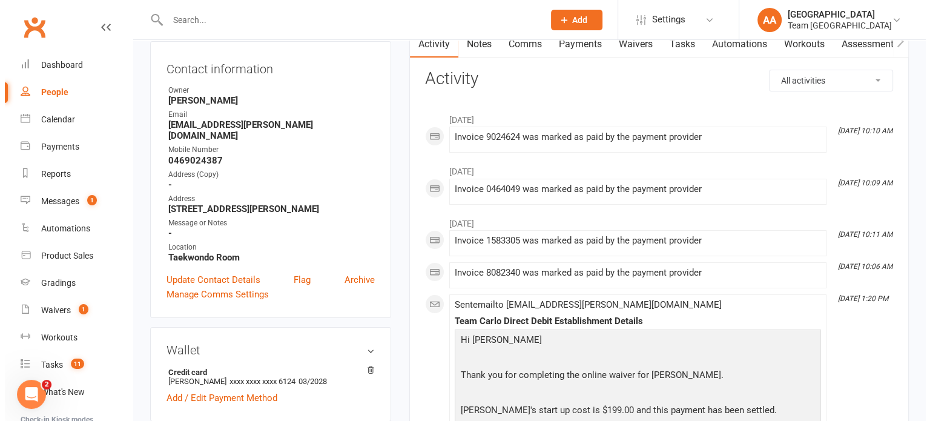
scroll to position [0, 0]
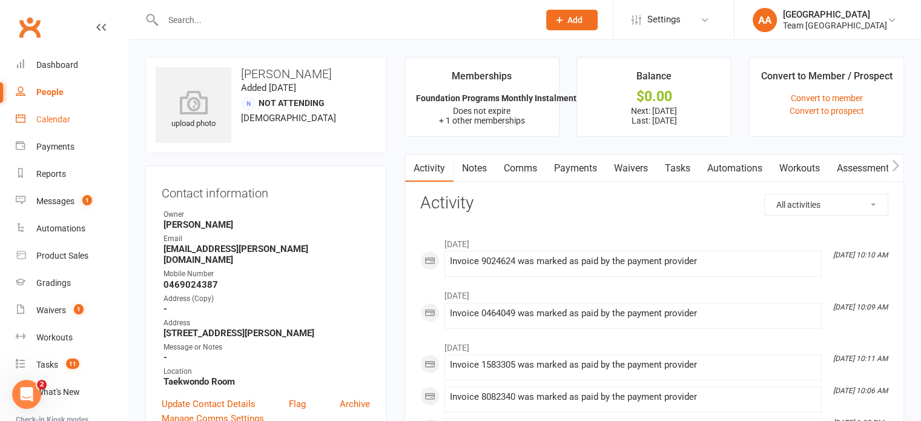
click at [51, 116] on div "Calendar" at bounding box center [53, 119] width 34 height 10
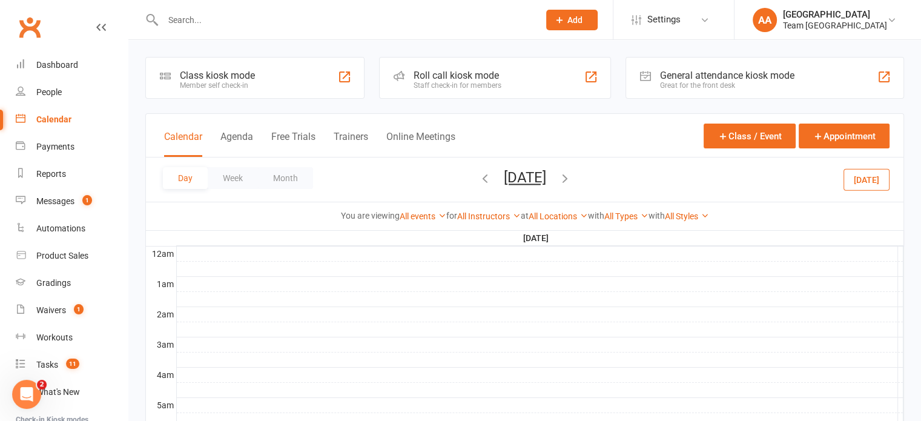
click at [546, 171] on button "Tuesday, Aug 12, 2025" at bounding box center [525, 177] width 42 height 17
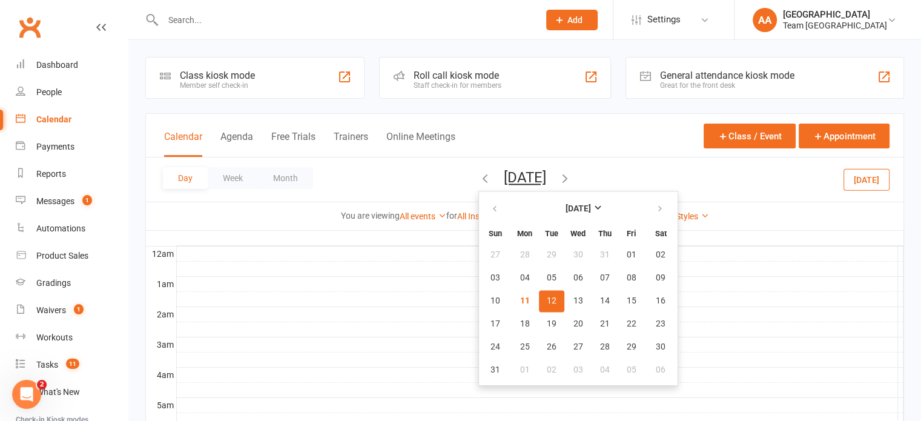
drag, startPoint x: 497, startPoint y: 296, endPoint x: 469, endPoint y: 302, distance: 28.5
click at [547, 296] on span "12" at bounding box center [552, 301] width 10 height 10
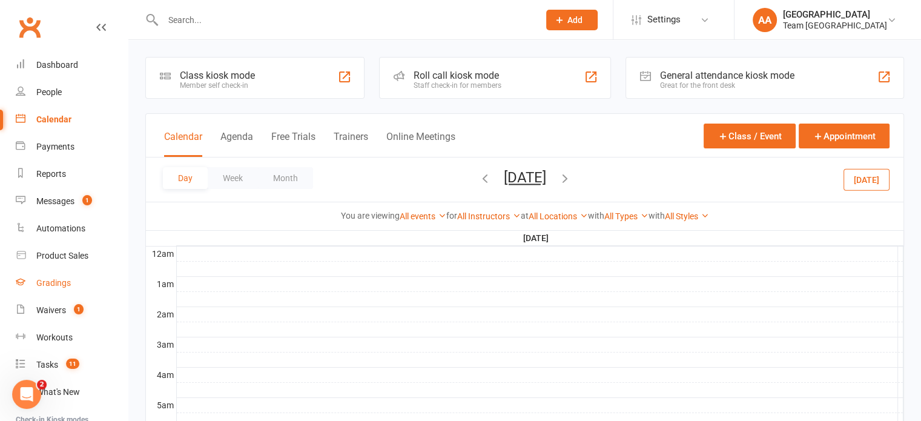
click at [50, 283] on div "Gradings" at bounding box center [53, 283] width 35 height 10
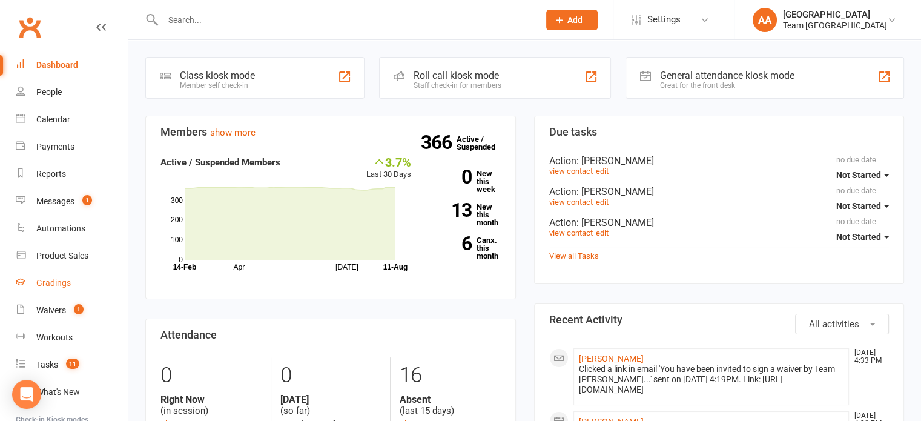
click at [51, 279] on div "Gradings" at bounding box center [53, 283] width 35 height 10
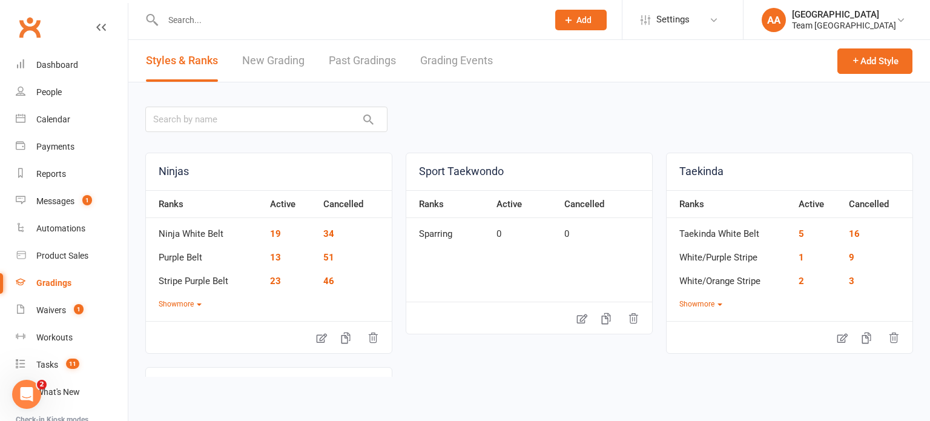
click at [445, 59] on link "Grading Events" at bounding box center [456, 61] width 73 height 42
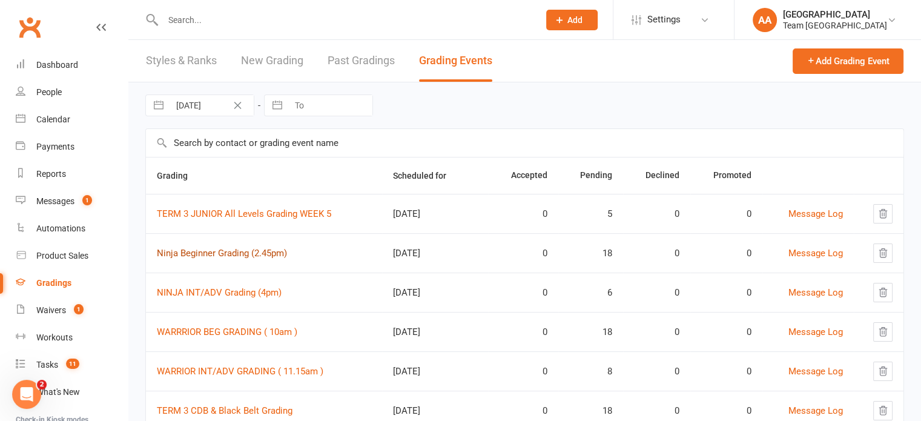
click at [214, 251] on link "Ninja Beginner Grading (2.45pm)" at bounding box center [222, 253] width 130 height 11
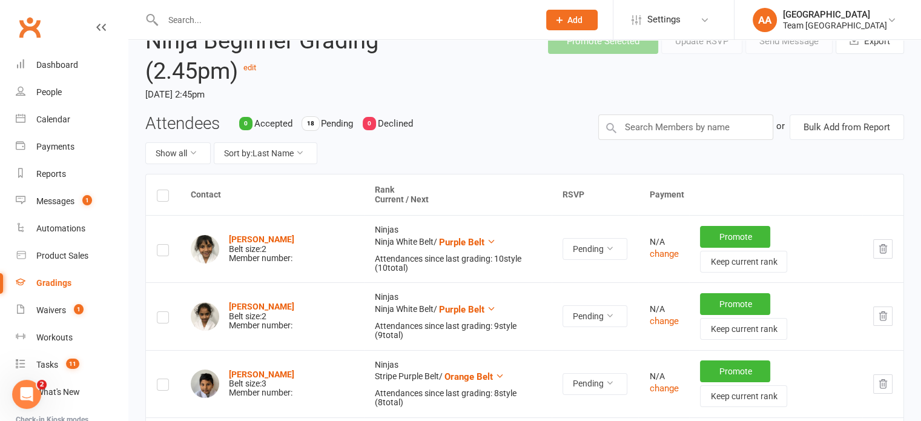
scroll to position [61, 0]
click at [253, 301] on strong "Inaaya Ali" at bounding box center [261, 306] width 65 height 10
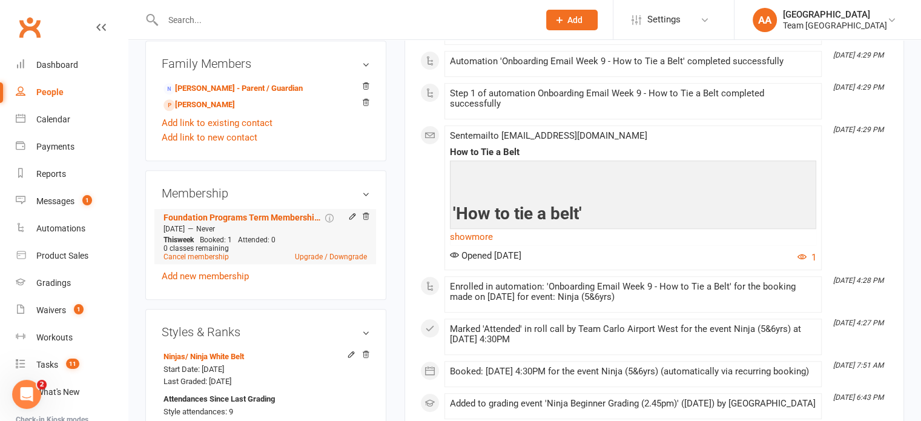
scroll to position [606, 0]
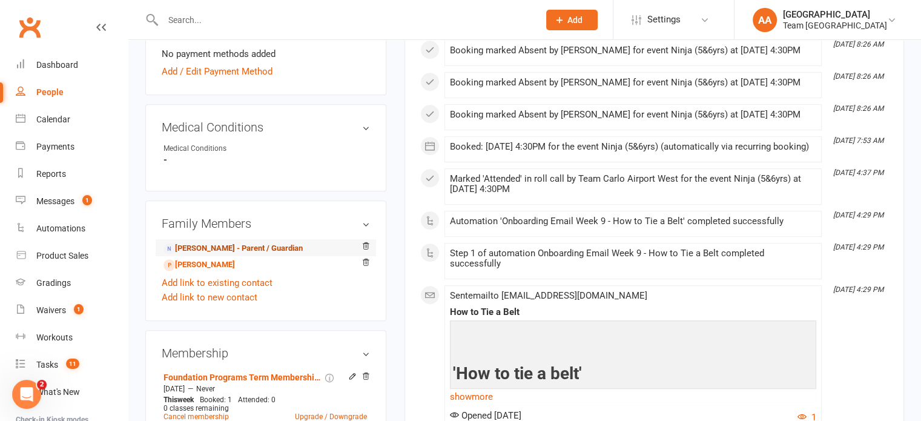
click at [220, 255] on link "Aamera Zainab - Parent / Guardian" at bounding box center [232, 248] width 139 height 13
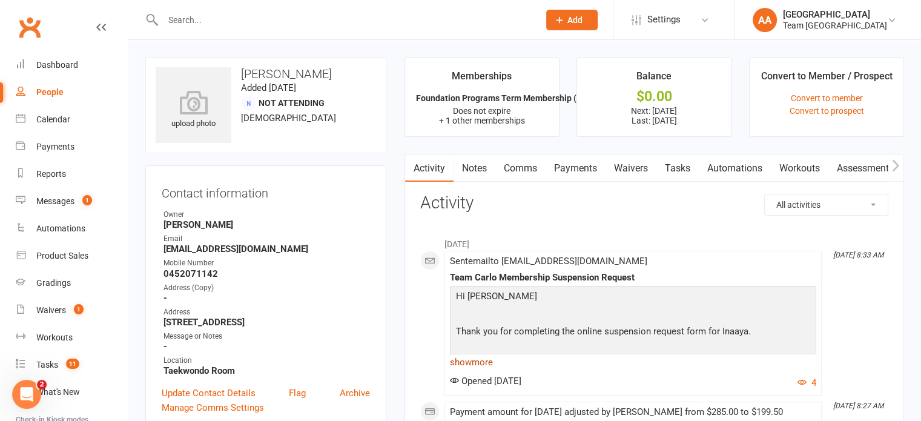
click at [470, 365] on link "show more" at bounding box center [633, 362] width 366 height 17
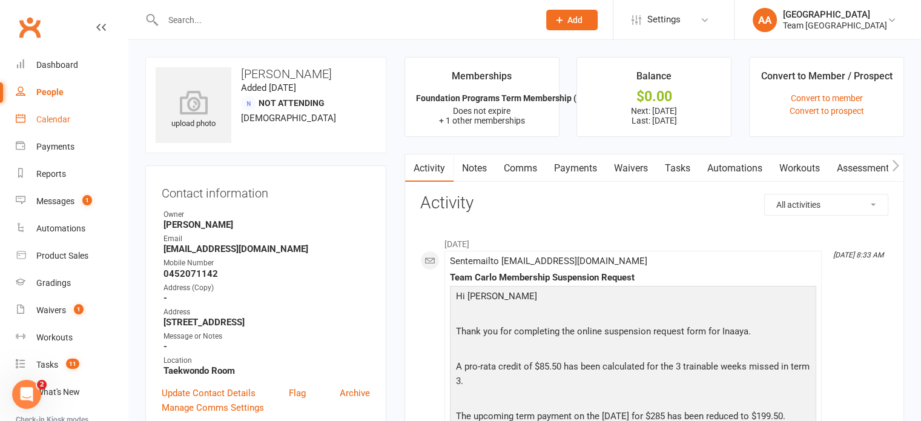
click at [41, 121] on div "Calendar" at bounding box center [53, 119] width 34 height 10
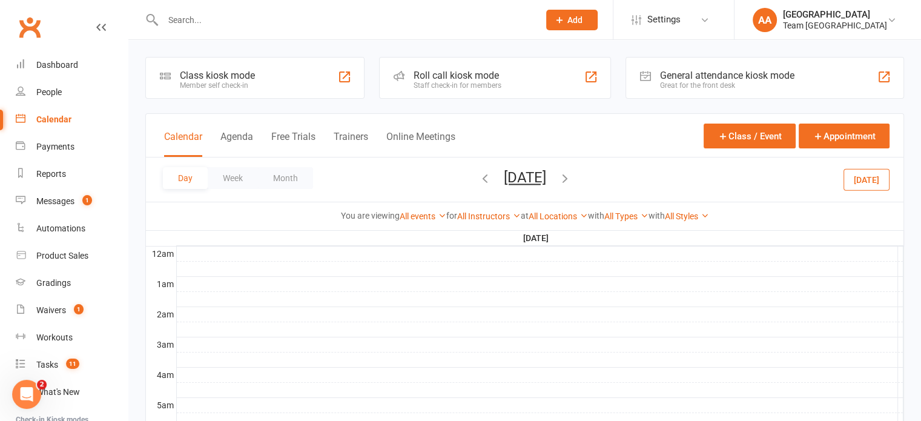
click at [510, 173] on button "Tuesday, Aug 12, 2025" at bounding box center [525, 177] width 42 height 17
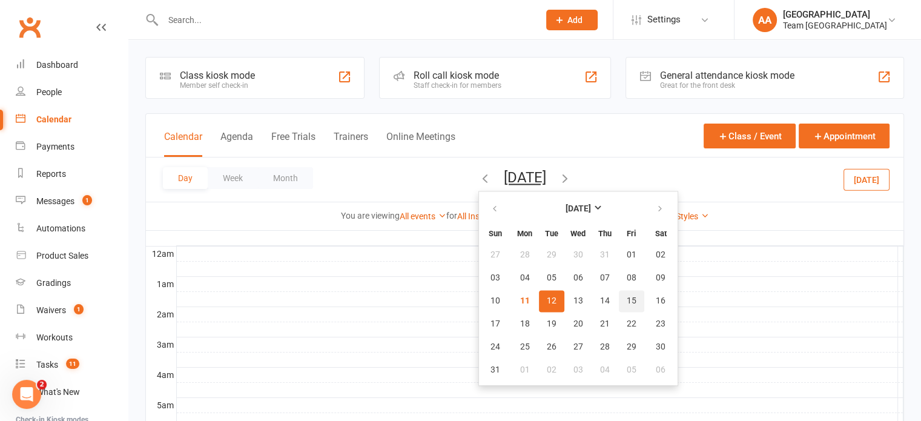
click at [627, 297] on span "15" at bounding box center [632, 301] width 10 height 10
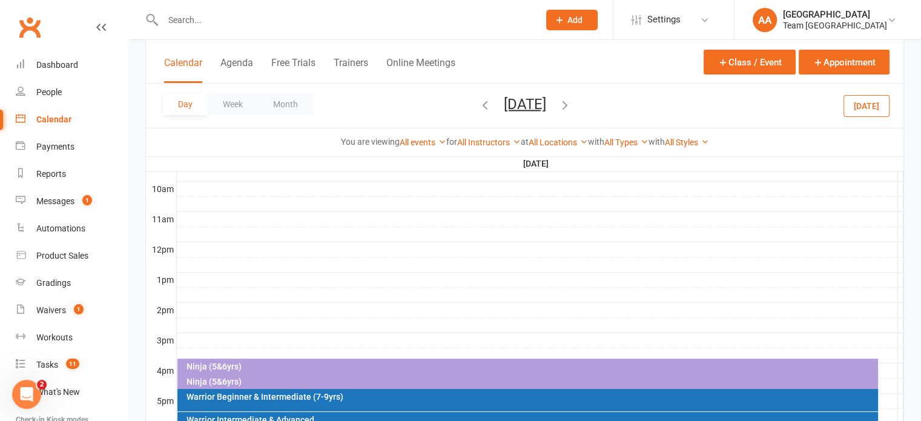
scroll to position [424, 0]
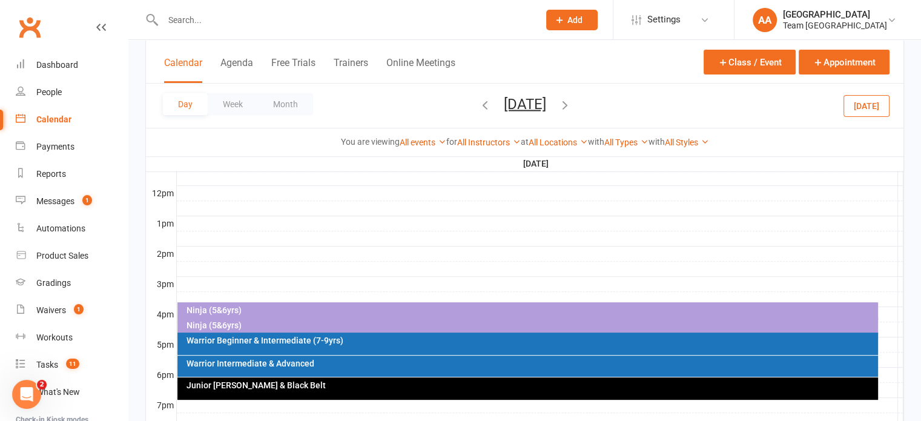
click at [315, 303] on div "Ninja (5&6yrs)" at bounding box center [527, 311] width 701 height 18
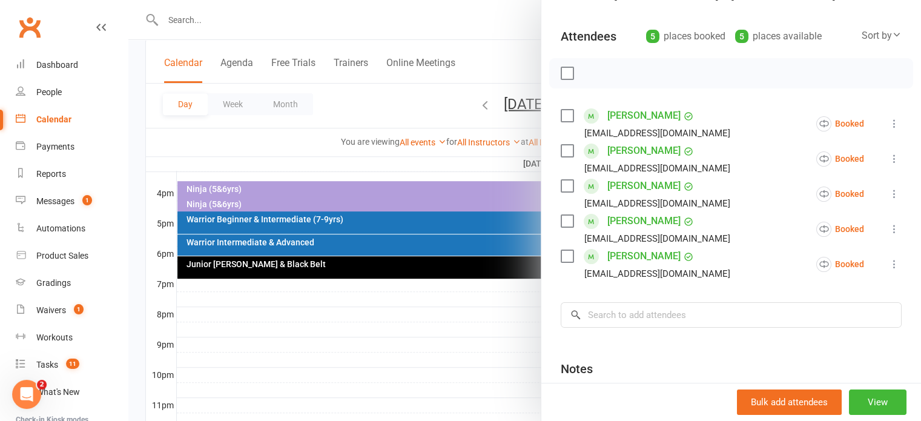
scroll to position [121, 0]
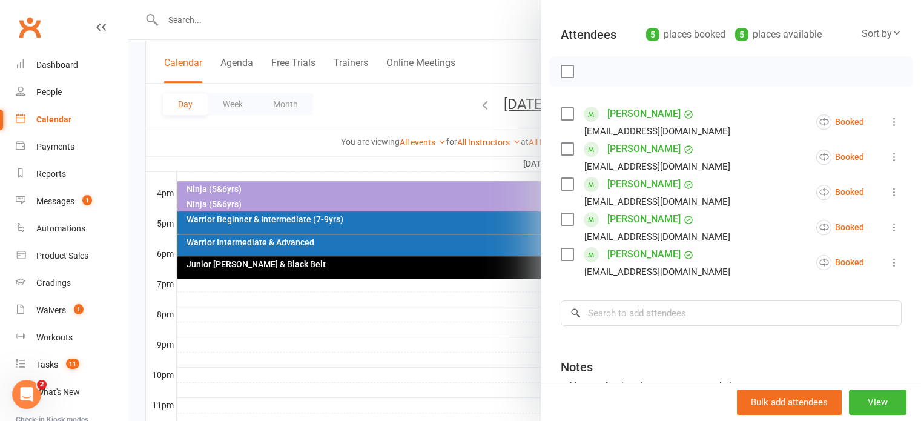
click at [259, 168] on div at bounding box center [524, 210] width 793 height 421
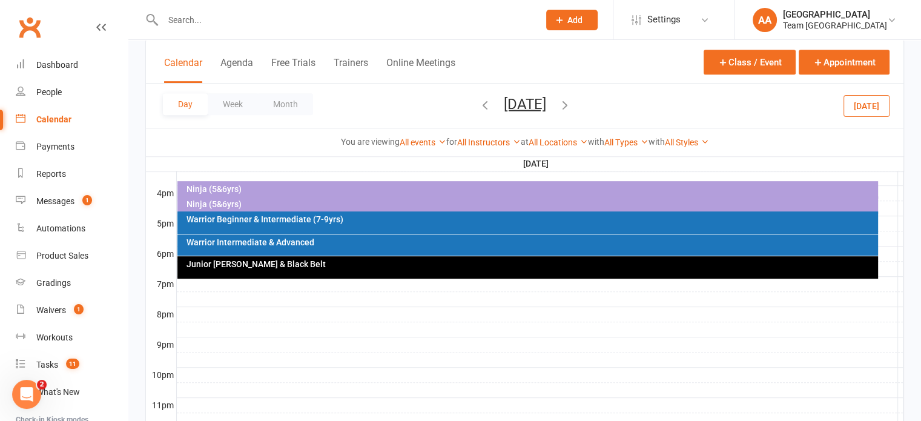
click at [235, 205] on div "Ninja (5&6yrs)" at bounding box center [531, 204] width 690 height 8
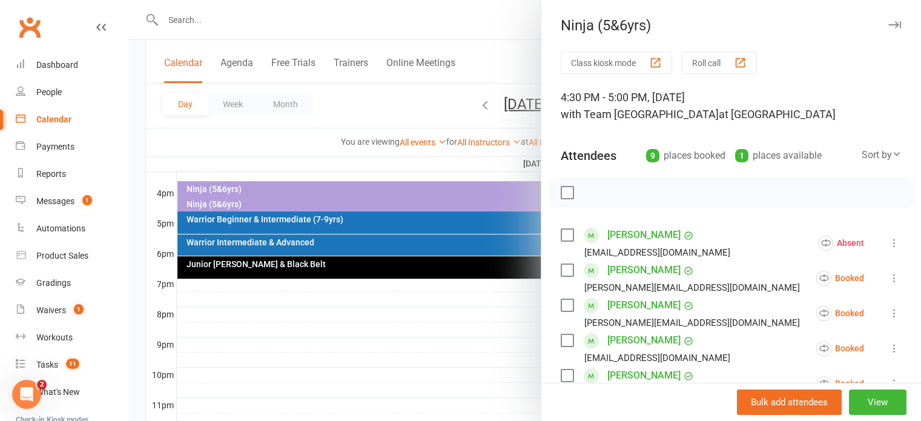
click at [487, 103] on div at bounding box center [524, 210] width 793 height 421
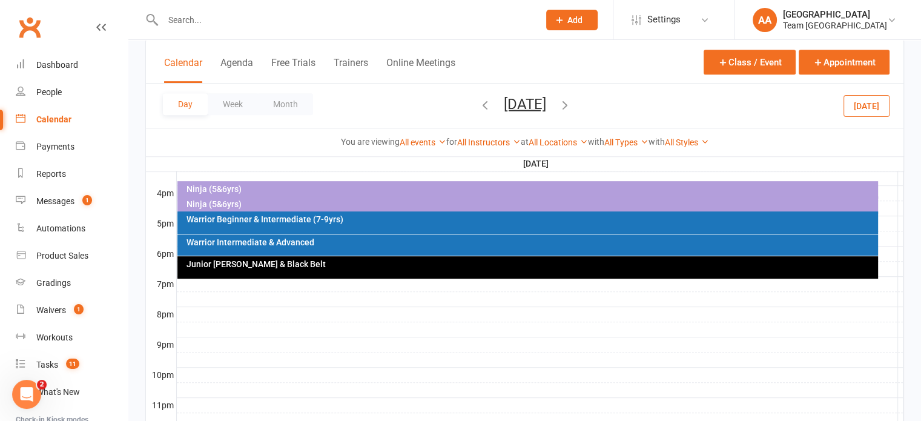
click at [504, 103] on button "Friday, Aug 15, 2025" at bounding box center [525, 103] width 42 height 17
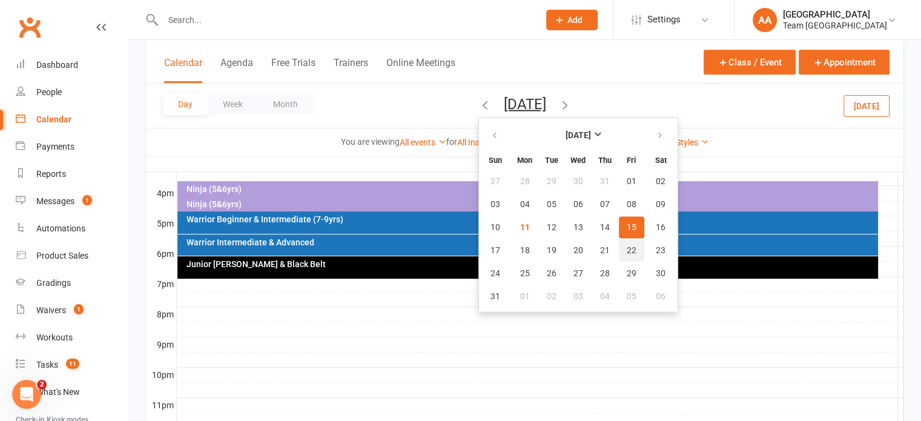
click at [619, 249] on button "22" at bounding box center [631, 250] width 25 height 22
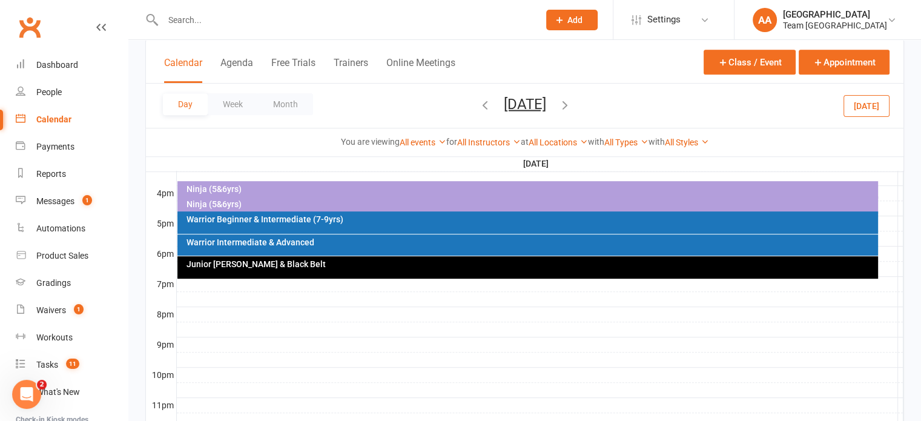
click at [311, 185] on div "Ninja (5&6yrs)" at bounding box center [531, 189] width 690 height 8
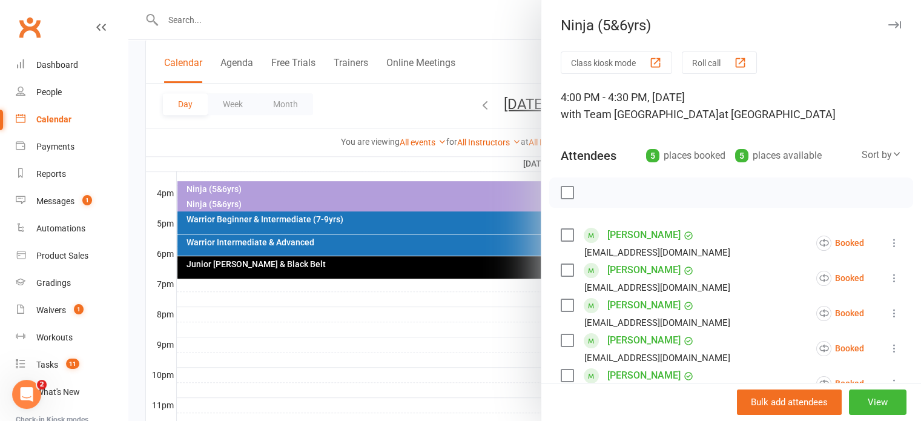
click at [264, 201] on div at bounding box center [524, 210] width 793 height 421
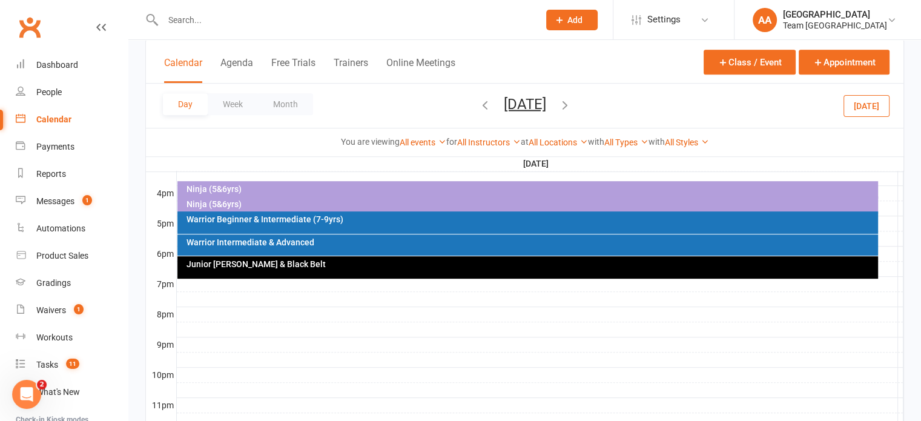
click at [261, 203] on div "Ninja (5&6yrs)" at bounding box center [531, 204] width 690 height 8
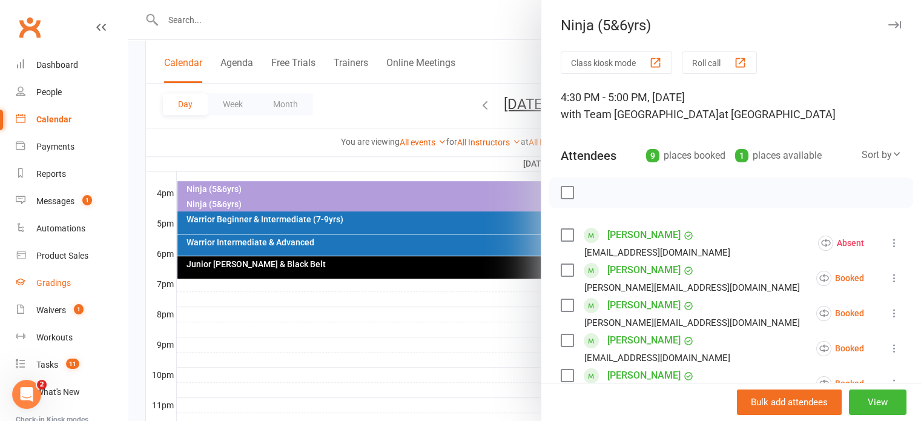
click at [48, 283] on div "Gradings" at bounding box center [53, 283] width 35 height 10
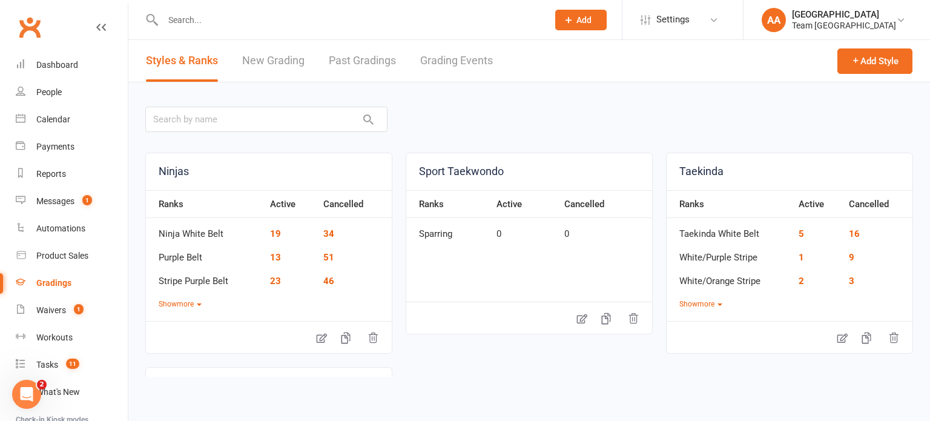
click at [460, 60] on link "Grading Events" at bounding box center [456, 61] width 73 height 42
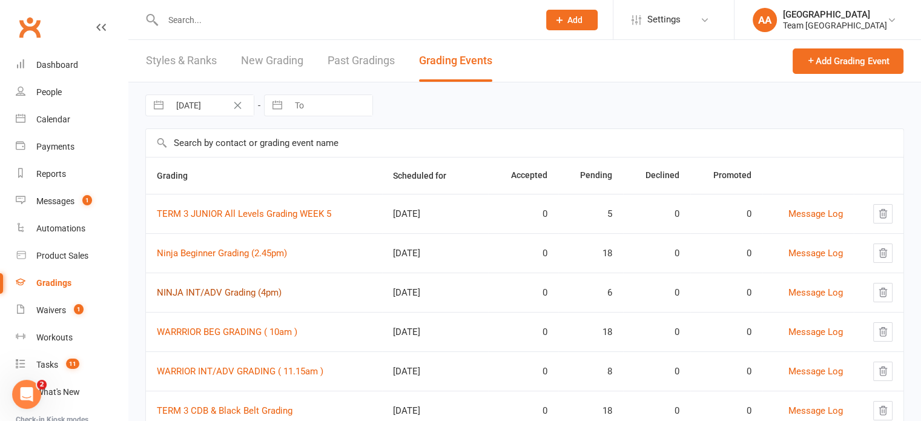
click at [217, 287] on link "NINJA INT/ADV Grading (4pm)" at bounding box center [219, 292] width 125 height 11
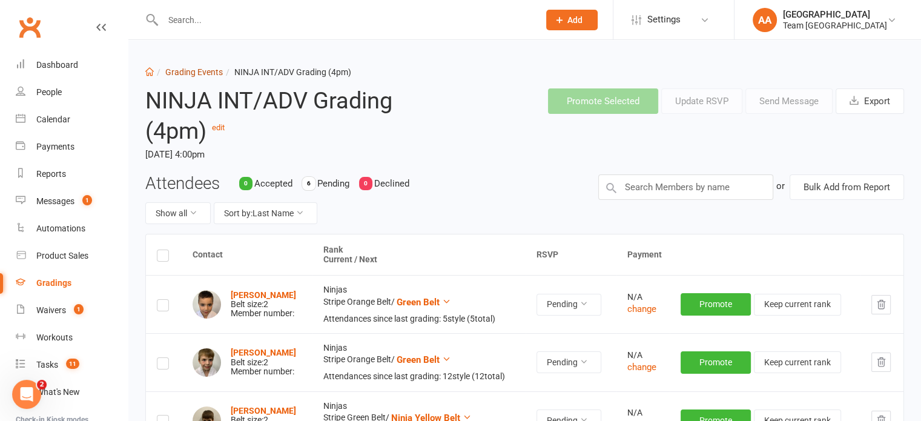
click at [191, 70] on link "Grading Events" at bounding box center [194, 72] width 58 height 10
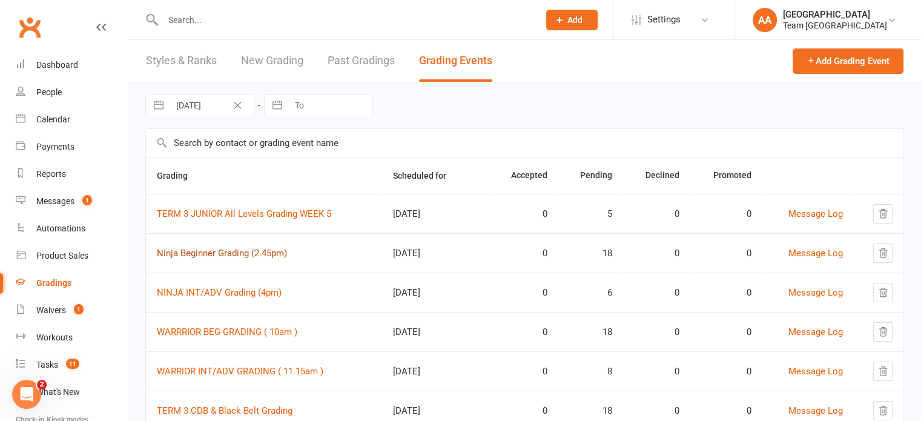
click at [213, 252] on link "Ninja Beginner Grading (2.45pm)" at bounding box center [222, 253] width 130 height 11
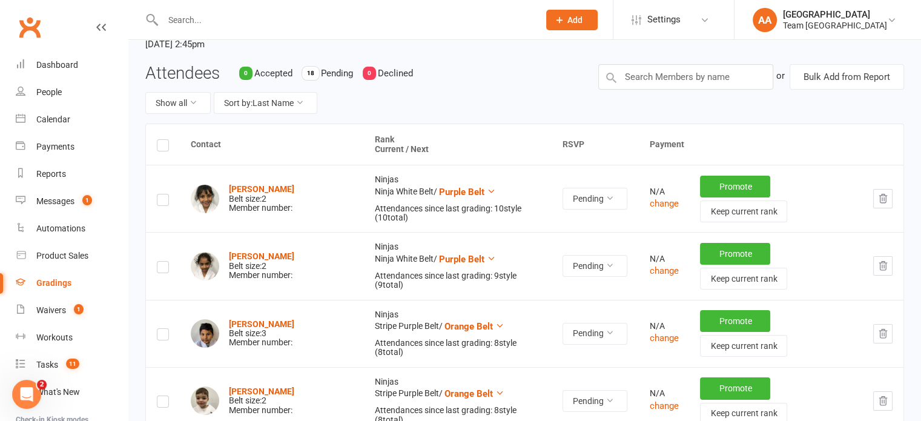
scroll to position [121, 0]
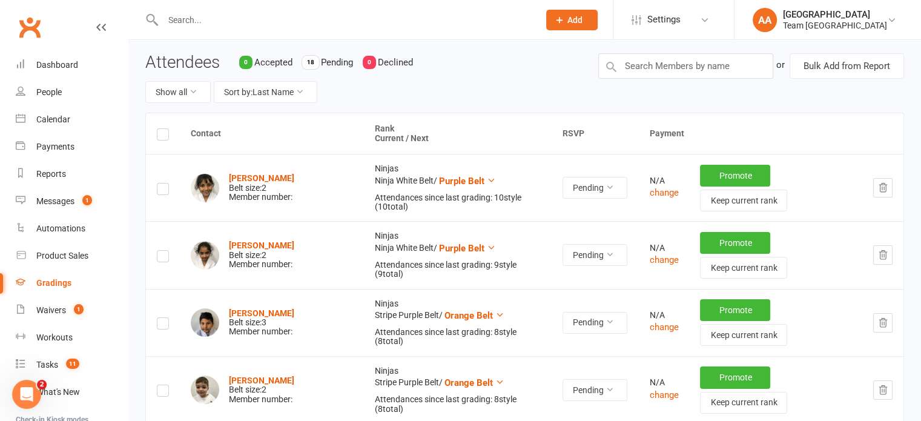
click at [879, 251] on icon "button" at bounding box center [883, 255] width 8 height 8
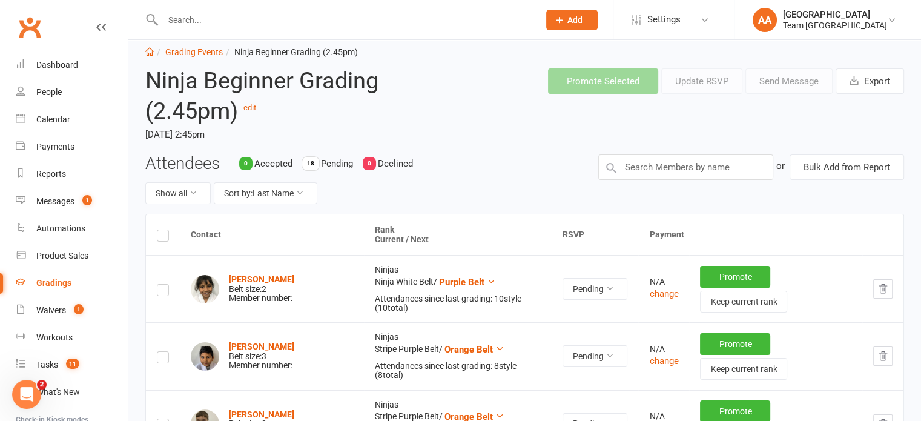
scroll to position [0, 0]
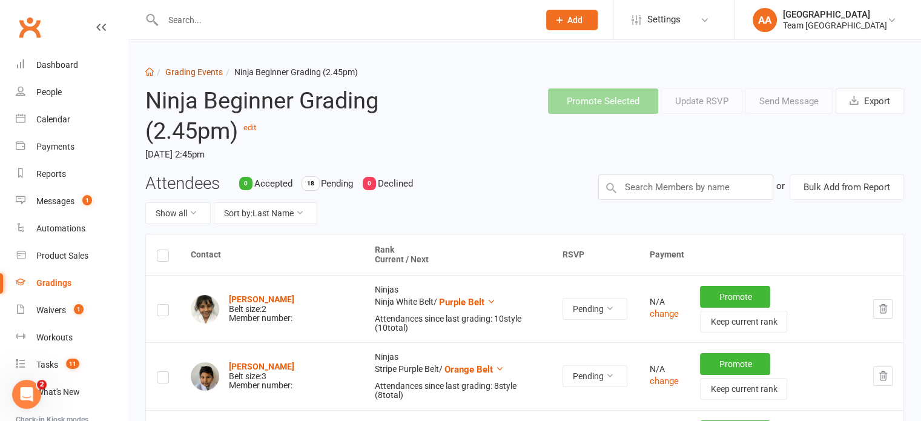
click at [187, 68] on link "Grading Events" at bounding box center [194, 72] width 58 height 10
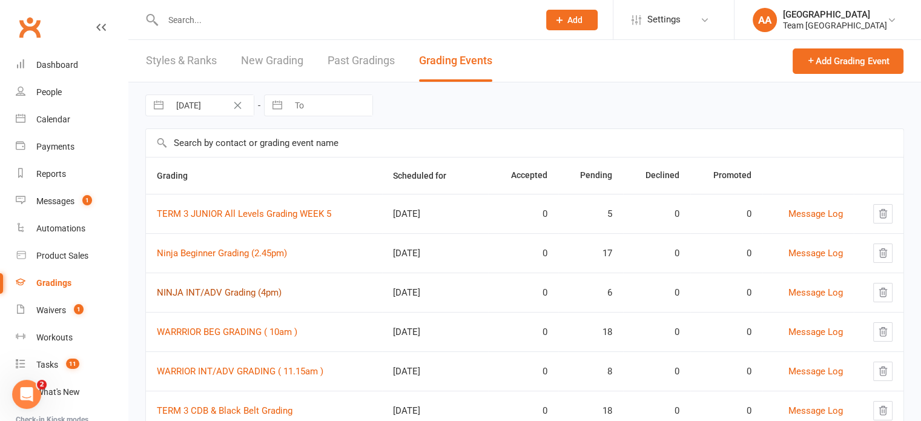
click at [191, 288] on link "NINJA INT/ADV Grading (4pm)" at bounding box center [219, 292] width 125 height 11
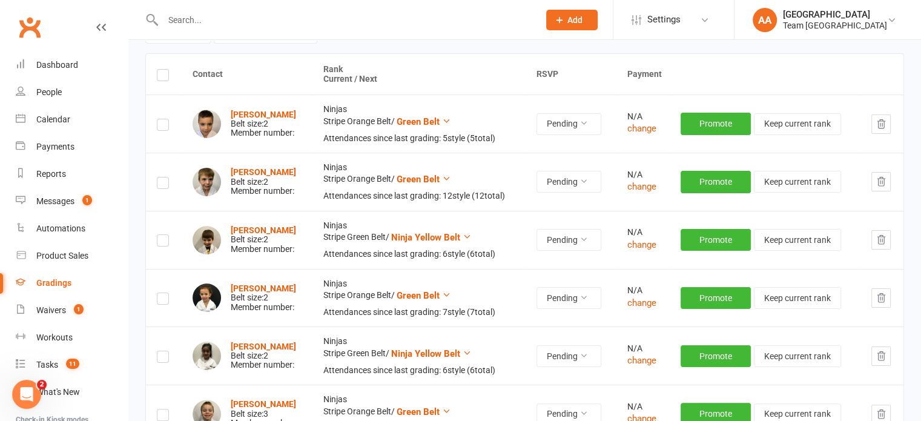
scroll to position [182, 0]
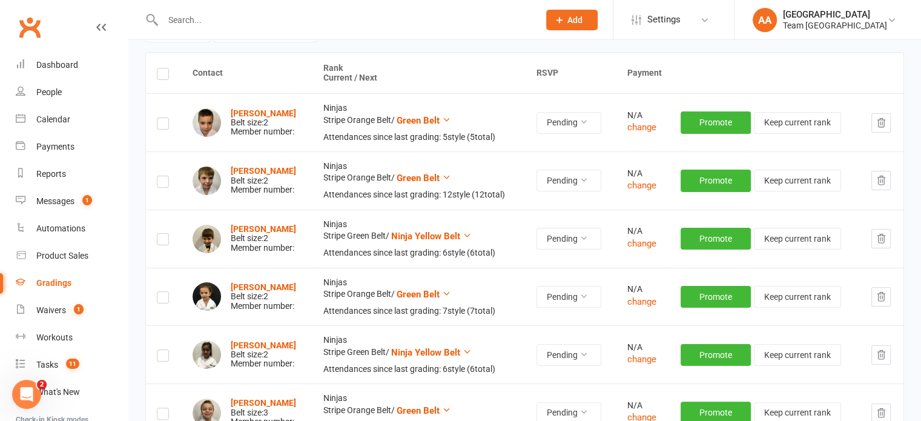
click at [882, 121] on icon "button" at bounding box center [881, 122] width 11 height 11
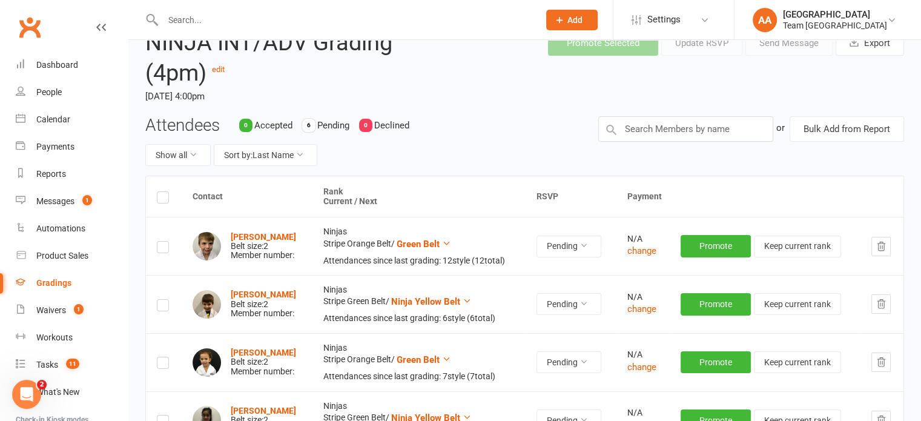
scroll to position [0, 0]
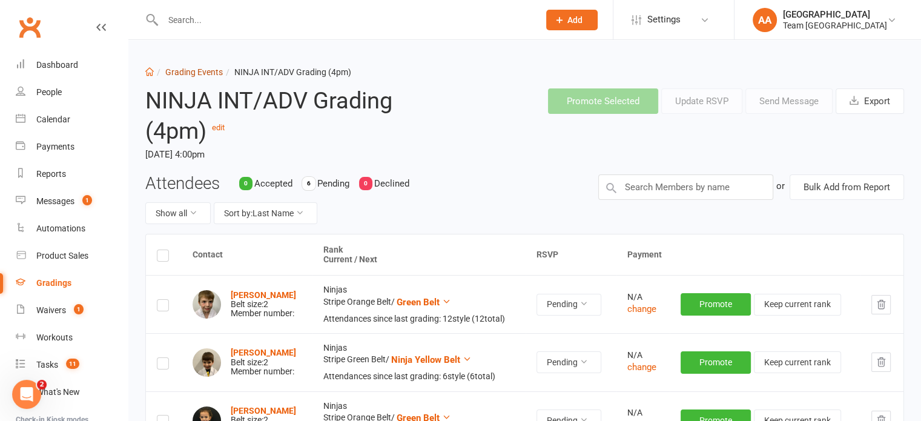
click at [179, 68] on link "Grading Events" at bounding box center [194, 72] width 58 height 10
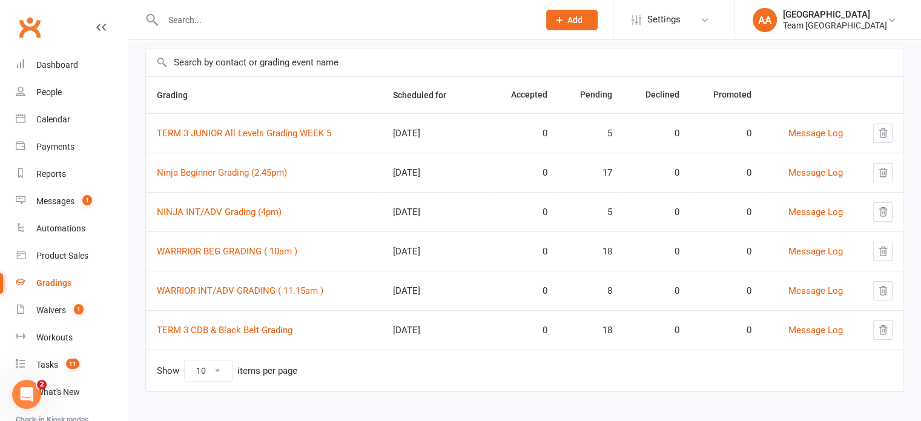
scroll to position [84, 0]
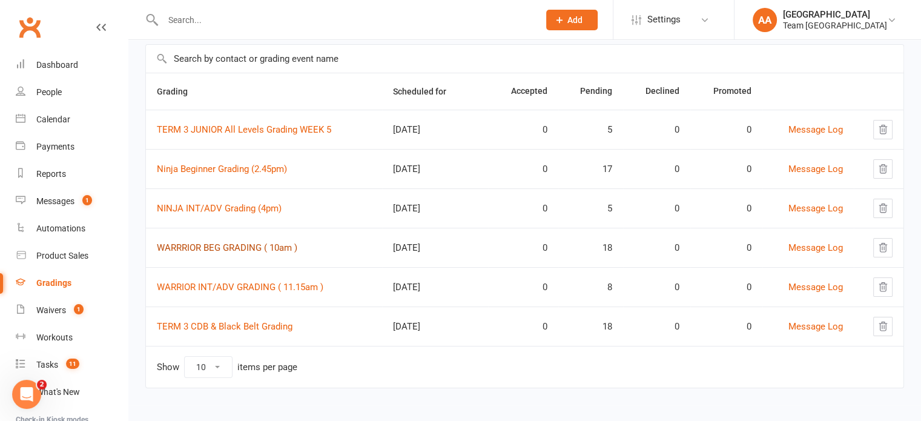
click at [231, 246] on link "WARRRIOR BEG GRADING ( 10am )" at bounding box center [227, 247] width 140 height 11
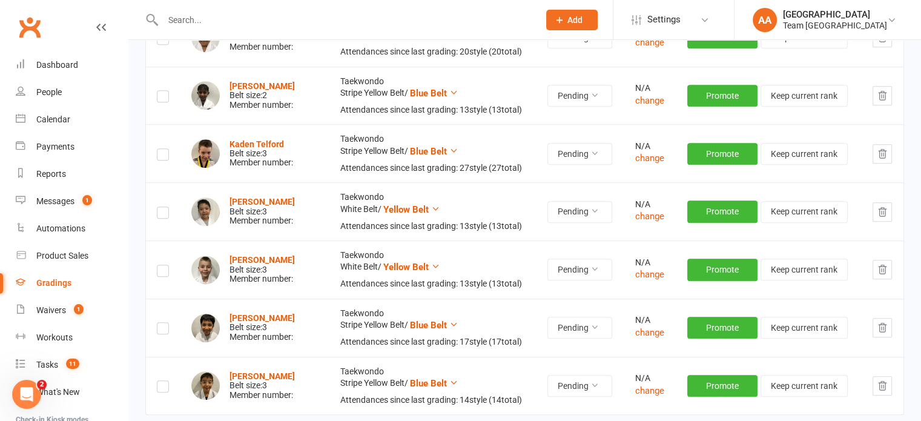
scroll to position [908, 0]
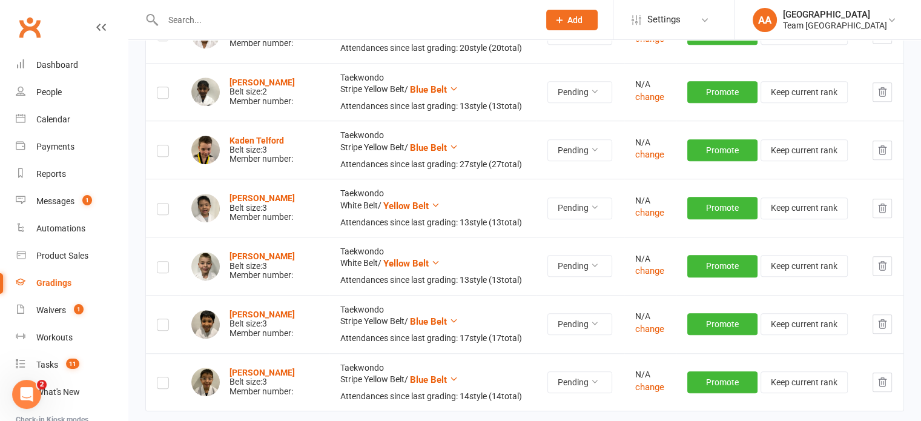
drag, startPoint x: 888, startPoint y: 144, endPoint x: 517, endPoint y: 42, distance: 384.3
click at [888, 145] on button "button" at bounding box center [882, 149] width 19 height 19
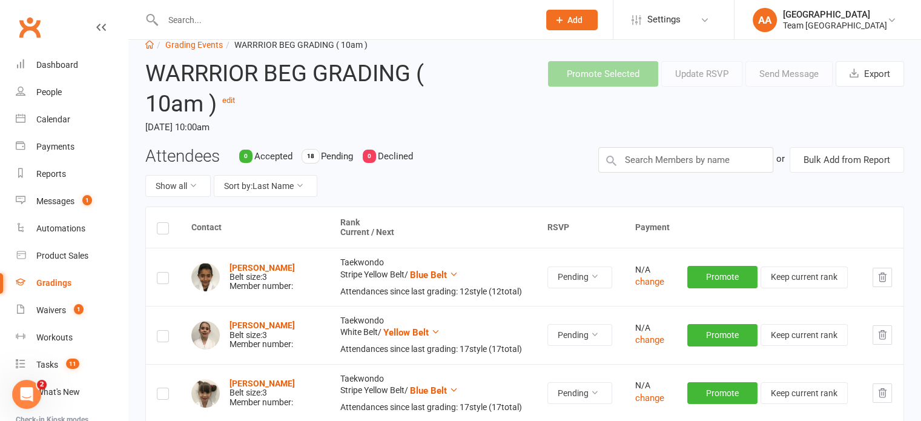
scroll to position [0, 0]
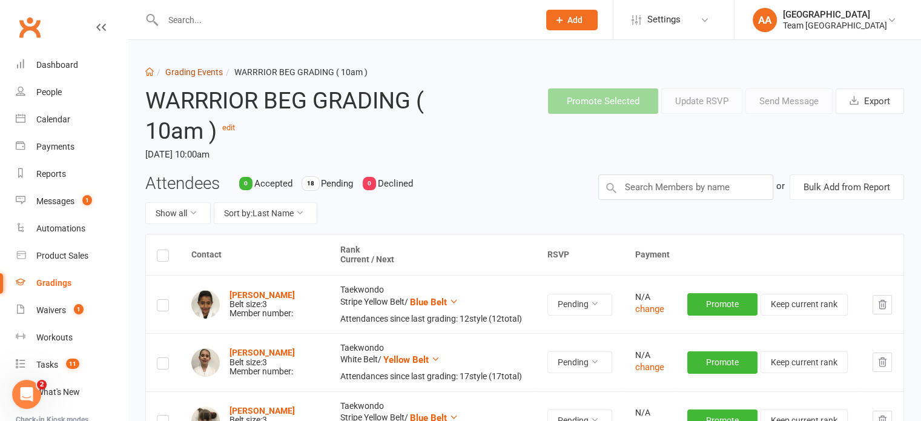
click at [199, 74] on link "Grading Events" at bounding box center [194, 72] width 58 height 10
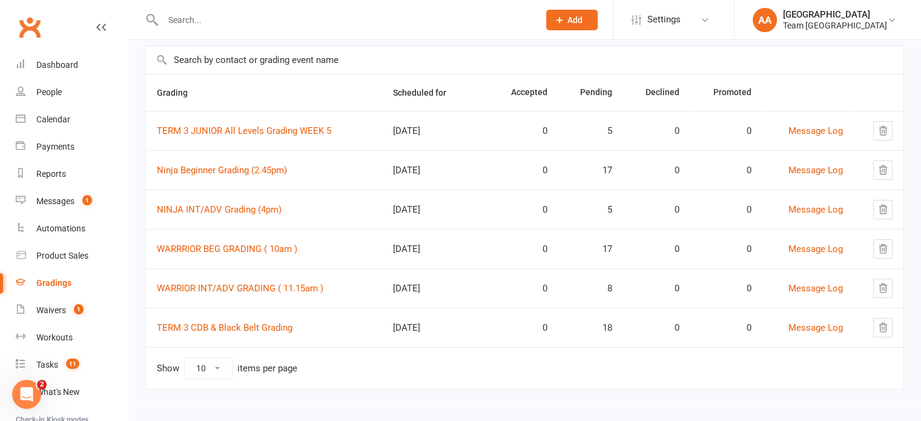
scroll to position [84, 0]
click at [223, 285] on link "WARRIOR INT/ADV GRADING ( 11.15am )" at bounding box center [240, 287] width 167 height 11
